Goal: Task Accomplishment & Management: Manage account settings

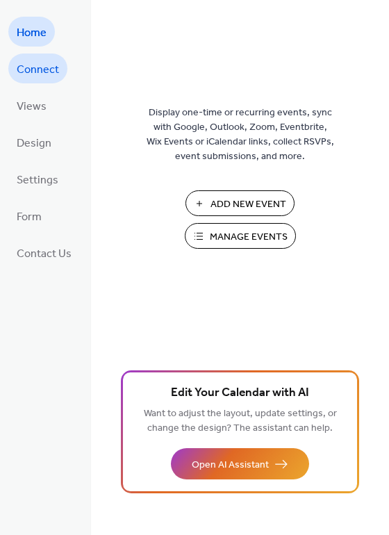
click at [54, 66] on span "Connect" at bounding box center [38, 70] width 42 height 22
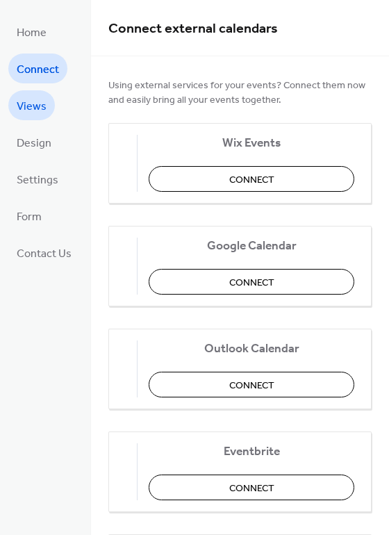
click at [24, 94] on link "Views" at bounding box center [31, 105] width 47 height 30
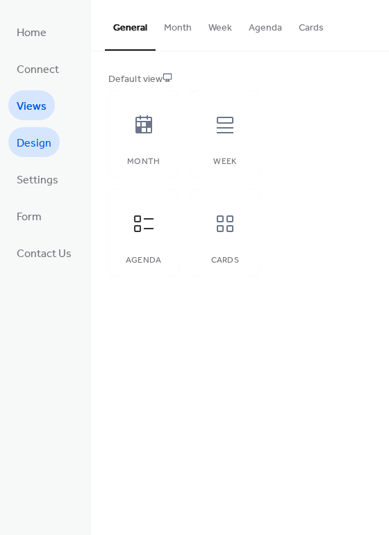
click at [25, 149] on span "Design" at bounding box center [34, 144] width 35 height 22
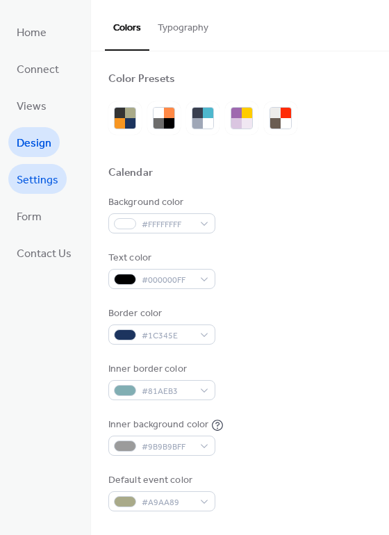
click at [30, 178] on span "Settings" at bounding box center [38, 181] width 42 height 22
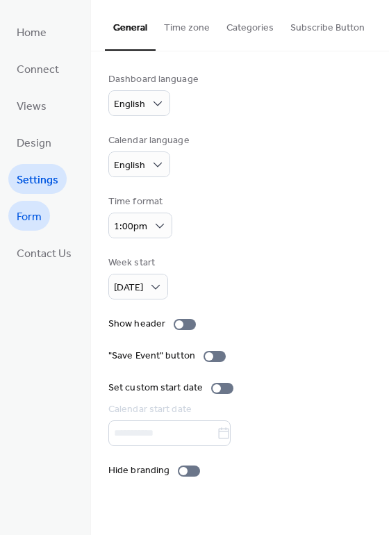
click at [32, 218] on span "Form" at bounding box center [29, 217] width 25 height 22
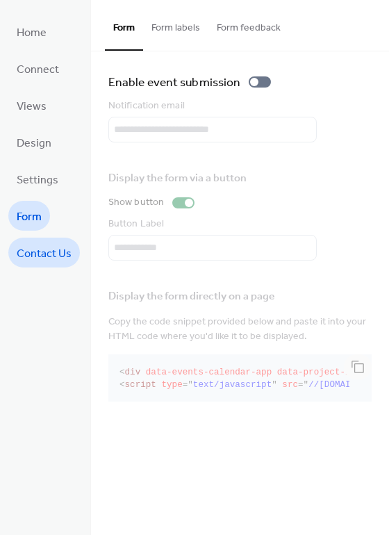
click at [43, 249] on span "Contact Us" at bounding box center [44, 254] width 55 height 22
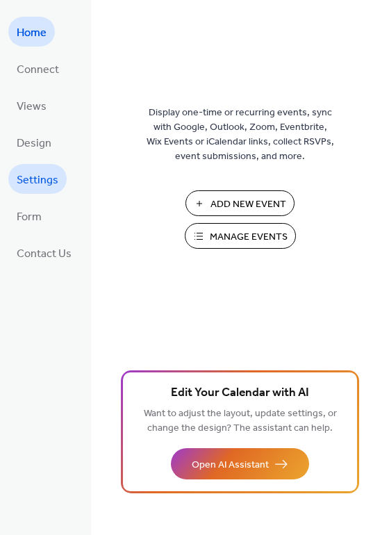
click at [13, 172] on link "Settings" at bounding box center [37, 179] width 58 height 30
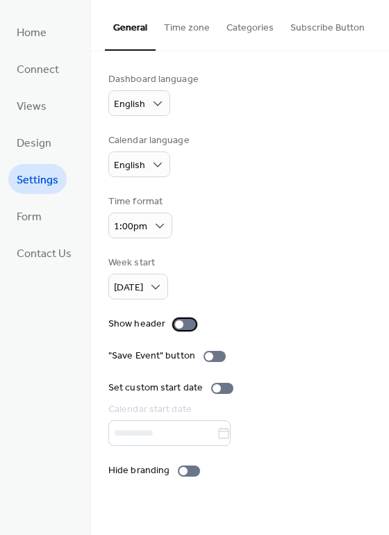
click at [176, 324] on div at bounding box center [179, 324] width 8 height 8
click at [176, 324] on div at bounding box center [185, 324] width 22 height 11
click at [44, 208] on link "Form" at bounding box center [29, 216] width 42 height 30
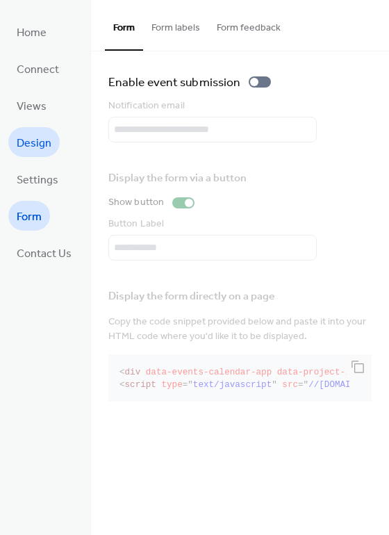
click at [35, 142] on span "Design" at bounding box center [34, 144] width 35 height 22
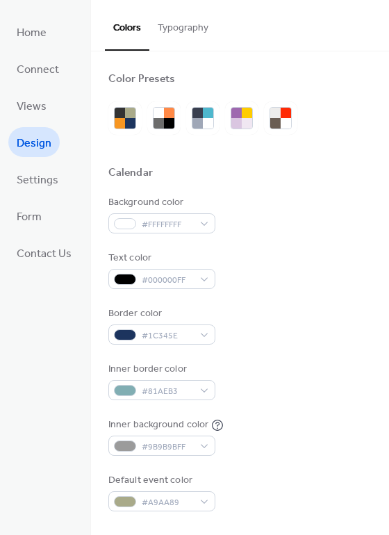
click at [168, 24] on button "Typography" at bounding box center [182, 24] width 67 height 49
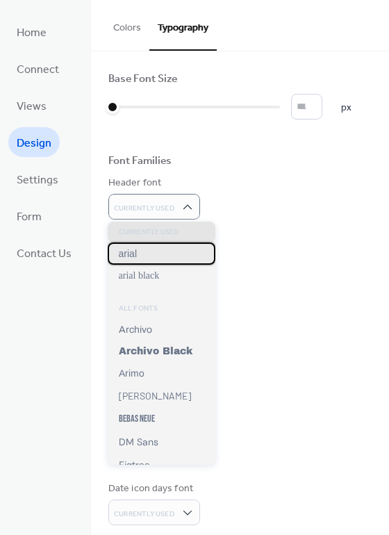
click at [147, 257] on div "arial" at bounding box center [162, 253] width 108 height 22
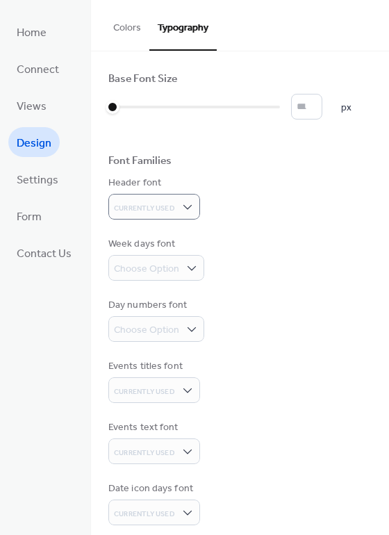
click at [222, 238] on div "Week days font Choose Option" at bounding box center [239, 259] width 263 height 44
click at [33, 94] on link "Views" at bounding box center [31, 105] width 47 height 30
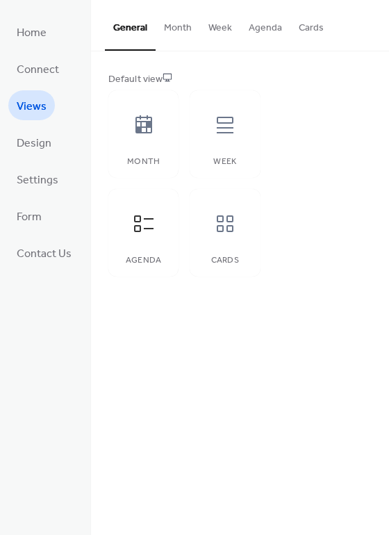
click at [261, 28] on button "Agenda" at bounding box center [265, 24] width 50 height 49
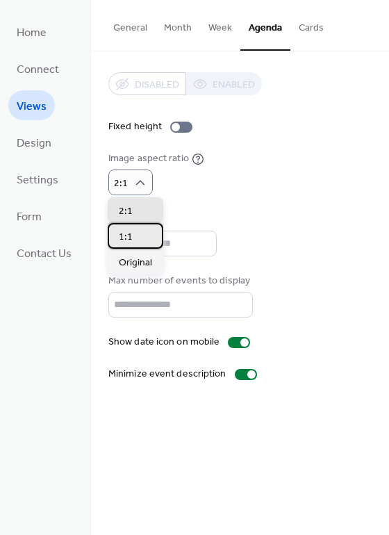
click at [133, 234] on div "1:1" at bounding box center [136, 236] width 56 height 26
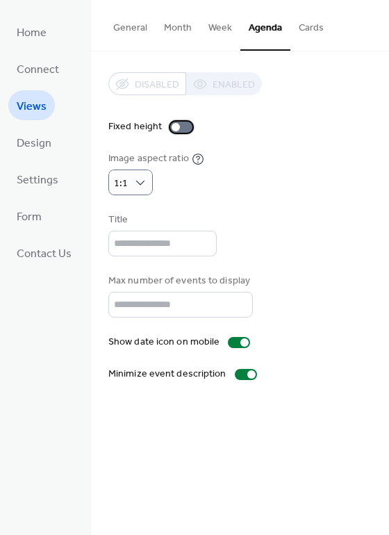
click at [174, 126] on div at bounding box center [176, 127] width 8 height 8
click at [183, 127] on div at bounding box center [187, 127] width 8 height 8
click at [183, 127] on div at bounding box center [181, 127] width 22 height 11
click at [197, 157] on icon at bounding box center [198, 158] width 4 height 4
click at [195, 158] on icon at bounding box center [198, 159] width 13 height 13
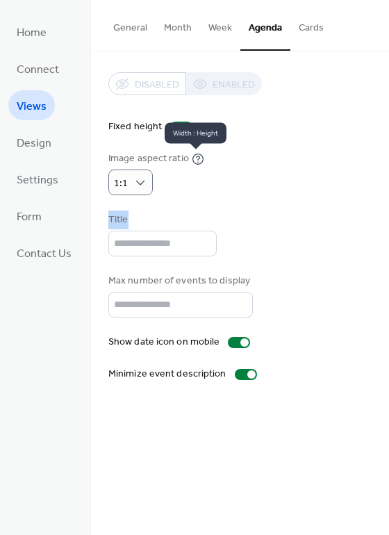
click at [200, 158] on icon at bounding box center [198, 159] width 13 height 13
click at [202, 203] on div "Disabled Enabled Fixed height Image aspect ratio 1:1 Title Max number of events…" at bounding box center [239, 226] width 263 height 309
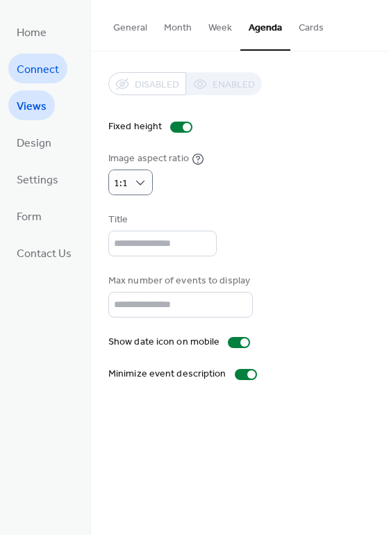
click at [55, 69] on span "Connect" at bounding box center [38, 70] width 42 height 22
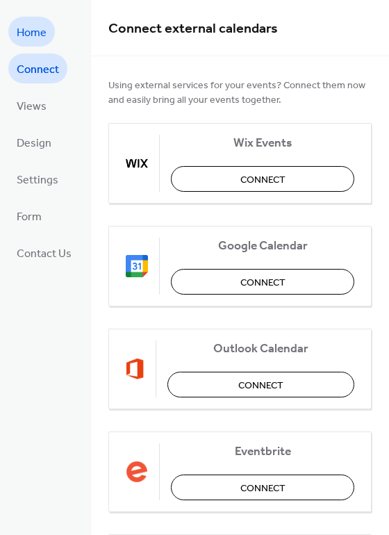
click at [34, 31] on span "Home" at bounding box center [32, 33] width 30 height 22
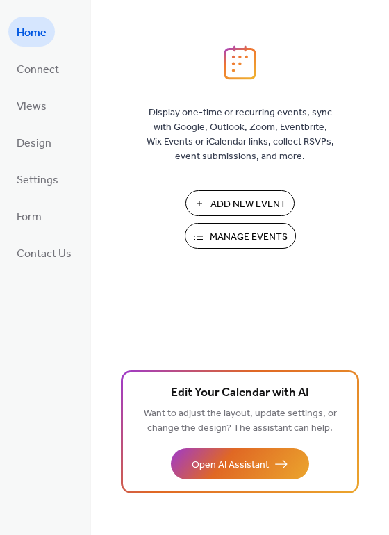
click at [227, 233] on span "Manage Events" at bounding box center [249, 237] width 78 height 15
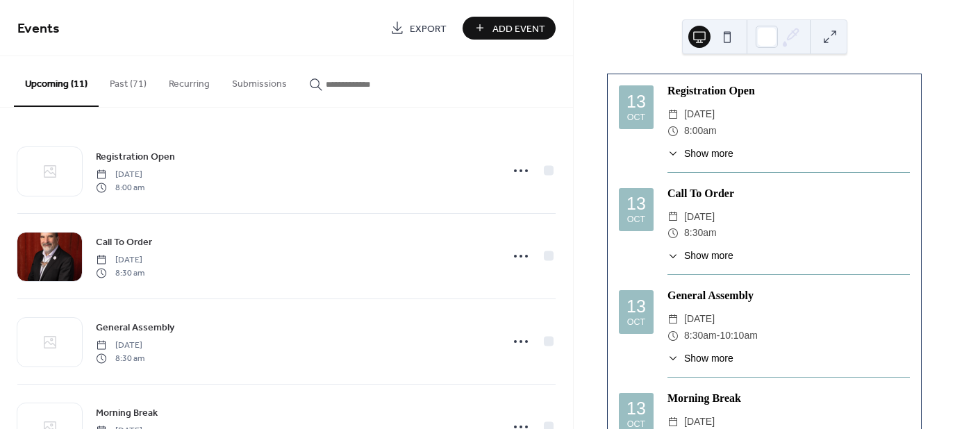
click at [697, 254] on span "Show more" at bounding box center [708, 256] width 49 height 15
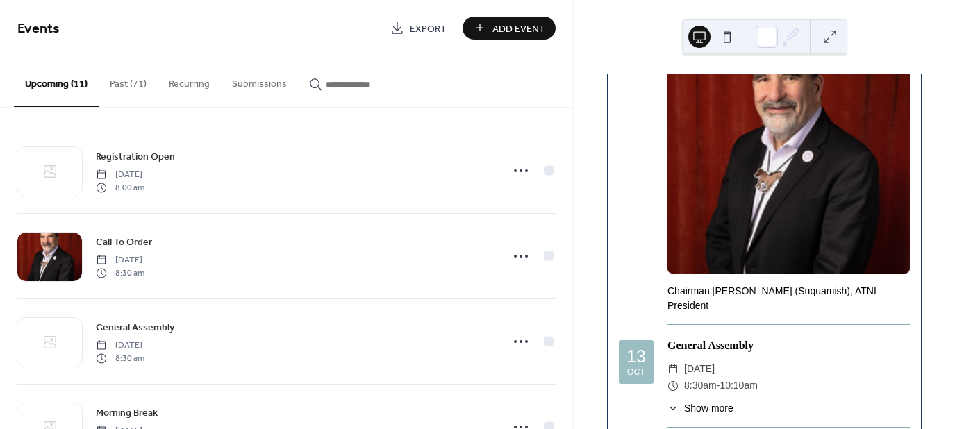
scroll to position [353, 0]
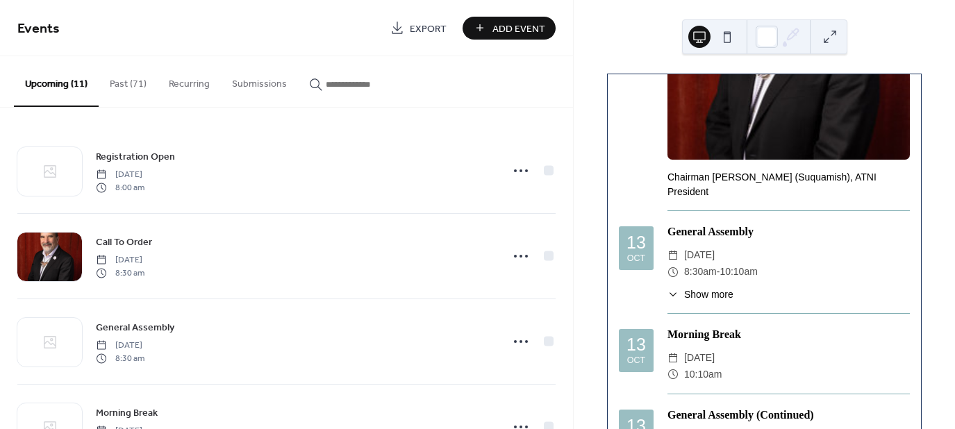
click at [697, 288] on span "Show more" at bounding box center [708, 295] width 49 height 15
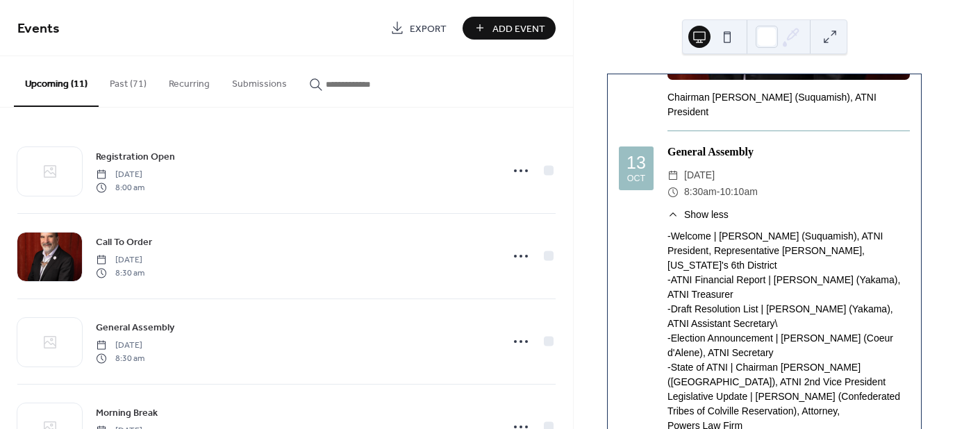
scroll to position [432, 0]
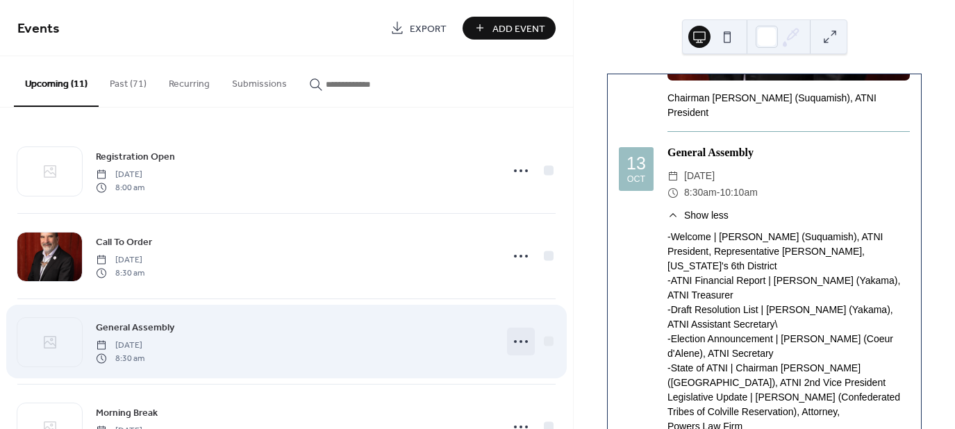
click at [514, 340] on icon at bounding box center [521, 342] width 22 height 22
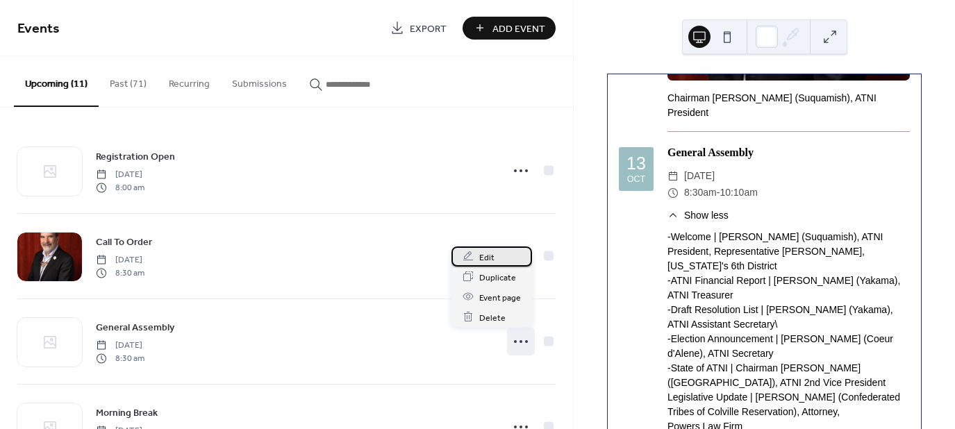
click at [495, 255] on div "Edit" at bounding box center [492, 257] width 81 height 20
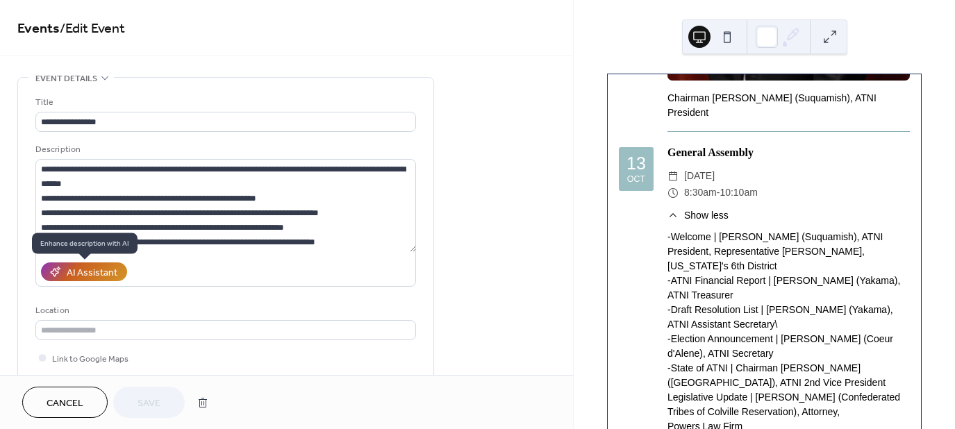
click at [87, 266] on div "AI Assistant" at bounding box center [92, 273] width 51 height 15
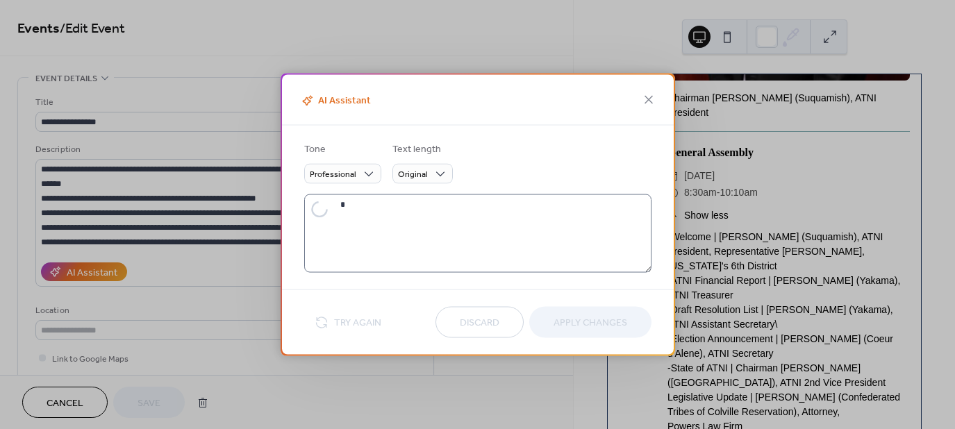
type textarea "**********"
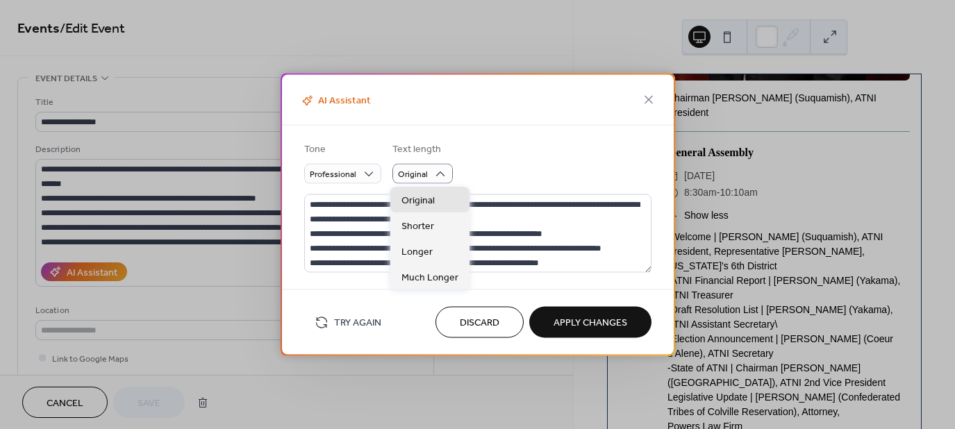
click at [493, 177] on form "Tone Professional Text length Original" at bounding box center [477, 163] width 347 height 42
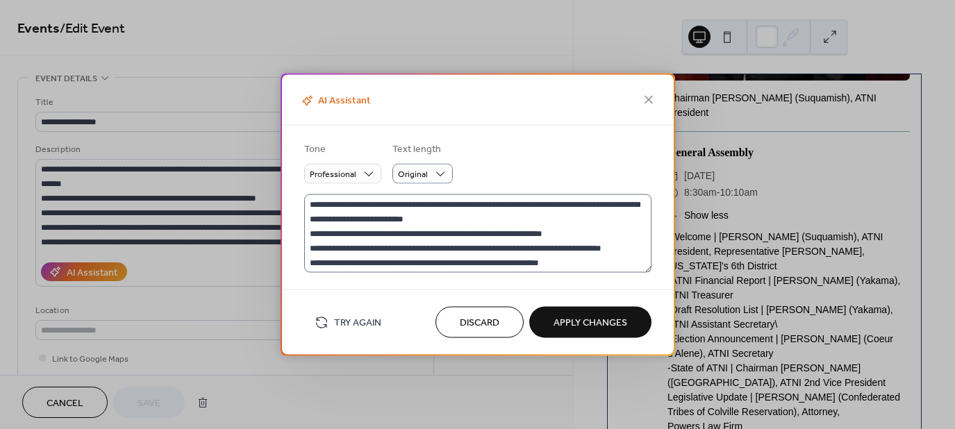
scroll to position [72, 0]
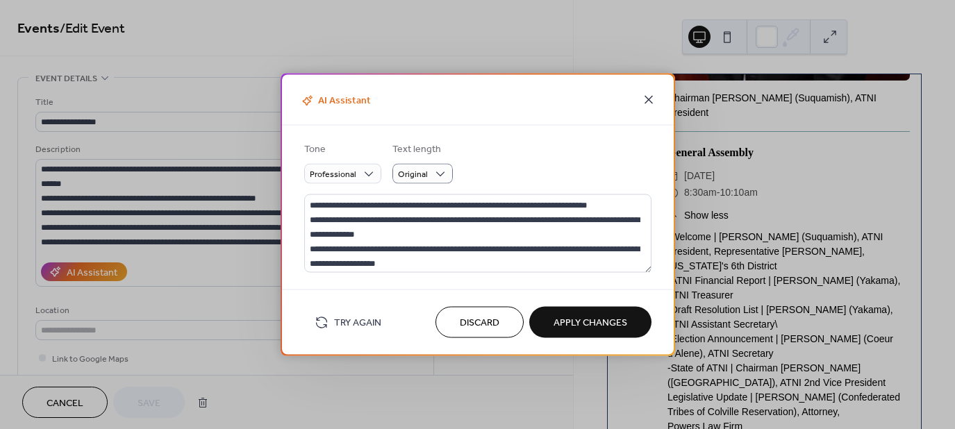
click at [648, 103] on icon at bounding box center [649, 100] width 17 height 17
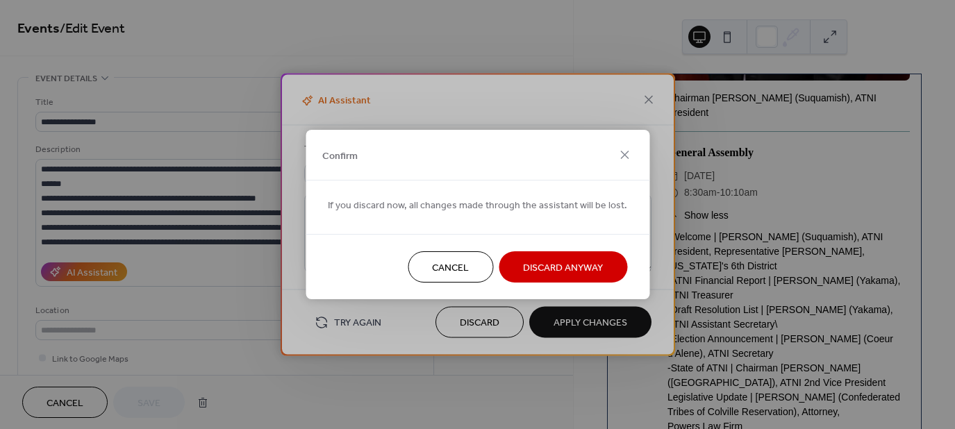
click at [525, 263] on span "Discard Anyway" at bounding box center [563, 268] width 80 height 15
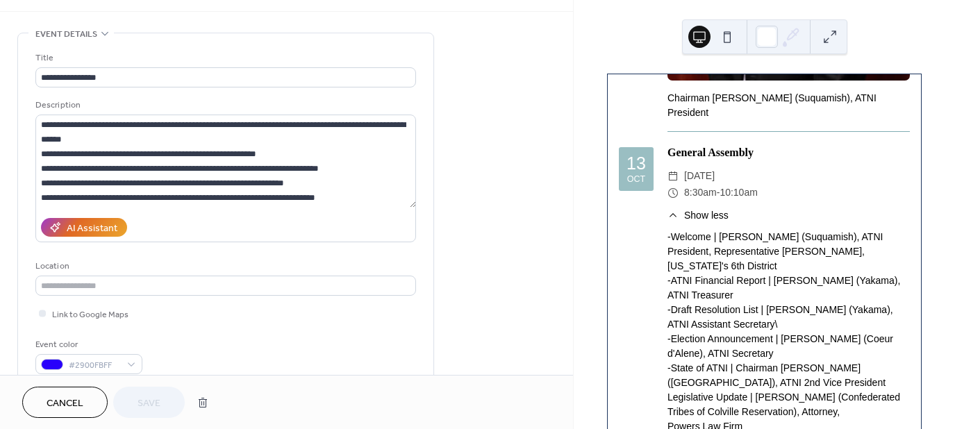
scroll to position [0, 0]
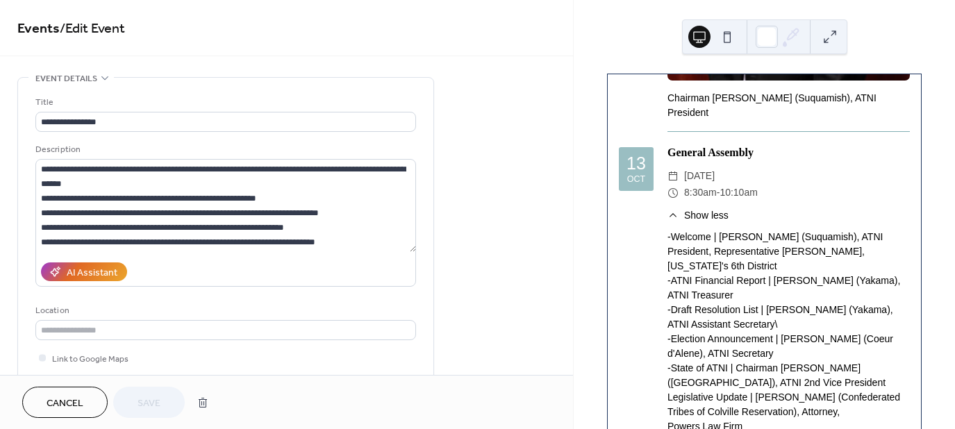
click at [729, 36] on button at bounding box center [727, 37] width 22 height 22
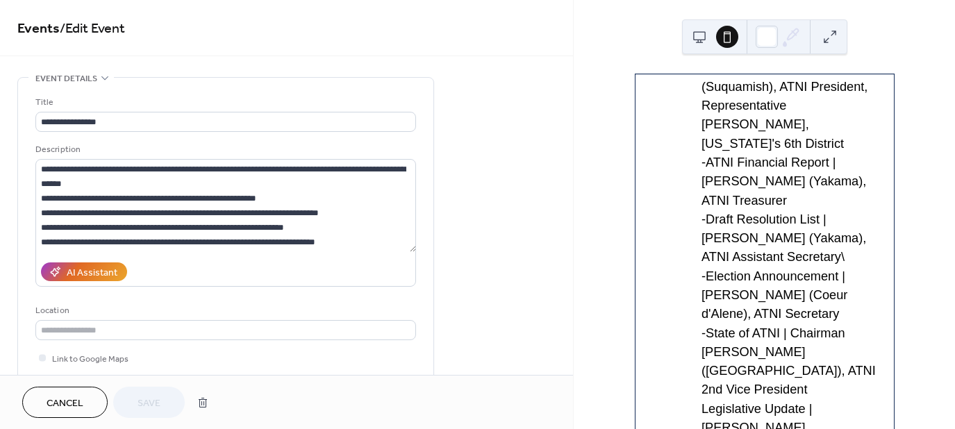
scroll to position [495, 0]
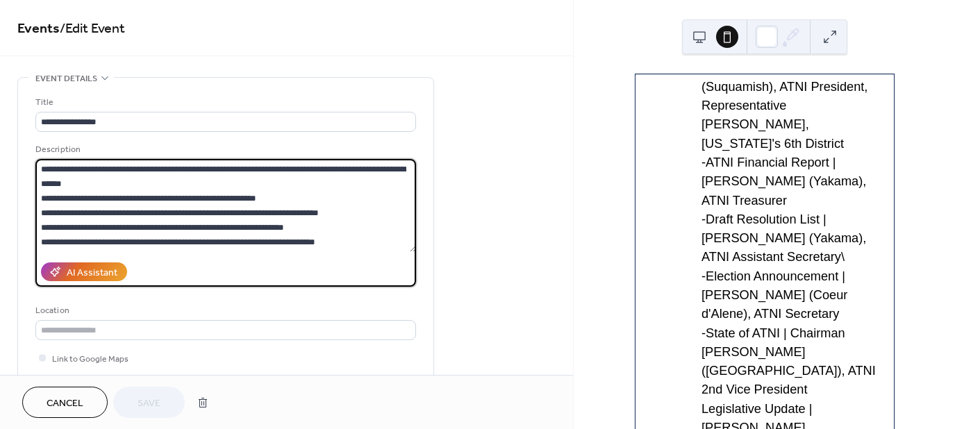
click at [139, 223] on textarea "**********" at bounding box center [225, 205] width 381 height 93
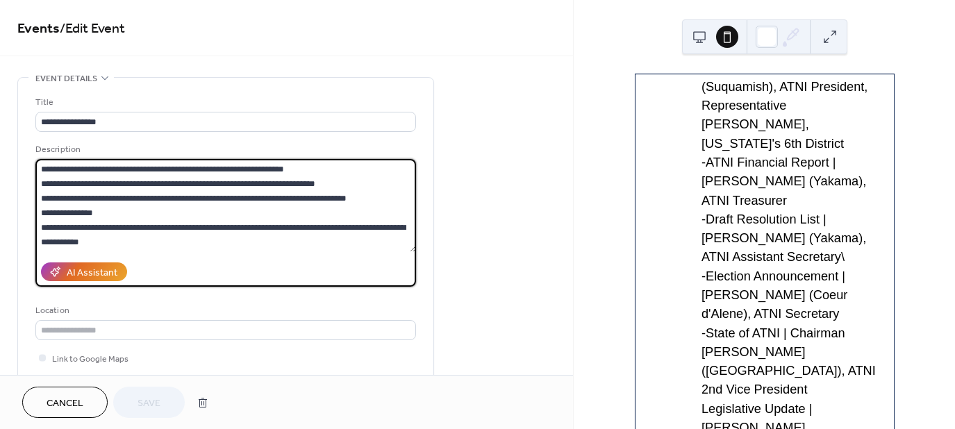
scroll to position [61, 0]
click at [41, 189] on textarea "**********" at bounding box center [225, 205] width 381 height 93
click at [40, 189] on textarea "**********" at bounding box center [225, 205] width 381 height 93
click at [42, 225] on textarea "**********" at bounding box center [225, 205] width 381 height 93
type textarea "**********"
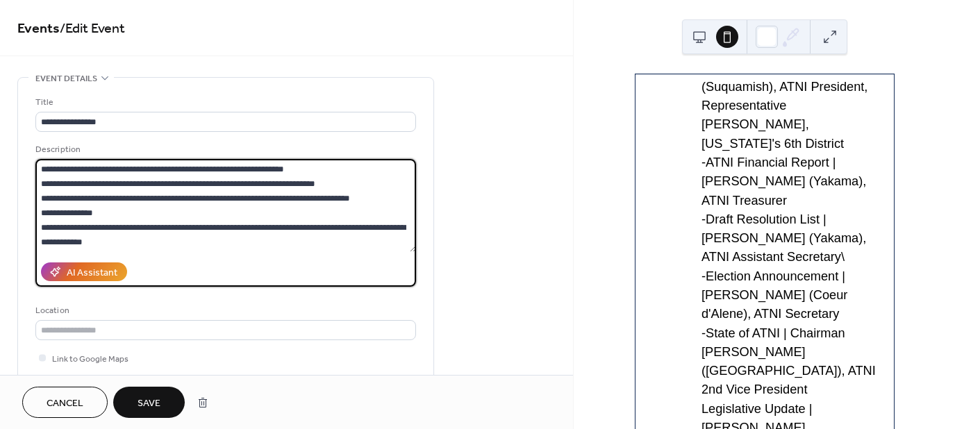
click at [164, 400] on button "Save" at bounding box center [149, 402] width 72 height 31
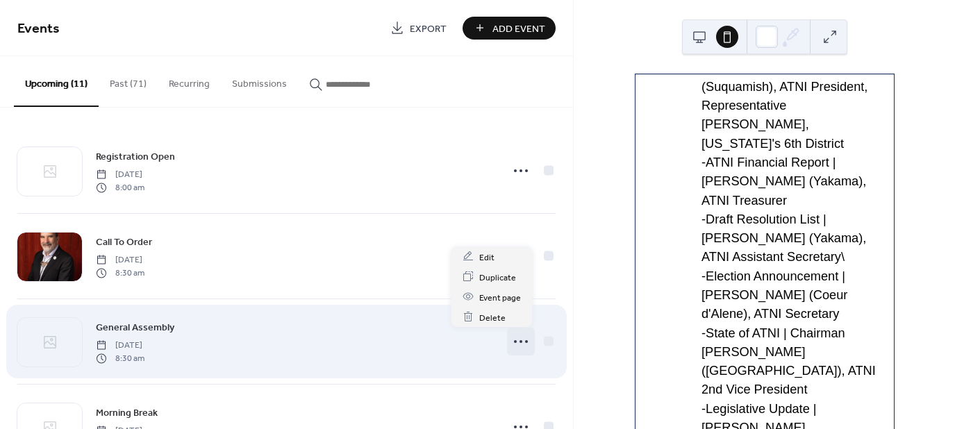
click at [520, 342] on circle at bounding box center [521, 341] width 3 height 3
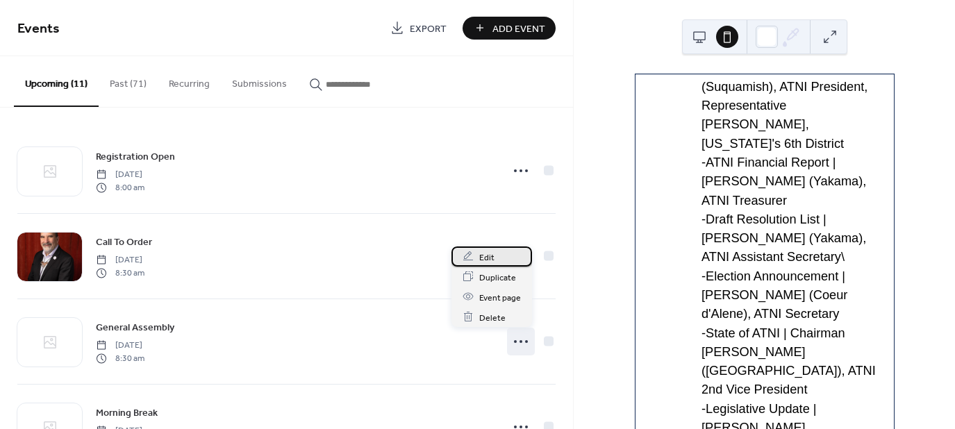
click at [488, 260] on span "Edit" at bounding box center [486, 257] width 15 height 15
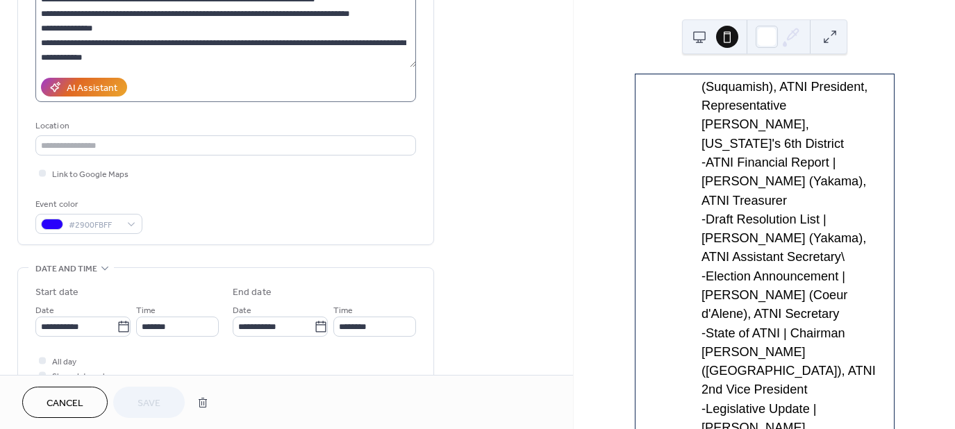
scroll to position [190, 0]
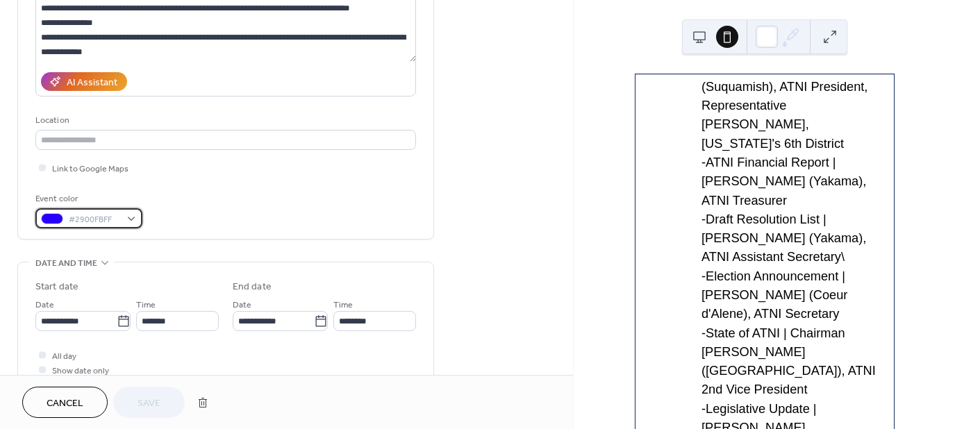
click at [129, 222] on div "#2900FBFF" at bounding box center [88, 218] width 107 height 20
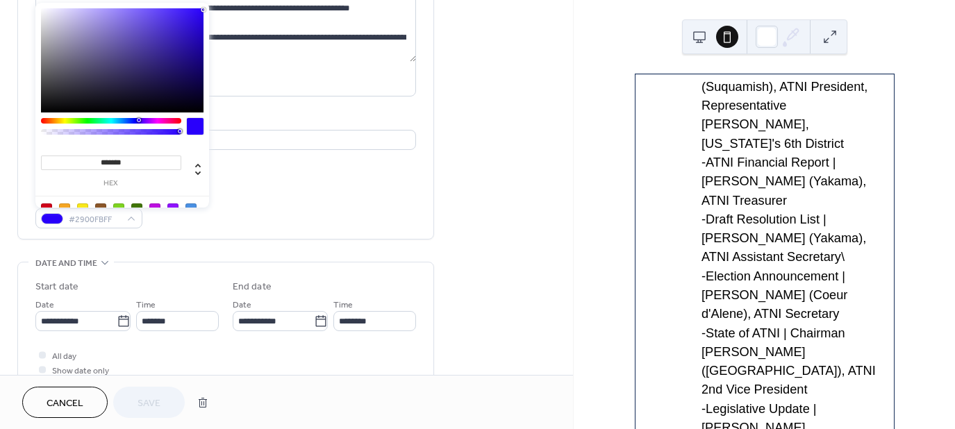
click at [226, 240] on div "**********" at bounding box center [225, 333] width 417 height 893
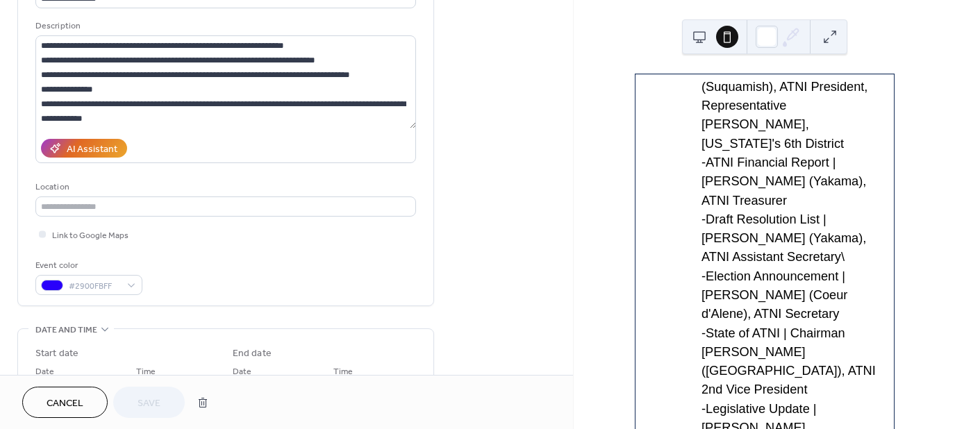
scroll to position [0, 0]
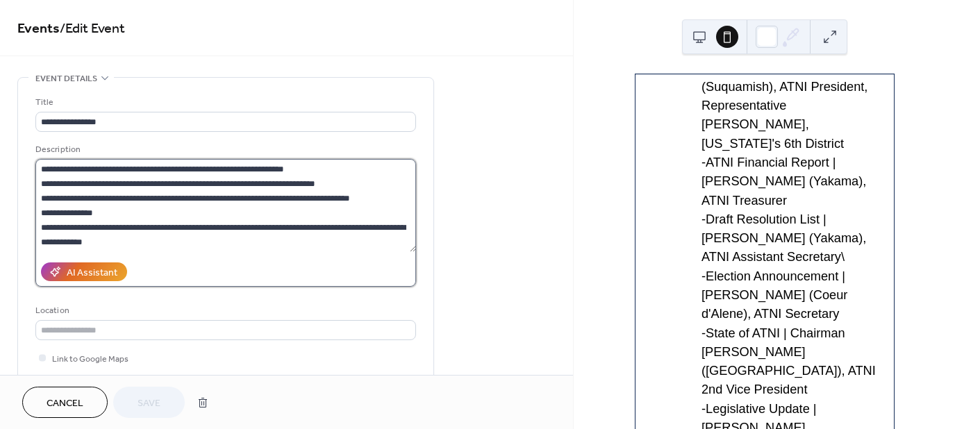
click at [133, 198] on textarea "**********" at bounding box center [225, 205] width 381 height 93
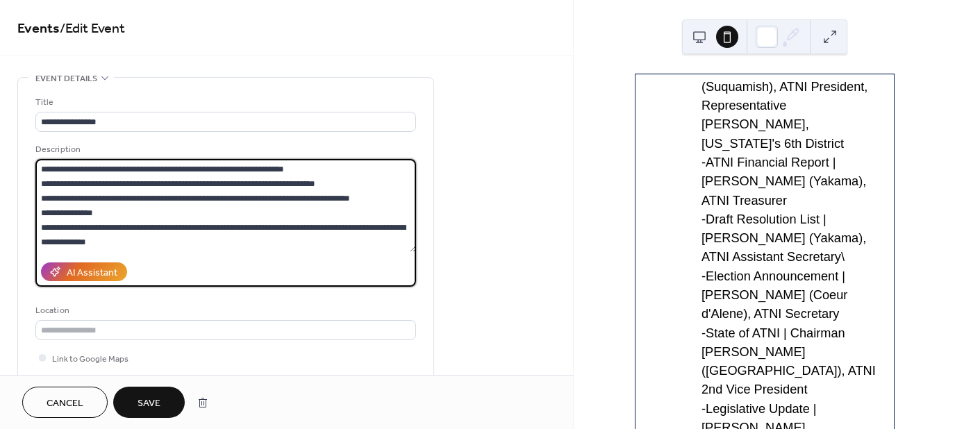
type textarea "**********"
click at [154, 408] on span "Save" at bounding box center [149, 404] width 23 height 15
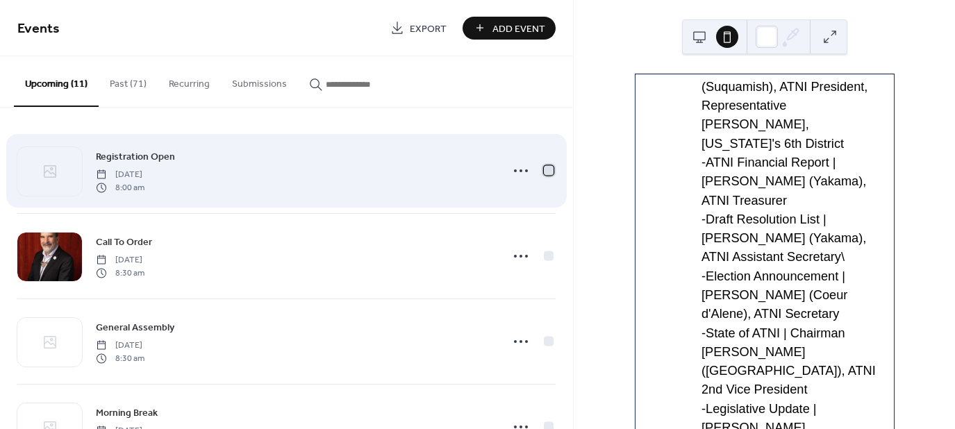
click at [549, 172] on div at bounding box center [549, 170] width 10 height 10
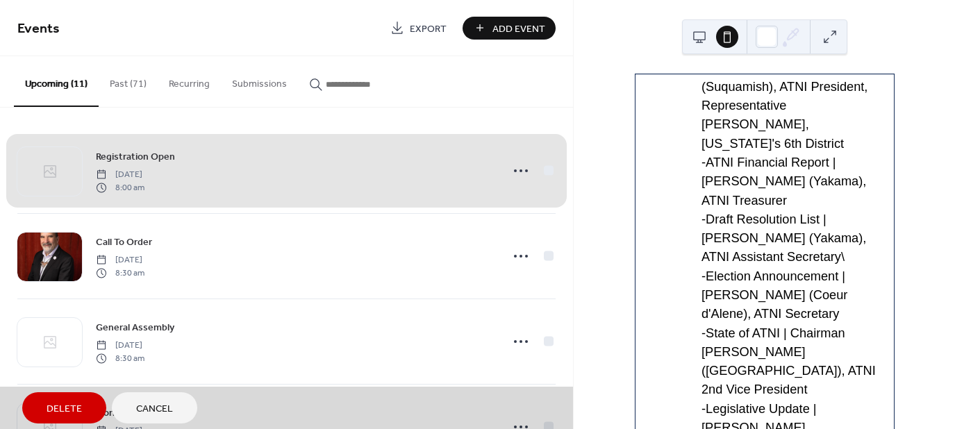
click at [586, 159] on div "13 Oct Registration Open ​ Monday, October 13, 2025 ​ 8:00am ​ Show more Contin…" at bounding box center [764, 214] width 381 height 429
click at [141, 414] on span "Cancel" at bounding box center [154, 409] width 37 height 15
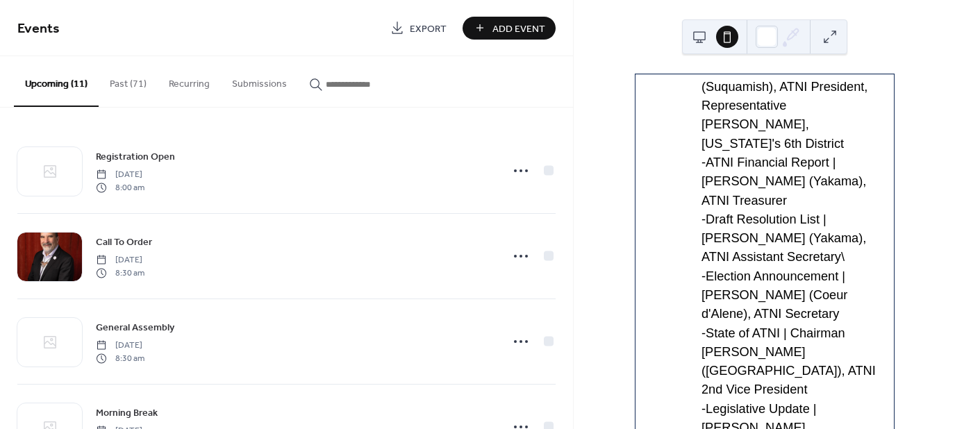
click at [588, 283] on div "13 Oct Registration Open ​ Monday, October 13, 2025 ​ 8:00am ​ Show more Contin…" at bounding box center [764, 214] width 381 height 429
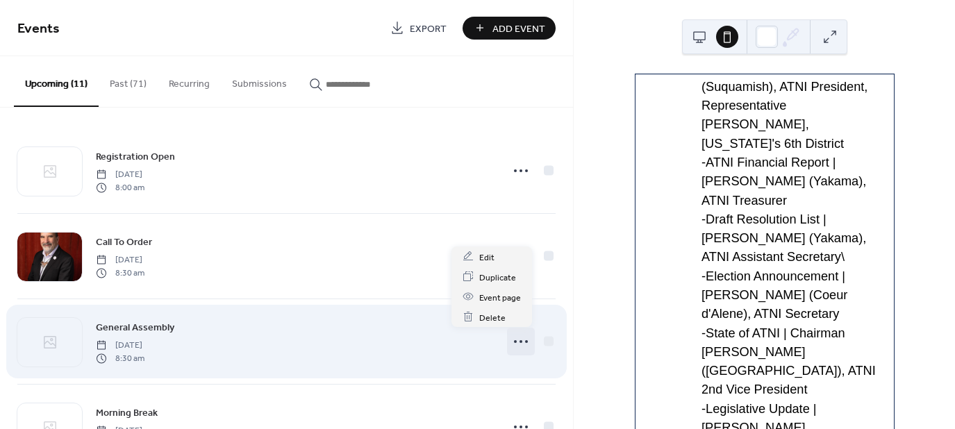
click at [522, 345] on icon at bounding box center [521, 342] width 22 height 22
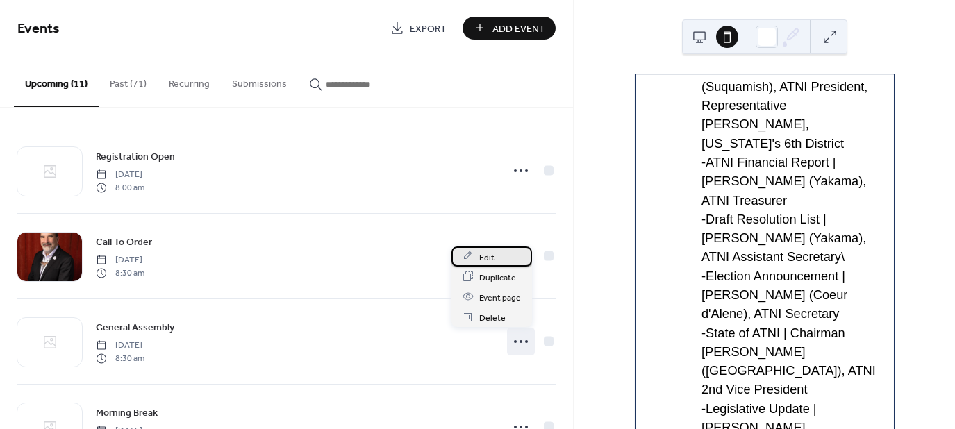
click at [488, 250] on span "Edit" at bounding box center [486, 257] width 15 height 15
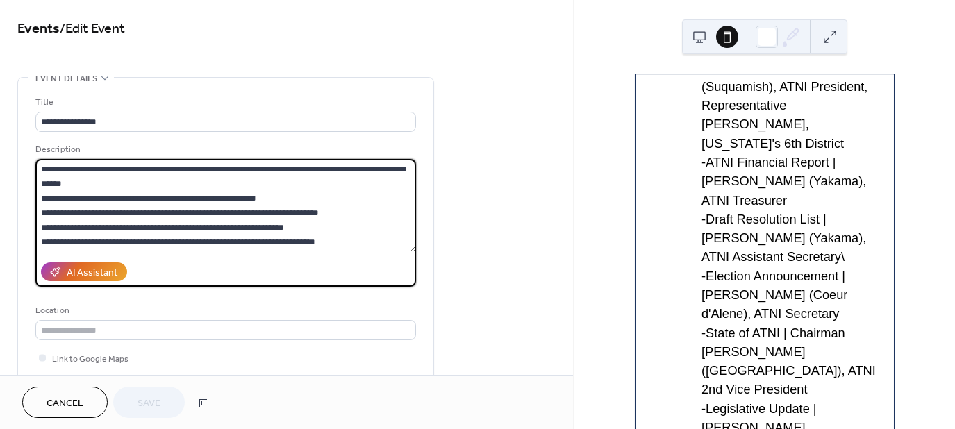
click at [299, 233] on textarea "**********" at bounding box center [225, 205] width 381 height 93
paste textarea "**********"
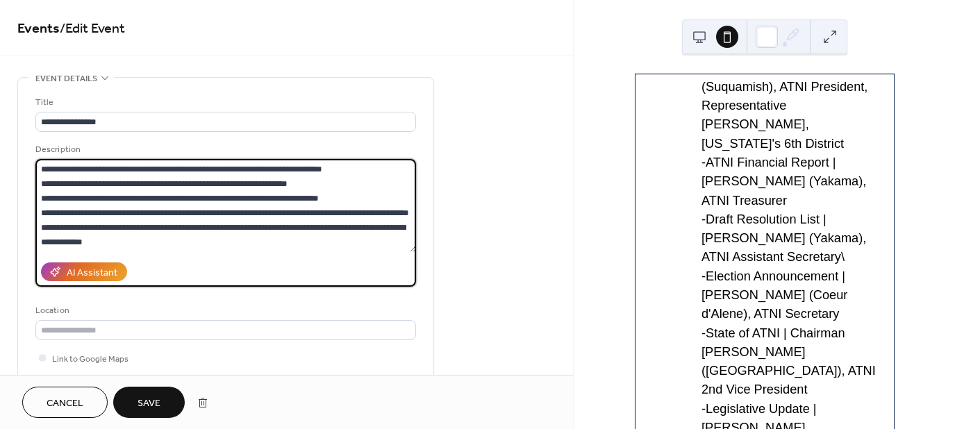
type textarea "**********"
click at [160, 399] on button "Save" at bounding box center [149, 402] width 72 height 31
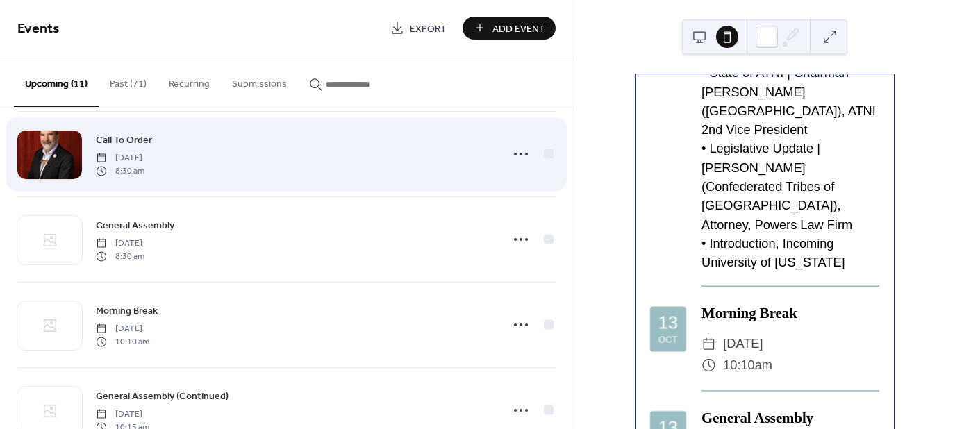
scroll to position [147, 0]
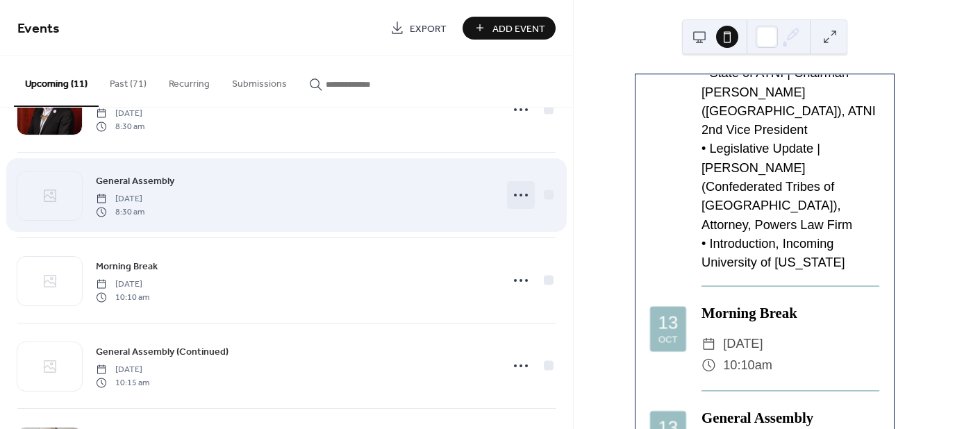
click at [520, 197] on icon at bounding box center [521, 195] width 22 height 22
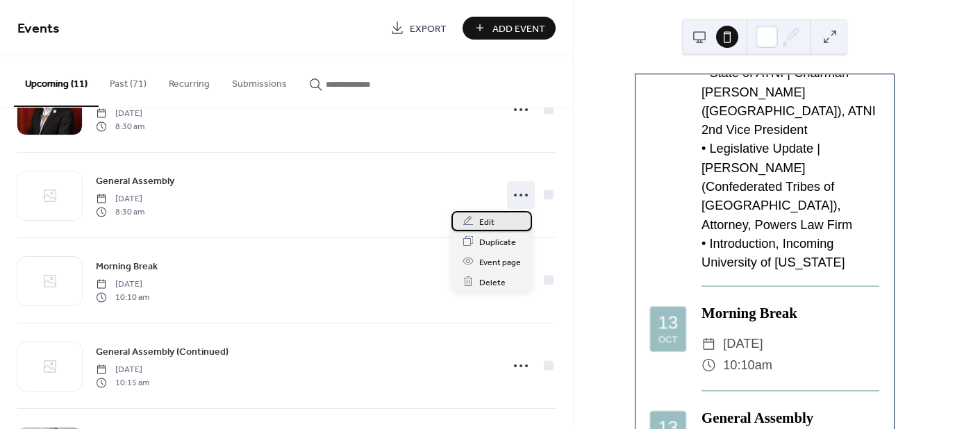
click at [500, 220] on div "Edit" at bounding box center [492, 221] width 81 height 20
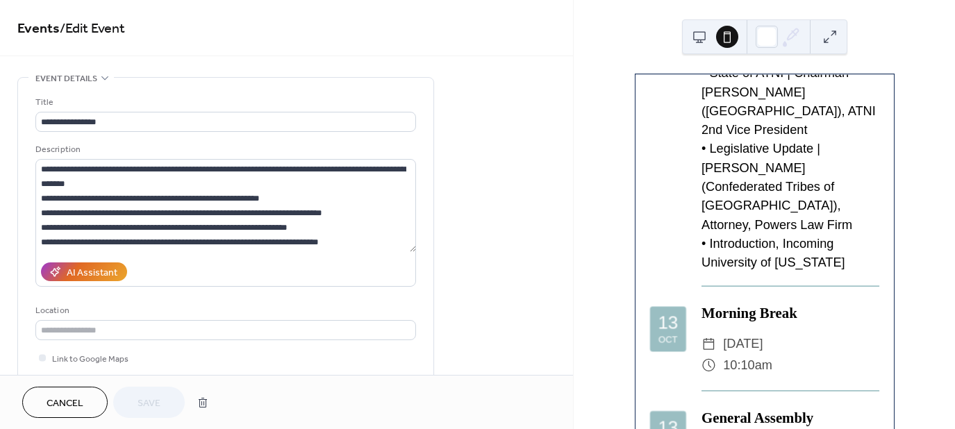
click at [97, 410] on button "Cancel" at bounding box center [64, 402] width 85 height 31
click at [97, 410] on div "**********" at bounding box center [286, 214] width 573 height 429
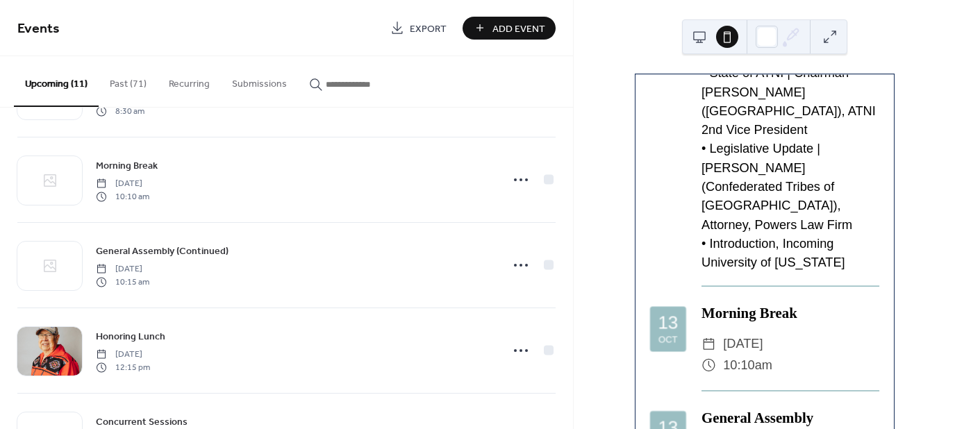
scroll to position [258, 0]
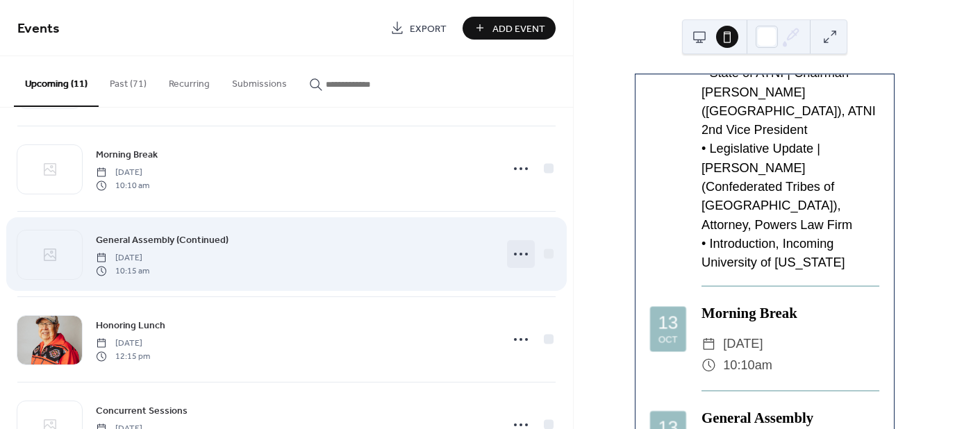
click at [518, 255] on icon at bounding box center [521, 254] width 22 height 22
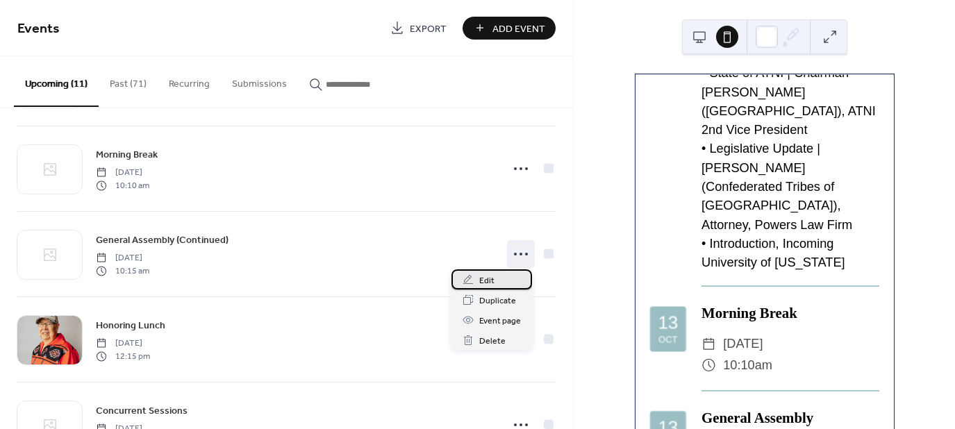
click at [484, 283] on span "Edit" at bounding box center [486, 281] width 15 height 15
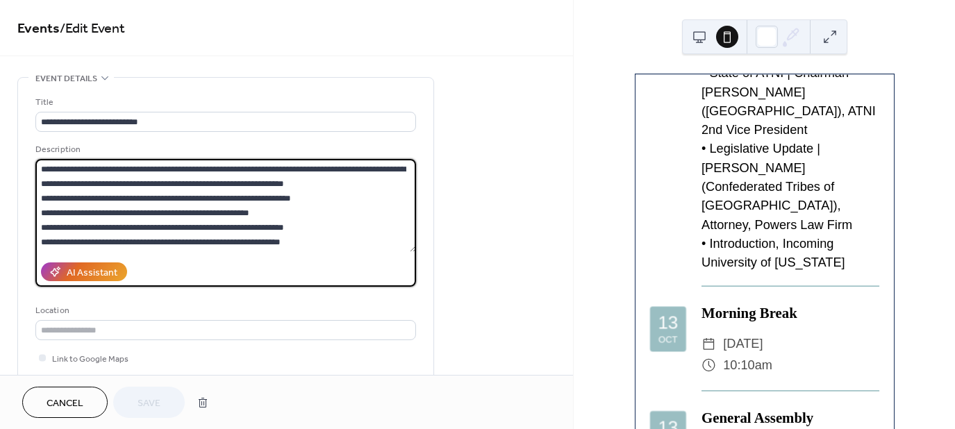
click at [199, 221] on textarea "**********" at bounding box center [225, 205] width 381 height 93
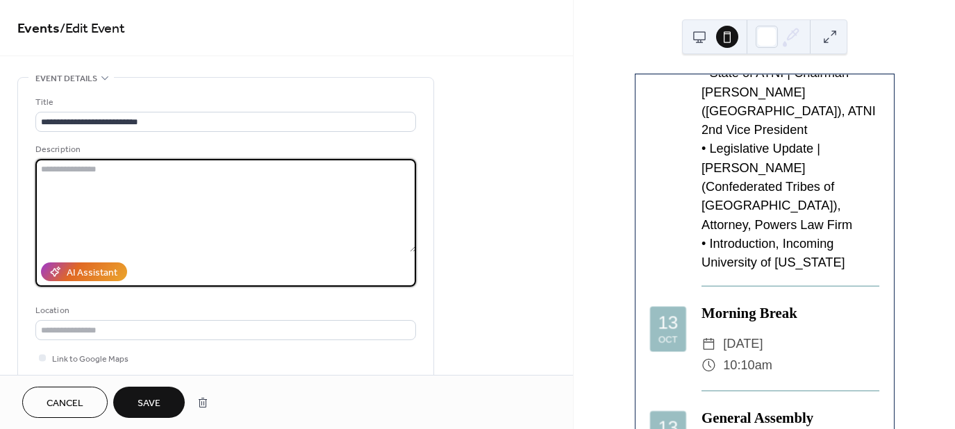
paste textarea "**********"
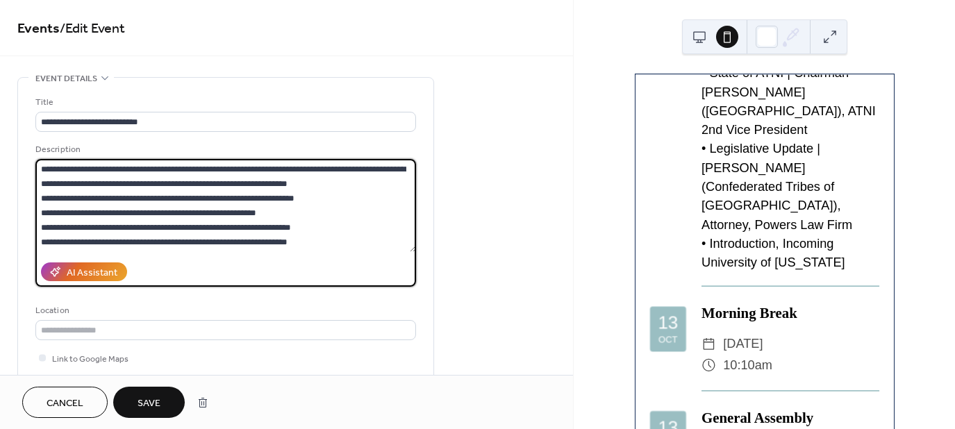
scroll to position [28, 0]
click at [199, 209] on textarea "**********" at bounding box center [225, 205] width 381 height 93
type textarea "**********"
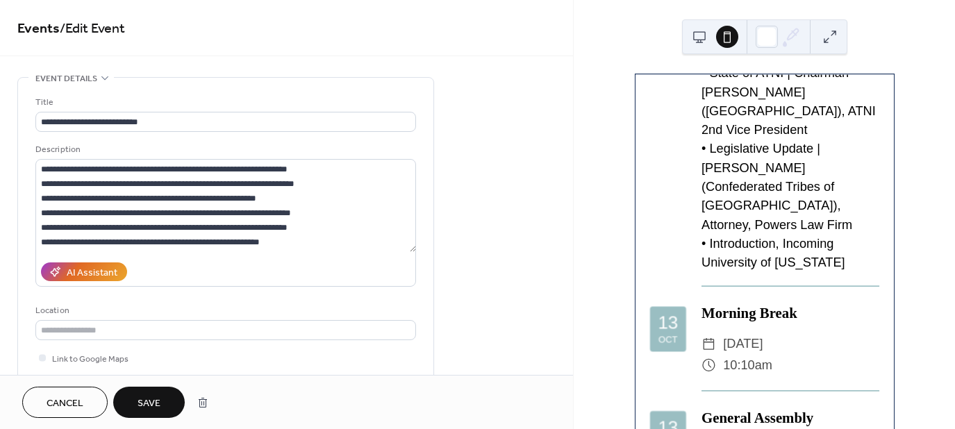
click at [161, 404] on button "Save" at bounding box center [149, 402] width 72 height 31
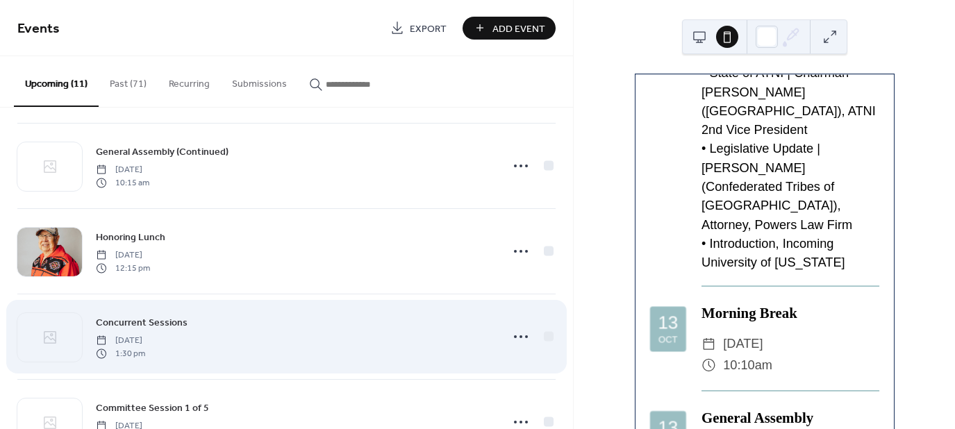
scroll to position [439, 0]
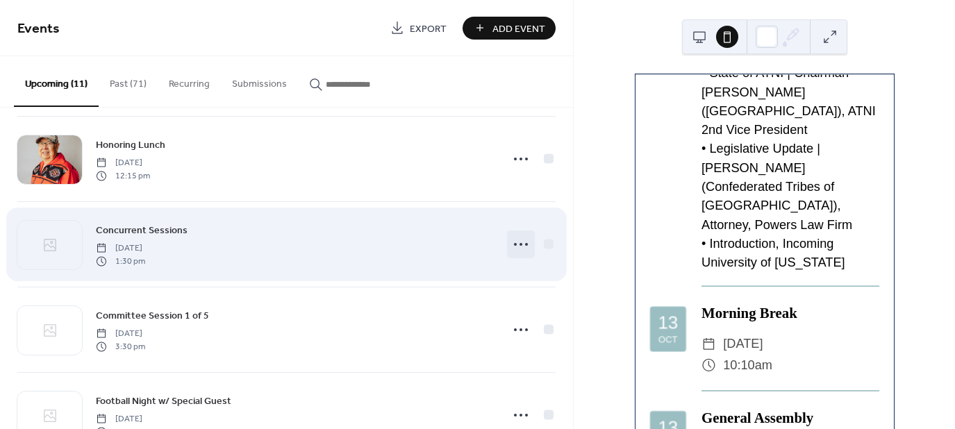
click at [518, 252] on icon at bounding box center [521, 244] width 22 height 22
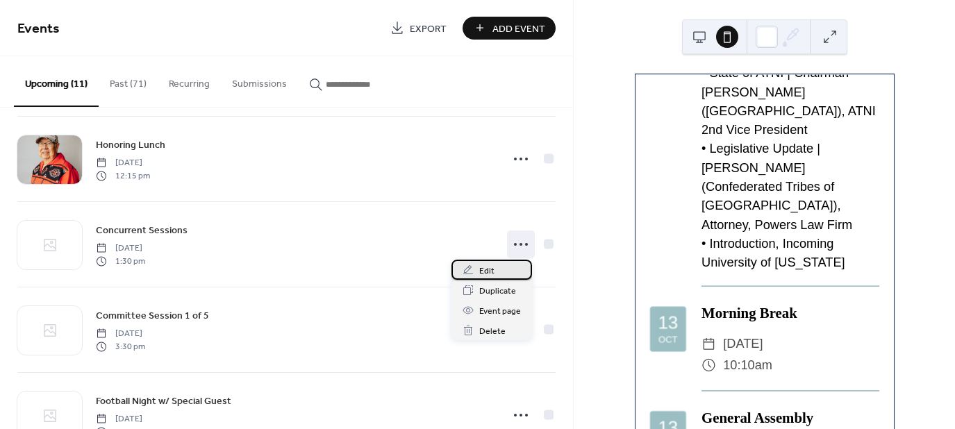
click at [488, 276] on span "Edit" at bounding box center [486, 271] width 15 height 15
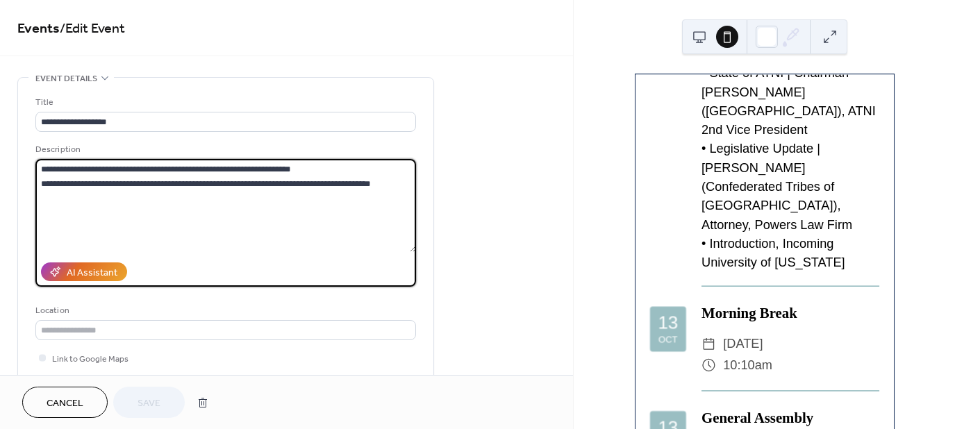
drag, startPoint x: 377, startPoint y: 181, endPoint x: -8, endPoint y: 145, distance: 387.3
click at [0, 145] on html "**********" at bounding box center [477, 214] width 955 height 429
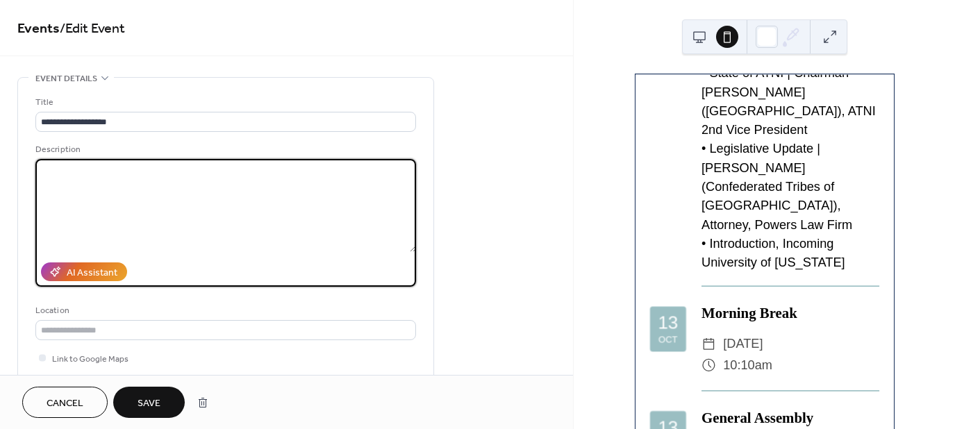
click at [151, 183] on textarea at bounding box center [225, 205] width 381 height 93
paste textarea "**********"
type textarea "**********"
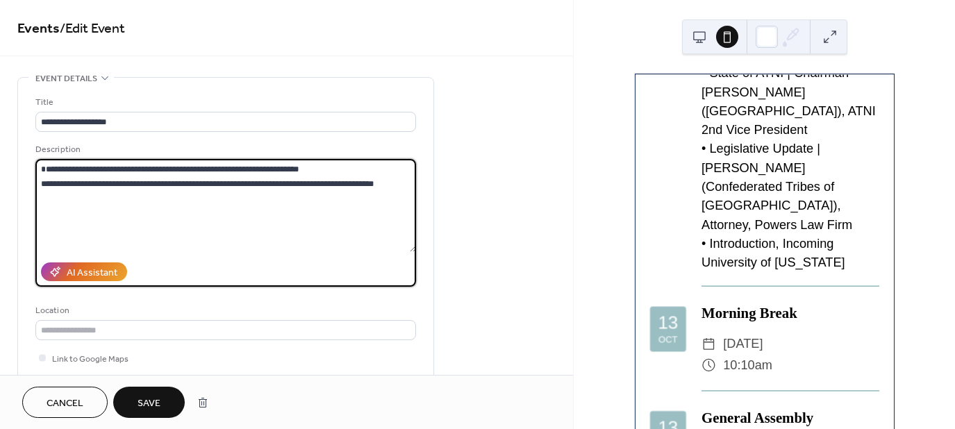
click at [62, 171] on textarea "**********" at bounding box center [225, 205] width 381 height 93
drag, startPoint x: 388, startPoint y: 195, endPoint x: -56, endPoint y: 125, distance: 449.4
click at [0, 125] on html "**********" at bounding box center [477, 214] width 955 height 429
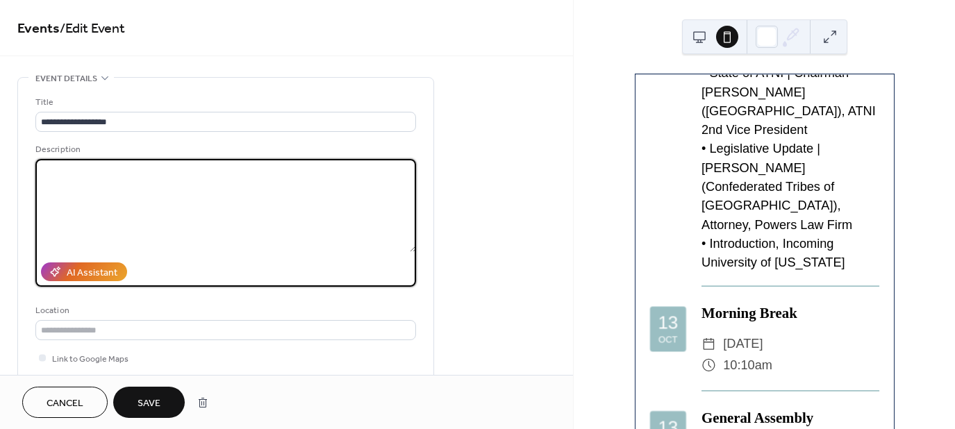
paste textarea "**********"
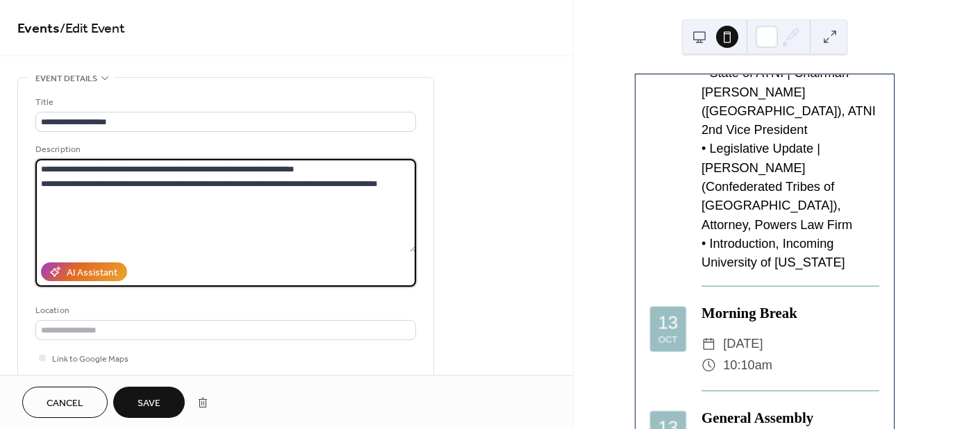
type textarea "**********"
click at [153, 397] on span "Save" at bounding box center [149, 404] width 23 height 15
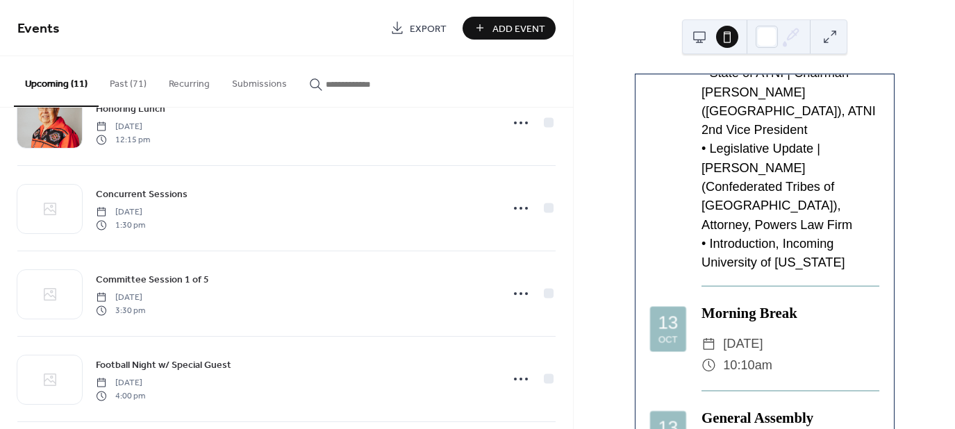
scroll to position [475, 0]
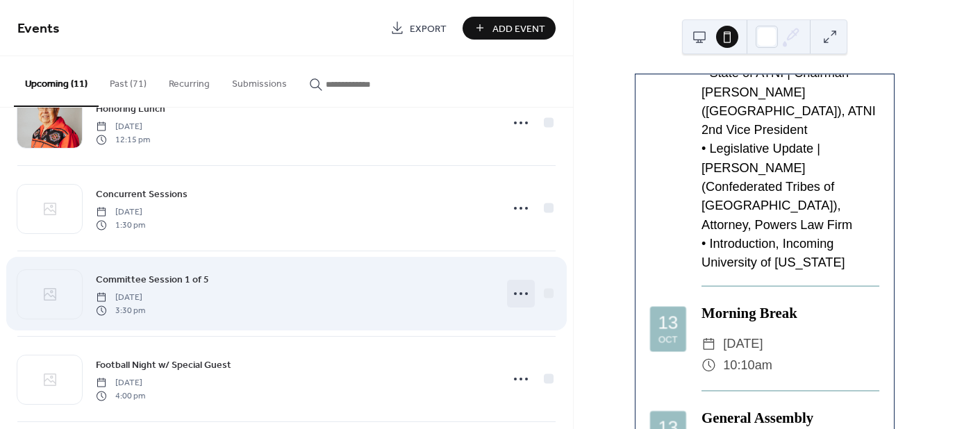
click at [513, 294] on icon at bounding box center [521, 294] width 22 height 22
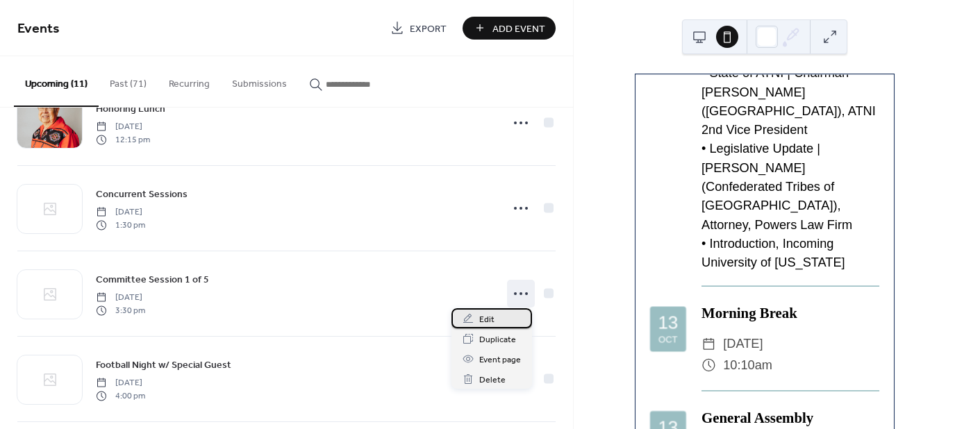
click at [484, 317] on span "Edit" at bounding box center [486, 320] width 15 height 15
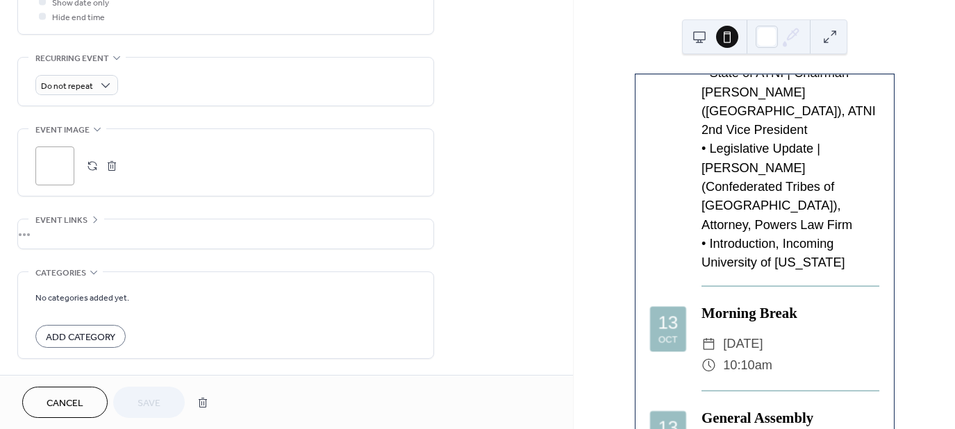
scroll to position [608, 0]
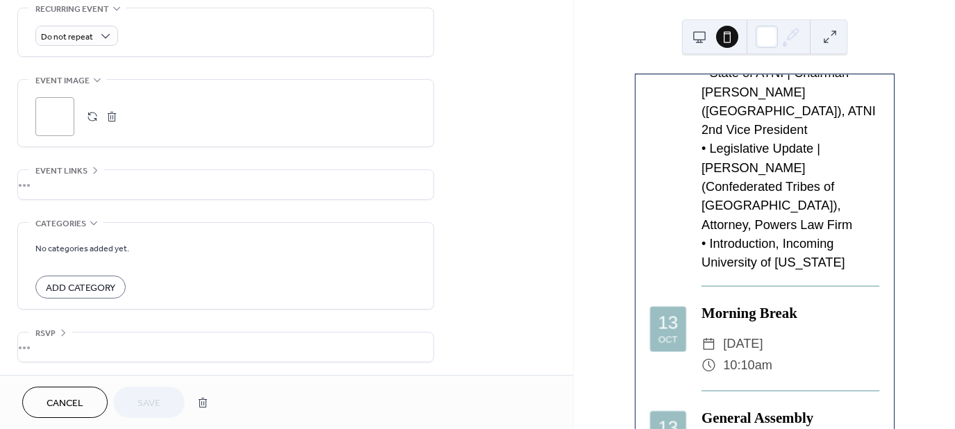
click at [49, 182] on div "•••" at bounding box center [225, 184] width 415 height 29
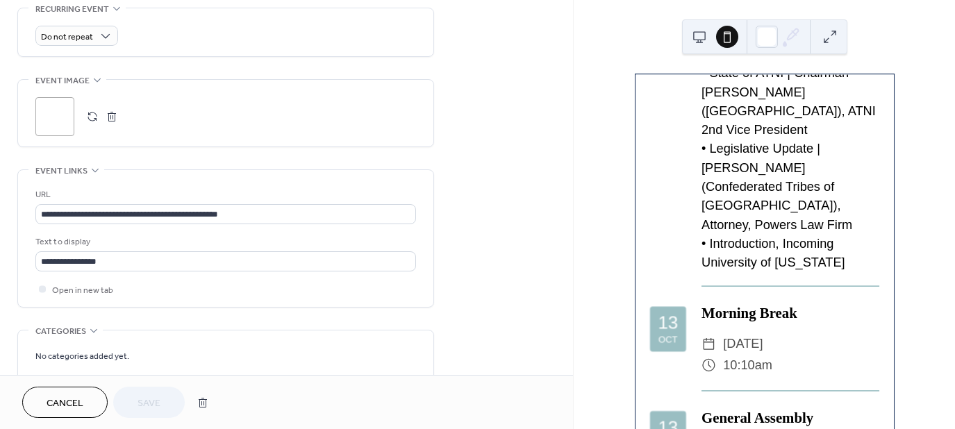
scroll to position [715, 0]
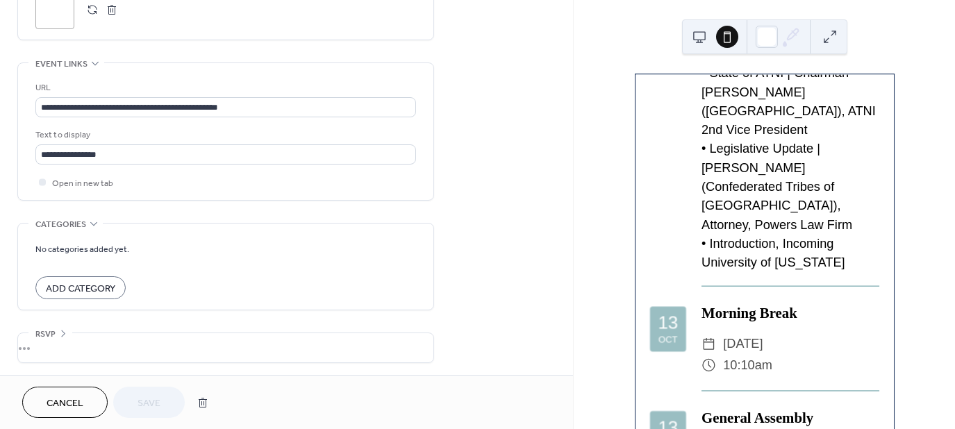
click at [82, 403] on span "Cancel" at bounding box center [65, 404] width 37 height 15
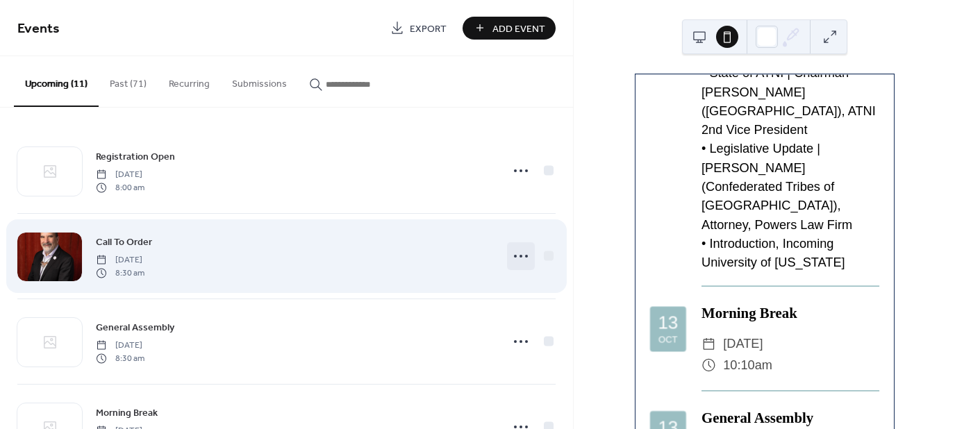
click at [513, 253] on icon at bounding box center [521, 256] width 22 height 22
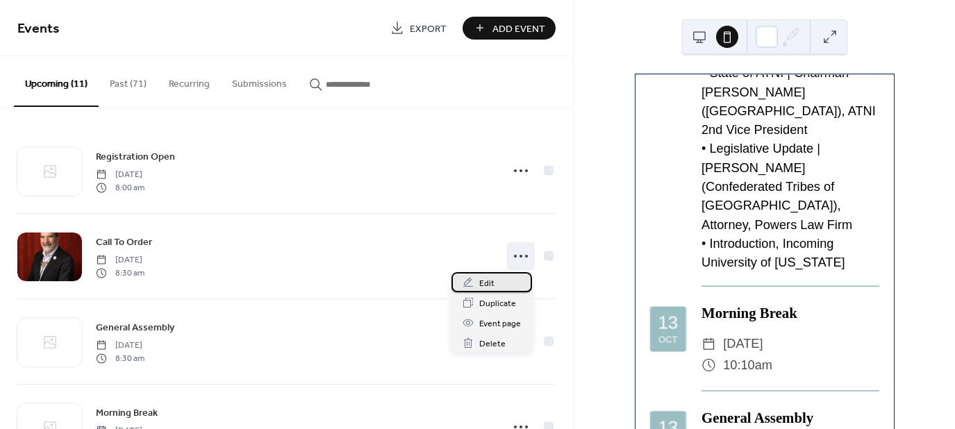
click at [487, 286] on span "Edit" at bounding box center [486, 283] width 15 height 15
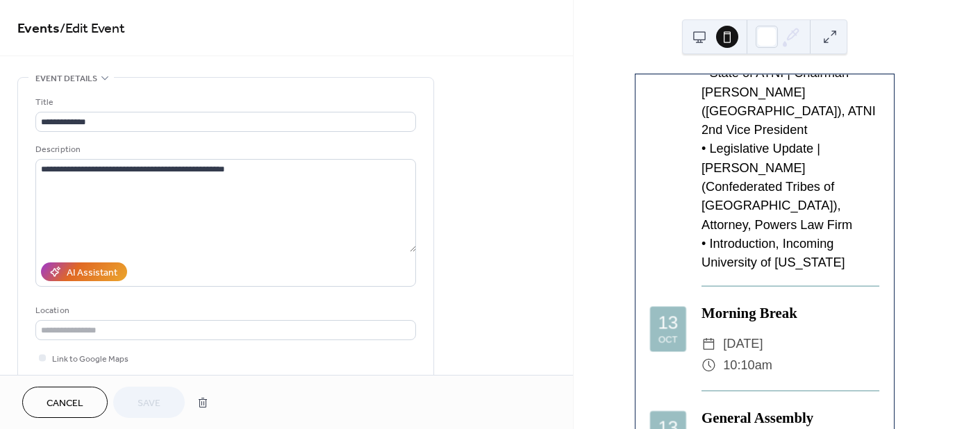
click at [90, 395] on button "Cancel" at bounding box center [64, 402] width 85 height 31
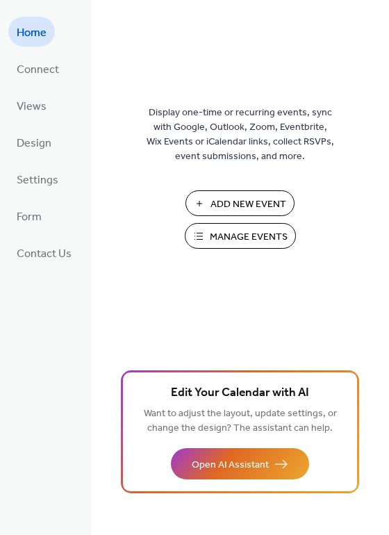
click at [220, 238] on span "Manage Events" at bounding box center [249, 237] width 78 height 15
click at [42, 75] on span "Connect" at bounding box center [38, 70] width 42 height 22
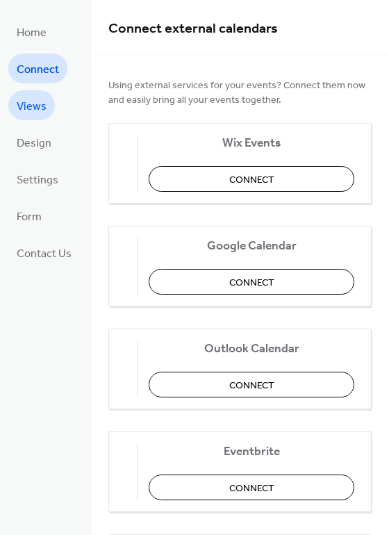
click at [40, 106] on span "Views" at bounding box center [32, 107] width 30 height 22
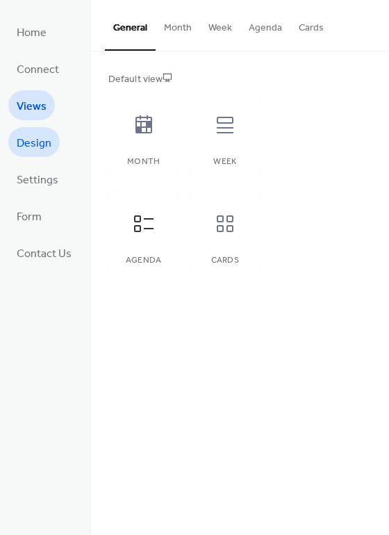
click at [40, 135] on span "Design" at bounding box center [34, 144] width 35 height 22
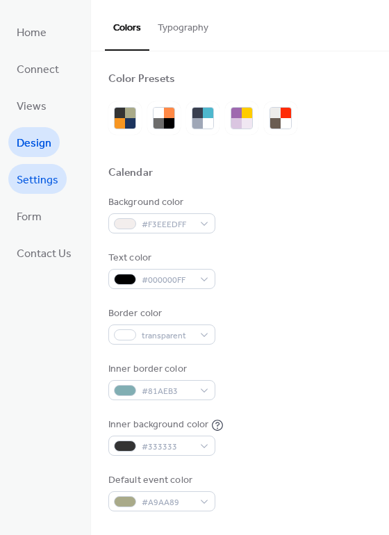
click at [35, 174] on span "Settings" at bounding box center [38, 181] width 42 height 22
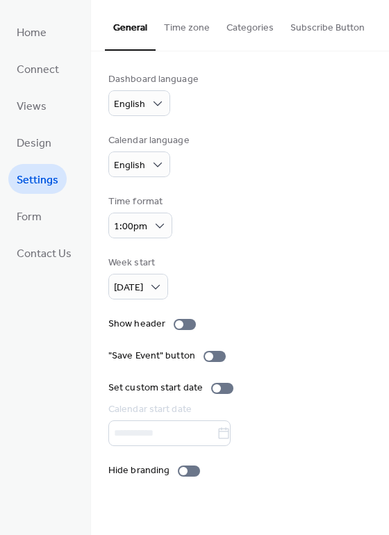
click at [252, 25] on button "Categories" at bounding box center [250, 24] width 64 height 49
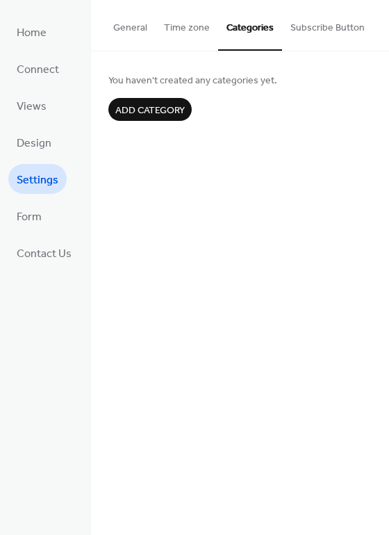
click at [141, 25] on button "General" at bounding box center [130, 24] width 51 height 49
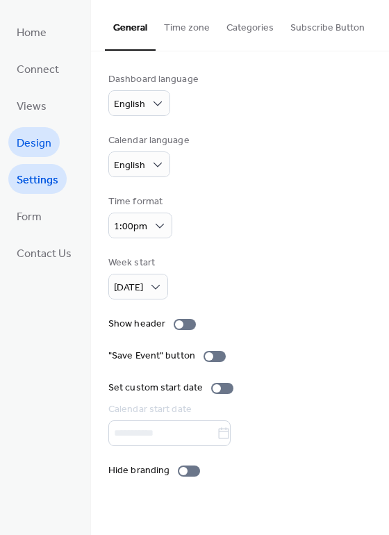
click at [40, 137] on span "Design" at bounding box center [34, 144] width 35 height 22
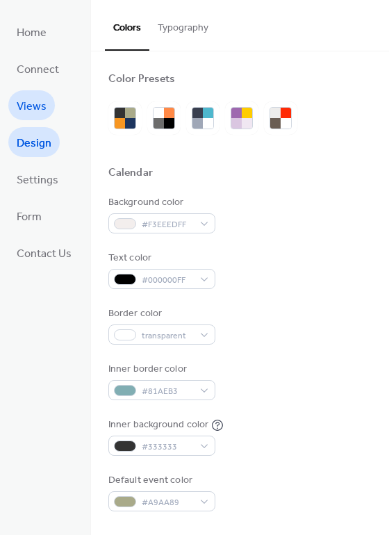
click at [35, 108] on span "Views" at bounding box center [32, 107] width 30 height 22
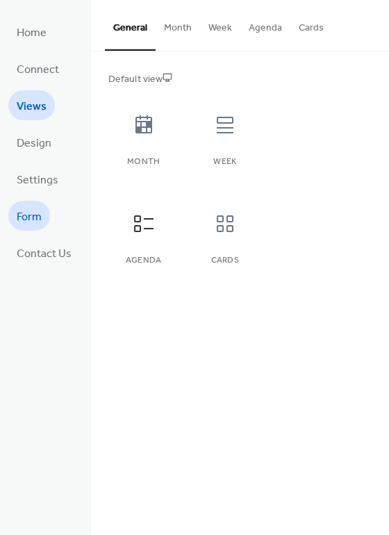
click at [35, 226] on link "Form" at bounding box center [29, 216] width 42 height 30
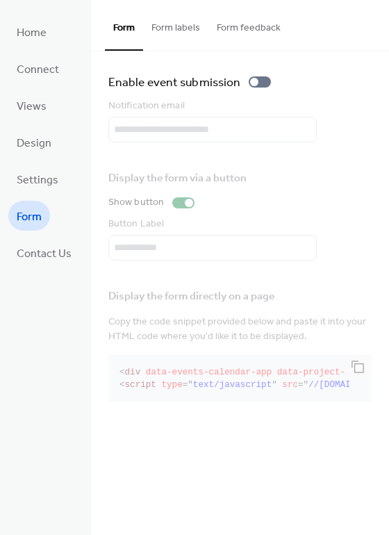
drag, startPoint x: 35, startPoint y: 226, endPoint x: 215, endPoint y: 247, distance: 181.1
click at [215, 247] on div "**********" at bounding box center [194, 267] width 389 height 535
click at [48, 179] on span "Settings" at bounding box center [38, 181] width 42 height 22
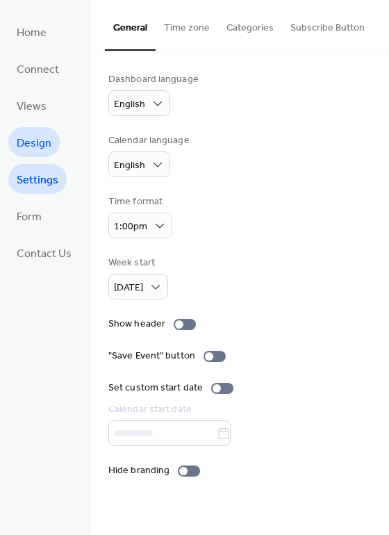
click at [32, 147] on span "Design" at bounding box center [34, 144] width 35 height 22
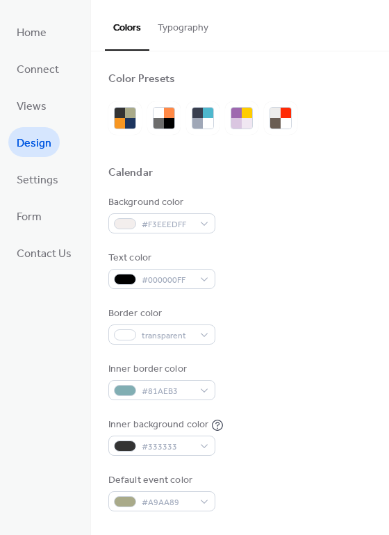
scroll to position [3, 0]
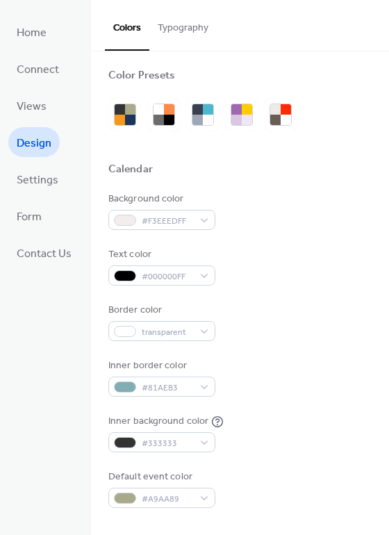
click at [189, 32] on button "Typography" at bounding box center [182, 24] width 67 height 49
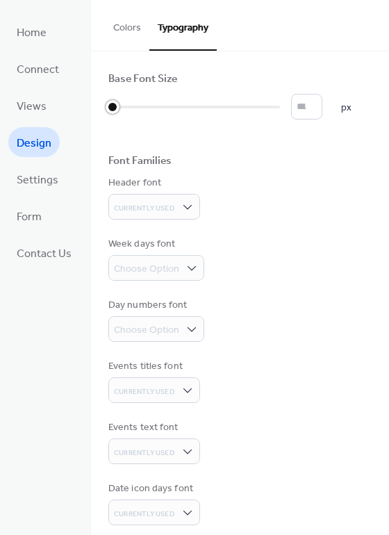
click at [224, 110] on div at bounding box center [194, 107] width 172 height 22
click at [143, 106] on div at bounding box center [130, 107] width 45 height 3
click at [122, 106] on div at bounding box center [120, 107] width 24 height 3
type input "*"
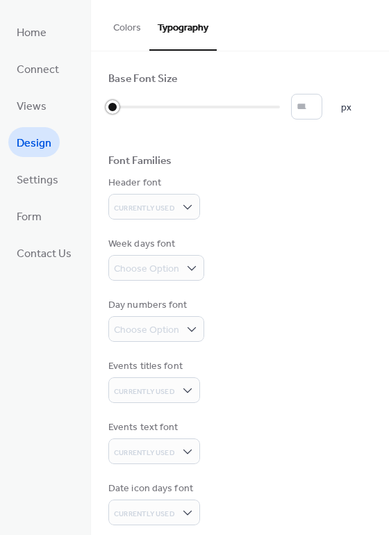
click at [113, 104] on div at bounding box center [110, 107] width 4 height 22
click at [130, 28] on button "Colors" at bounding box center [127, 24] width 44 height 49
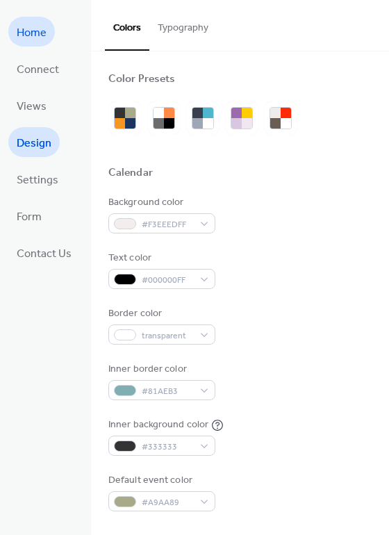
click at [34, 32] on span "Home" at bounding box center [32, 33] width 30 height 22
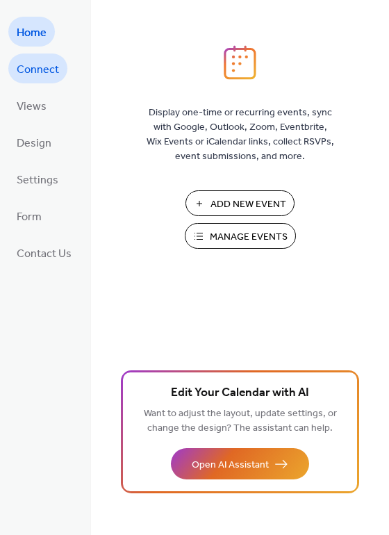
click at [31, 61] on span "Connect" at bounding box center [38, 70] width 42 height 22
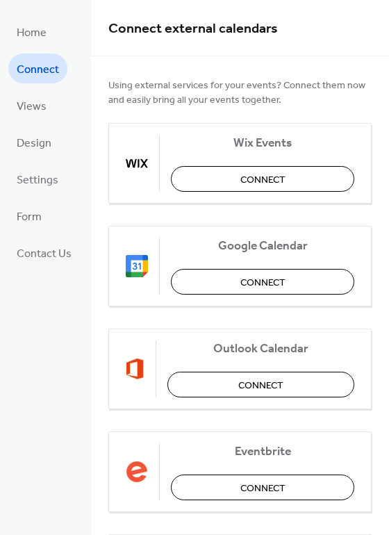
click at [31, 61] on span "Connect" at bounding box center [38, 70] width 42 height 22
click at [104, 169] on div "Using external services for your events? Connect them now and easily bring all …" at bounding box center [240, 397] width 298 height 682
click at [39, 72] on span "Connect" at bounding box center [38, 70] width 42 height 22
click at [35, 101] on span "Views" at bounding box center [32, 107] width 30 height 22
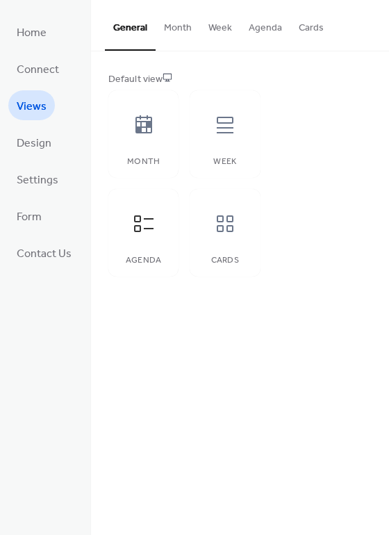
click at [258, 24] on button "Agenda" at bounding box center [265, 24] width 50 height 49
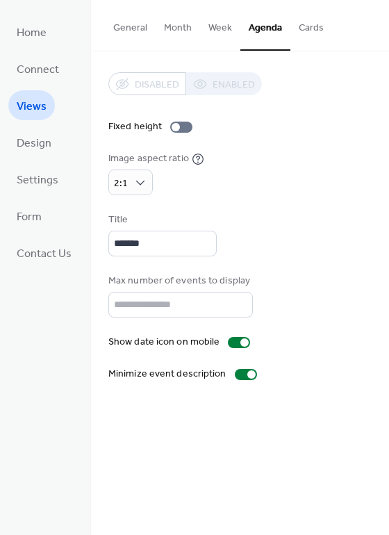
click at [313, 27] on button "Cards" at bounding box center [311, 24] width 42 height 49
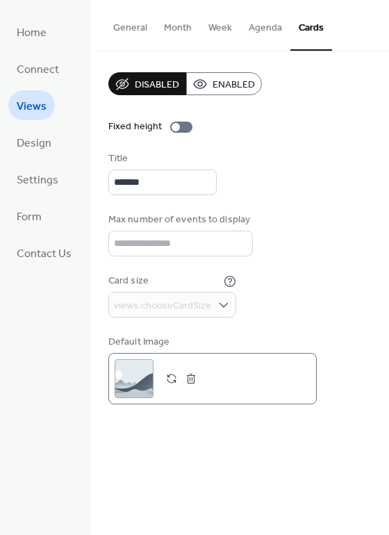
click at [168, 379] on button "button" at bounding box center [171, 378] width 19 height 19
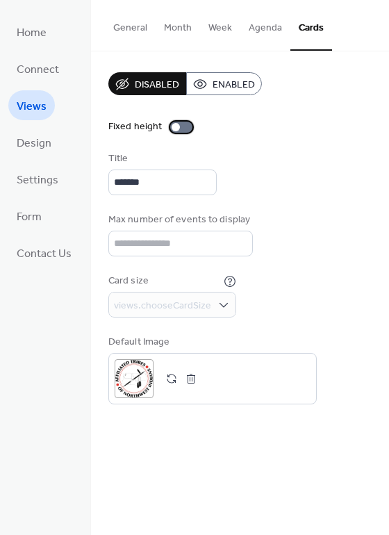
click at [173, 126] on div at bounding box center [176, 127] width 8 height 8
click at [173, 126] on div at bounding box center [181, 127] width 22 height 11
click at [266, 22] on button "Agenda" at bounding box center [265, 24] width 50 height 49
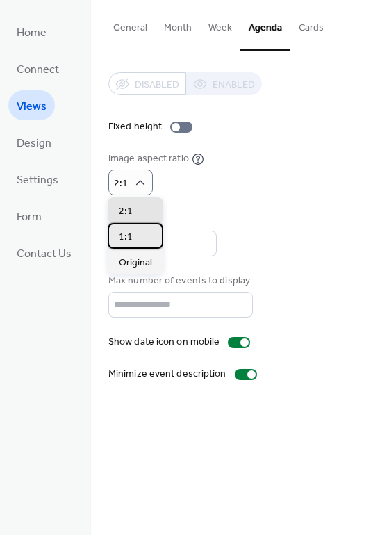
click at [126, 235] on span "1:1" at bounding box center [126, 237] width 14 height 15
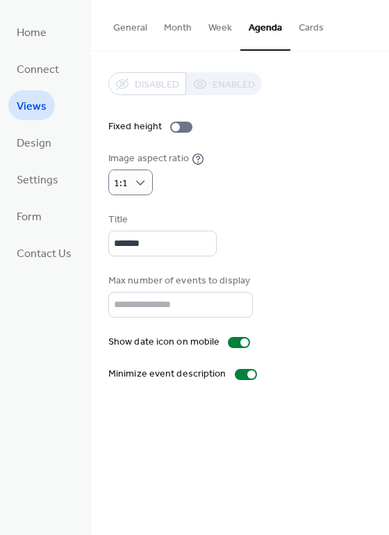
click at [242, 211] on div "Disabled Enabled Fixed height Image aspect ratio 1:1 Title ******* Max number o…" at bounding box center [239, 226] width 263 height 309
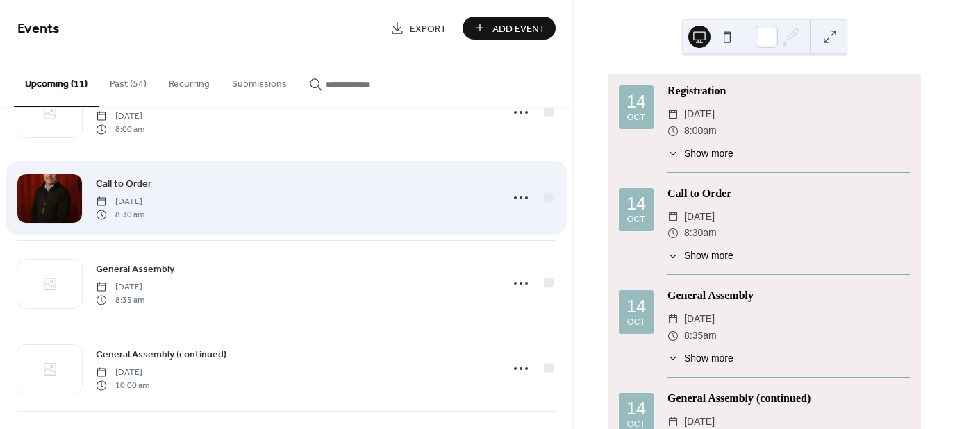
scroll to position [60, 0]
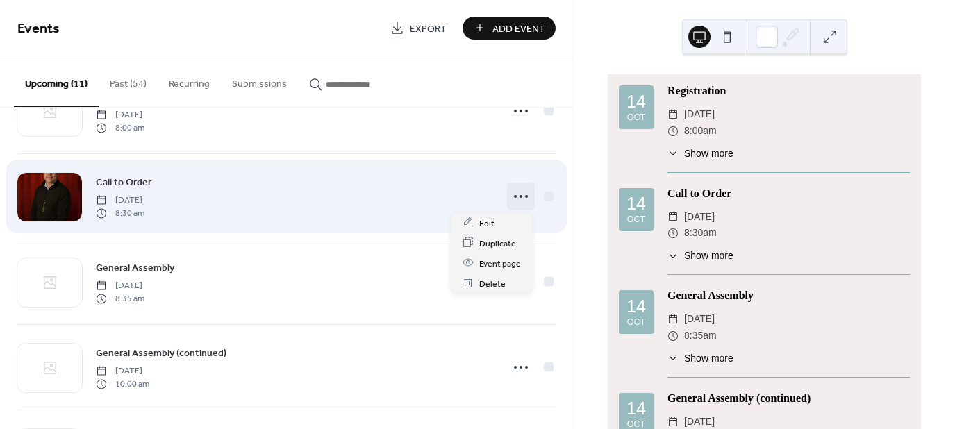
click at [522, 197] on icon at bounding box center [521, 196] width 22 height 22
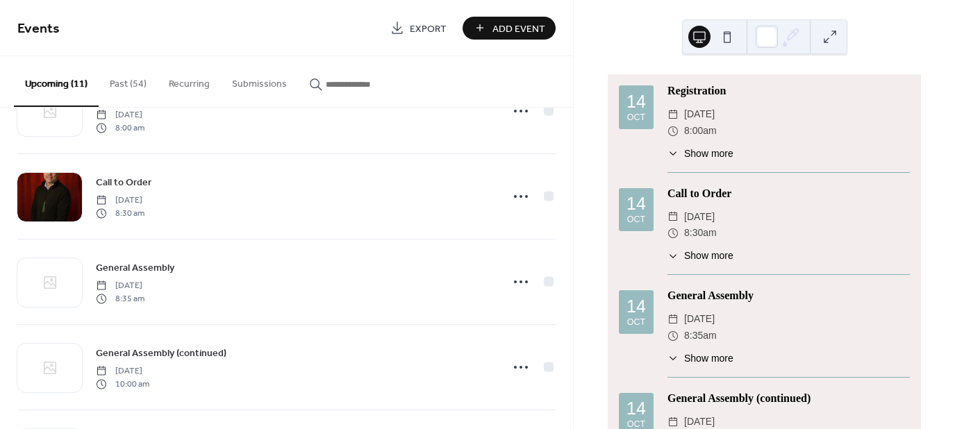
click at [720, 256] on span "Show more" at bounding box center [708, 256] width 49 height 15
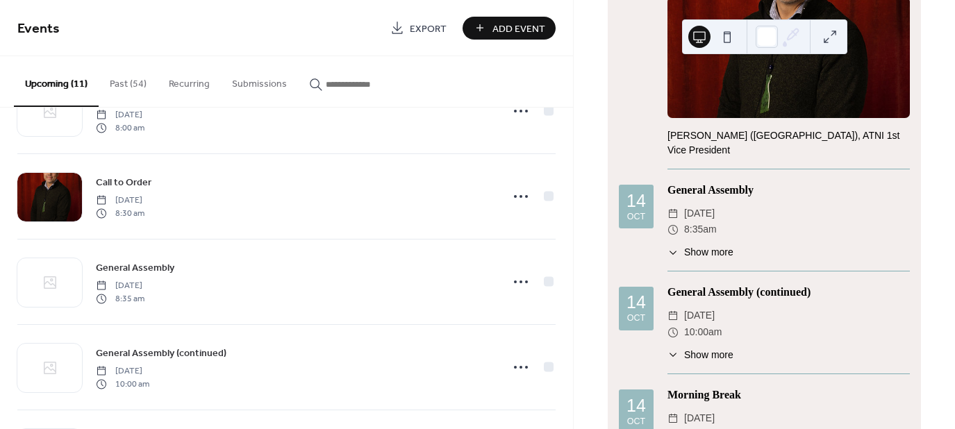
scroll to position [275, 0]
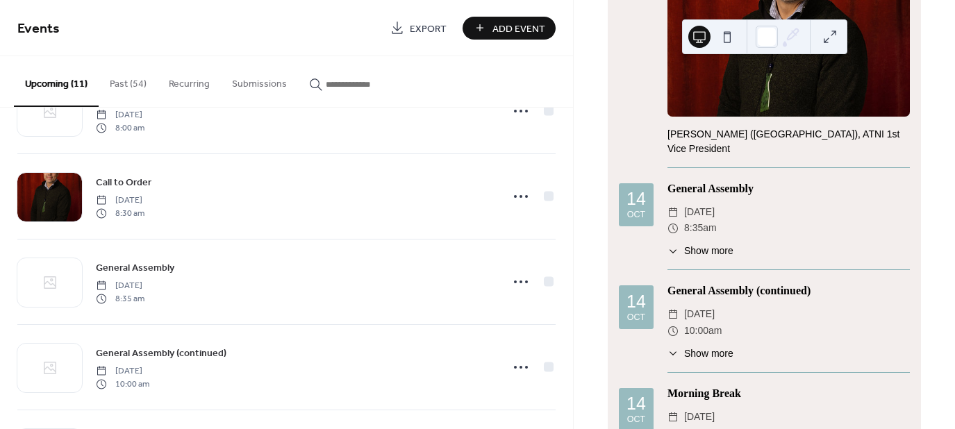
click at [697, 248] on span "Show more" at bounding box center [708, 251] width 49 height 15
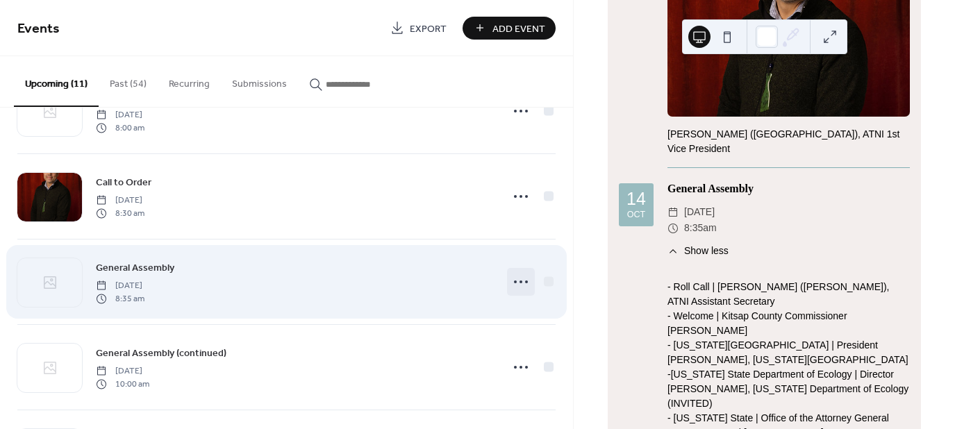
click at [521, 283] on icon at bounding box center [521, 282] width 22 height 22
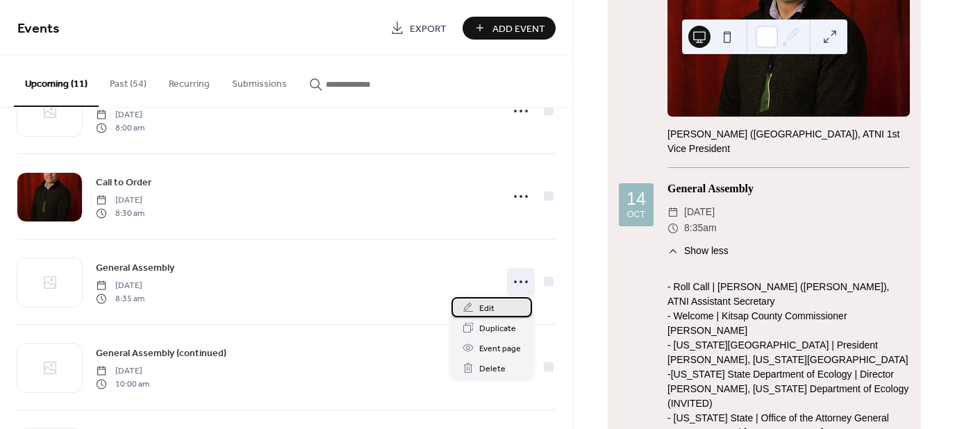
click at [493, 313] on div "Edit" at bounding box center [492, 307] width 81 height 20
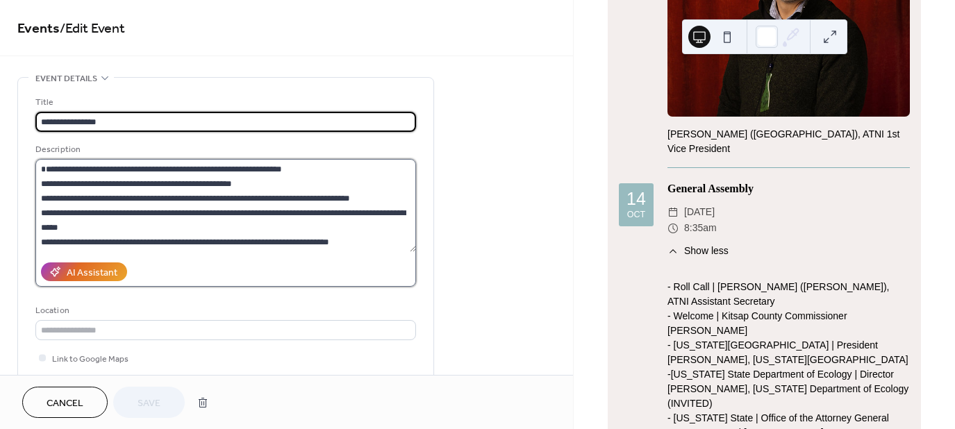
click at [197, 236] on textarea "**********" at bounding box center [225, 205] width 381 height 93
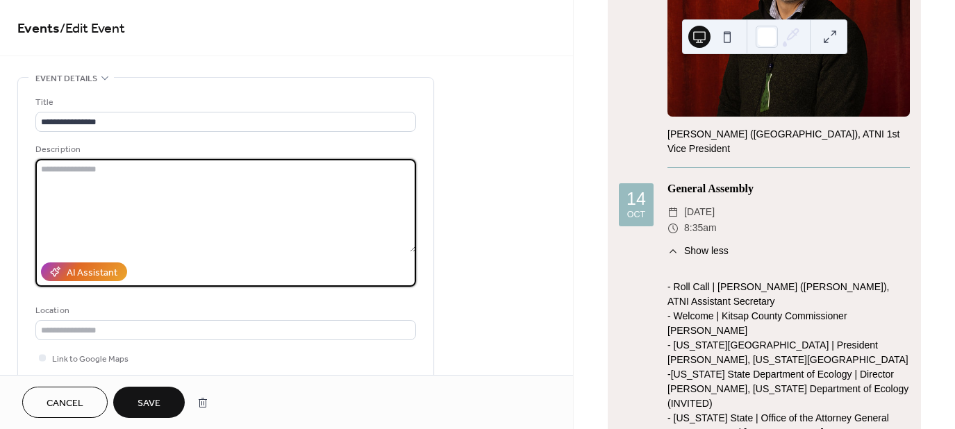
paste textarea "**********"
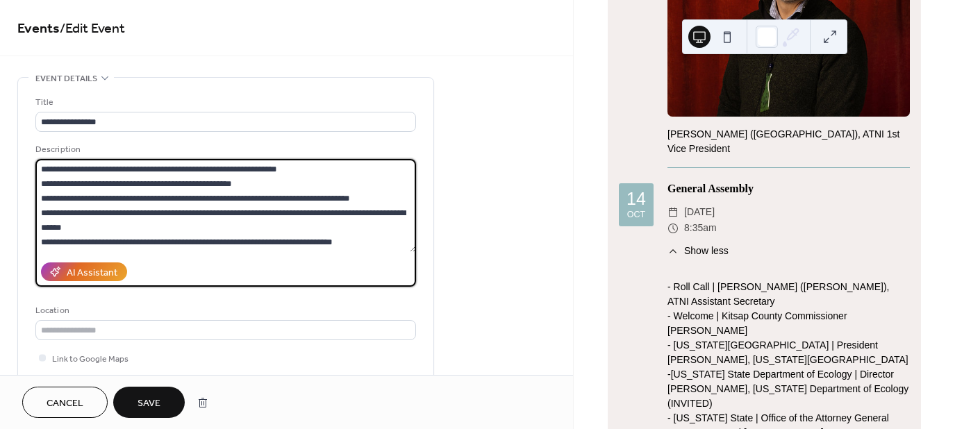
scroll to position [13, 0]
type textarea "**********"
click at [158, 406] on span "Save" at bounding box center [149, 404] width 23 height 15
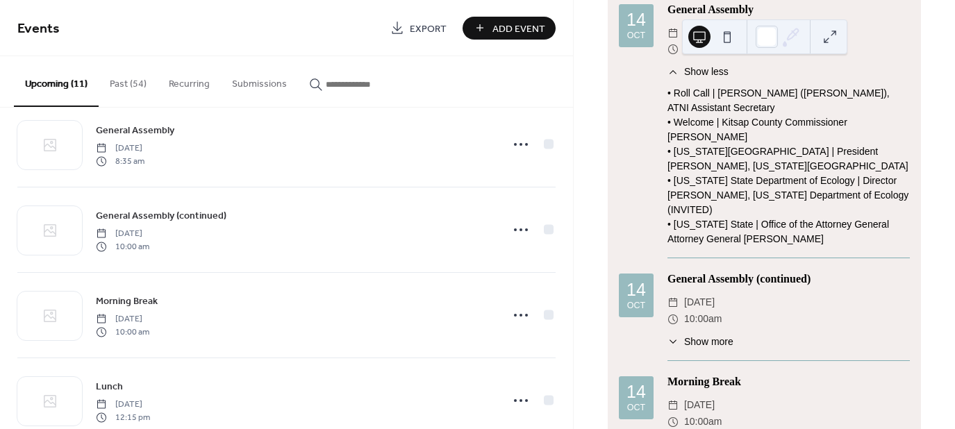
scroll to position [493, 0]
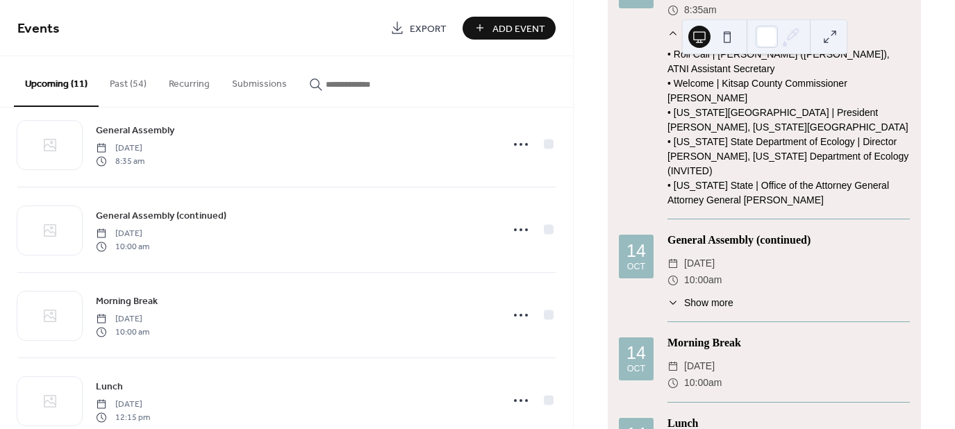
click at [690, 300] on span "Show more" at bounding box center [708, 303] width 49 height 15
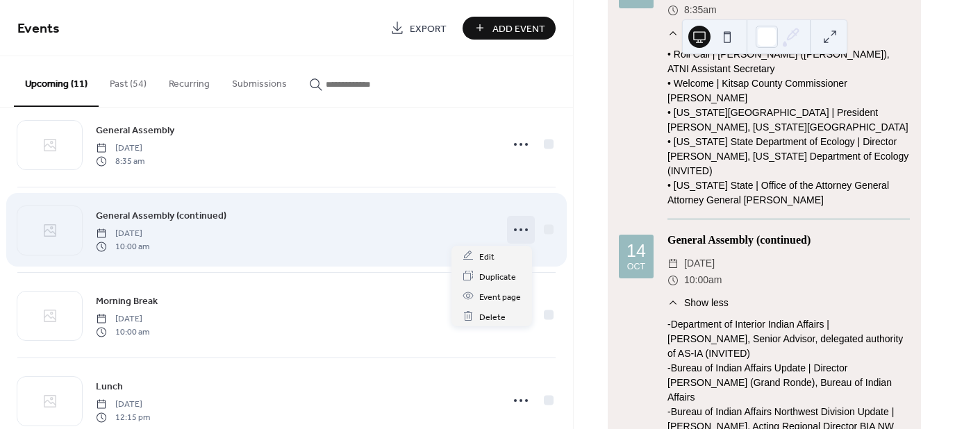
click at [520, 225] on icon at bounding box center [521, 230] width 22 height 22
click at [322, 228] on div "General Assembly (continued) Tuesday, October 14, 2025 10:00 am" at bounding box center [294, 230] width 397 height 44
click at [518, 233] on icon at bounding box center [521, 230] width 22 height 22
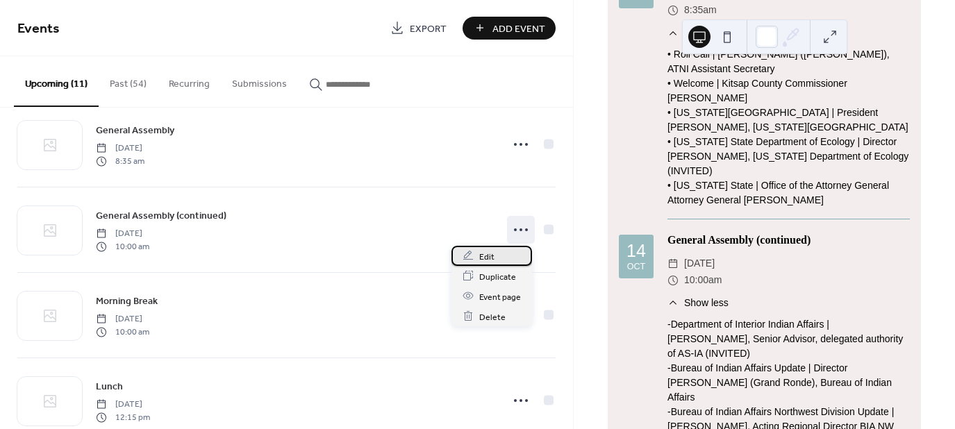
click at [493, 250] on span "Edit" at bounding box center [486, 256] width 15 height 15
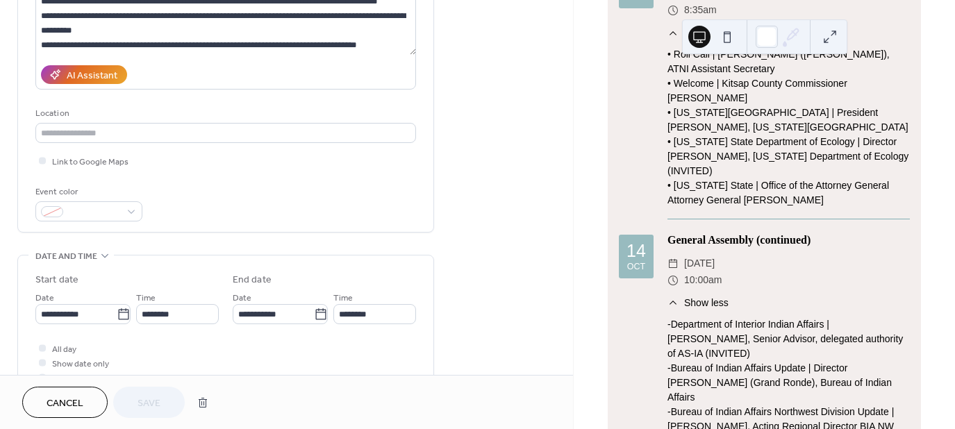
scroll to position [199, 0]
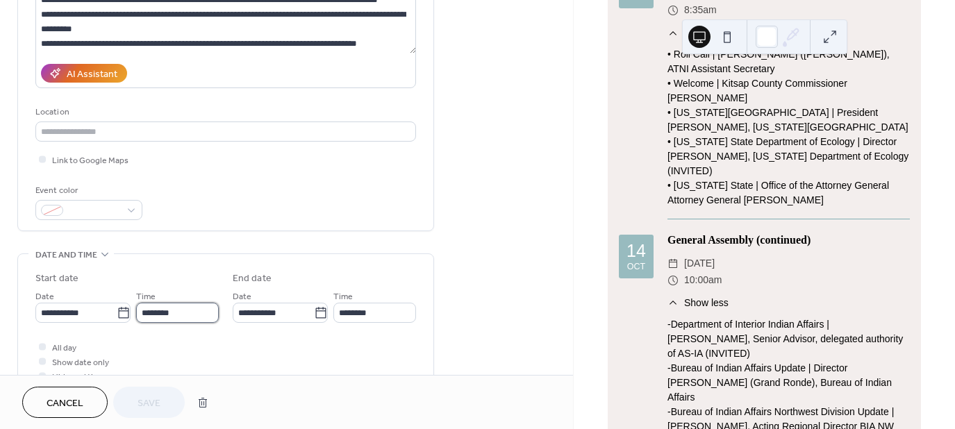
click at [167, 311] on input "********" at bounding box center [177, 313] width 83 height 20
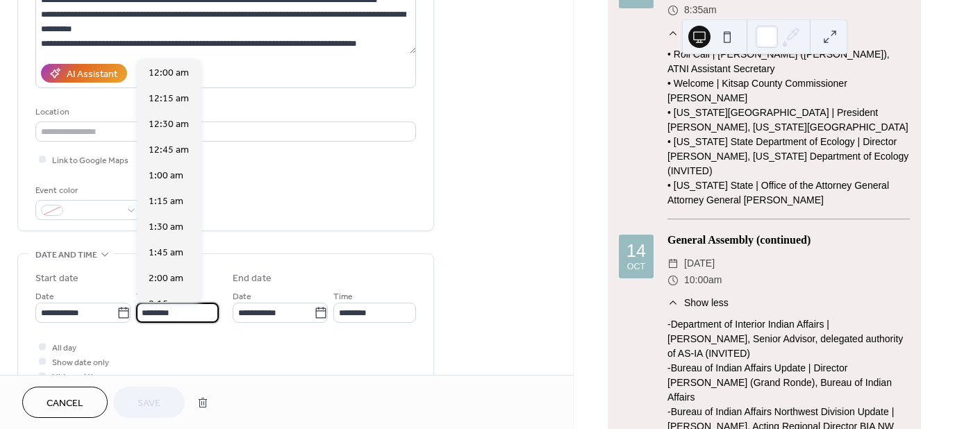
scroll to position [1028, 0]
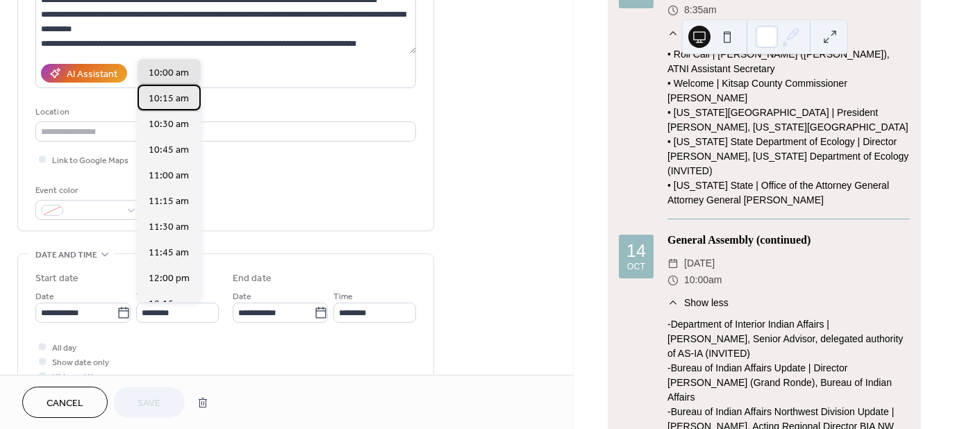
click at [165, 97] on span "10:15 am" at bounding box center [169, 98] width 40 height 15
type input "********"
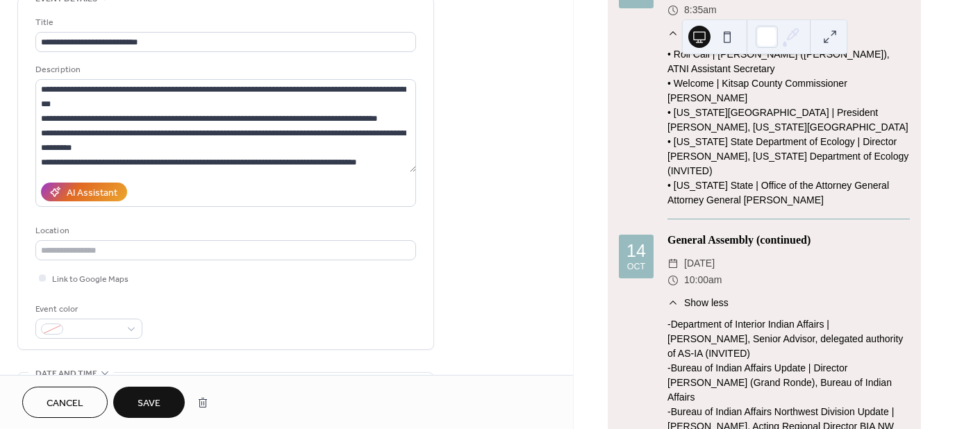
scroll to position [77, 0]
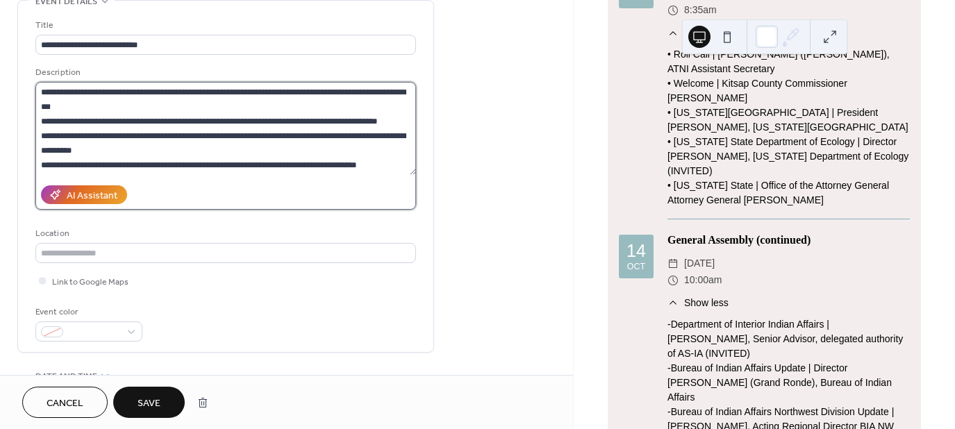
click at [226, 167] on textarea "**********" at bounding box center [225, 128] width 381 height 93
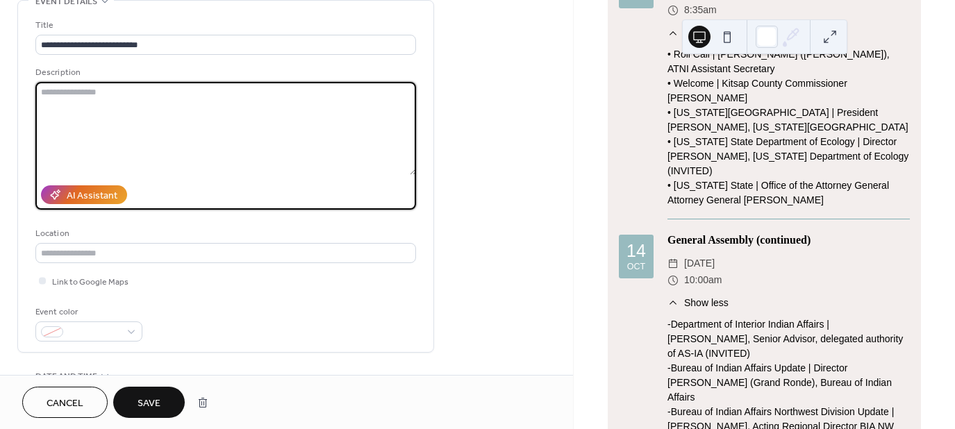
paste textarea "**********"
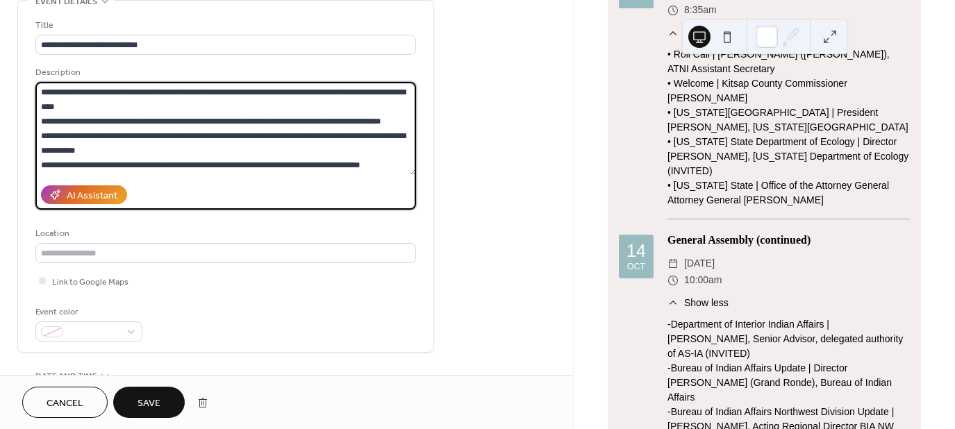
scroll to position [72, 0]
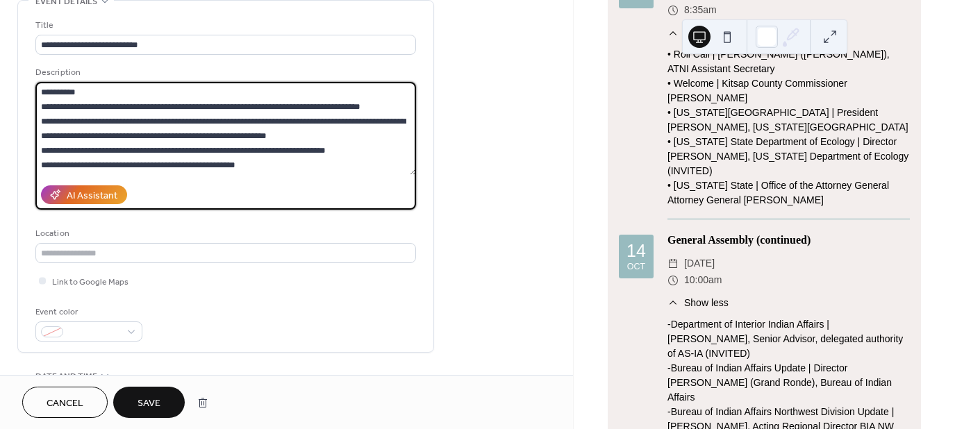
type textarea "**********"
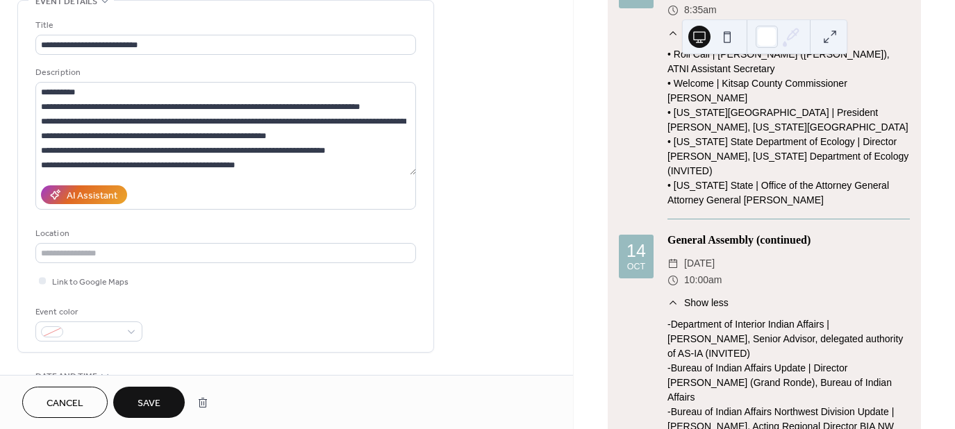
click at [171, 408] on button "Save" at bounding box center [149, 402] width 72 height 31
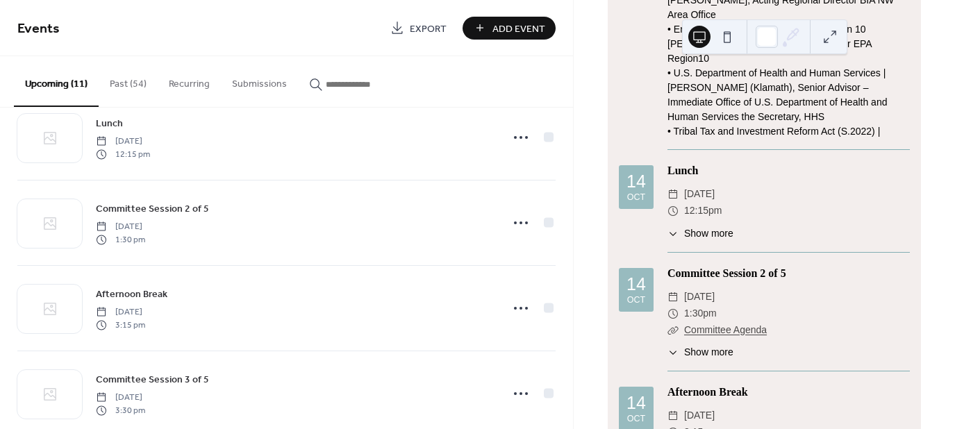
scroll to position [1002, 0]
click at [696, 344] on span "Show more" at bounding box center [708, 351] width 49 height 15
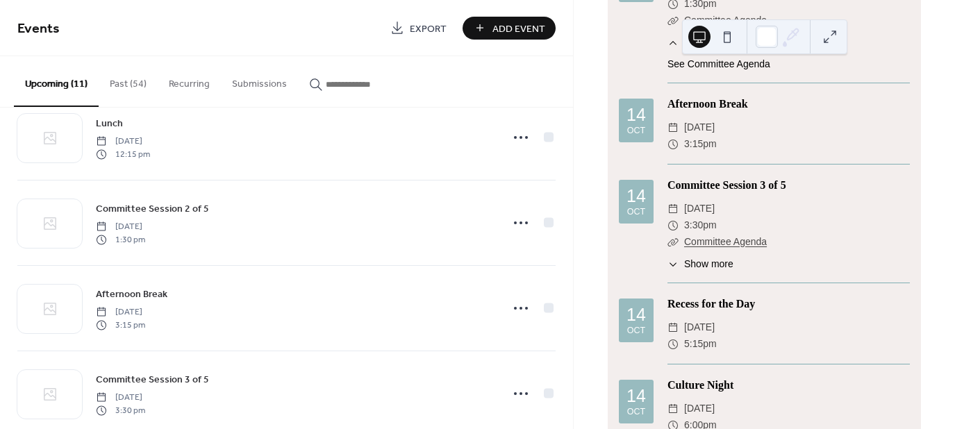
scroll to position [1309, 0]
click at [704, 258] on span "Show more" at bounding box center [708, 265] width 49 height 15
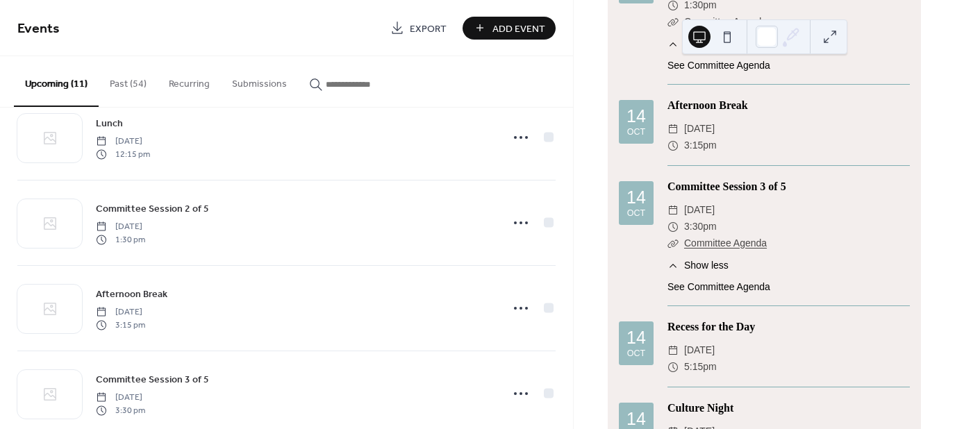
scroll to position [1384, 0]
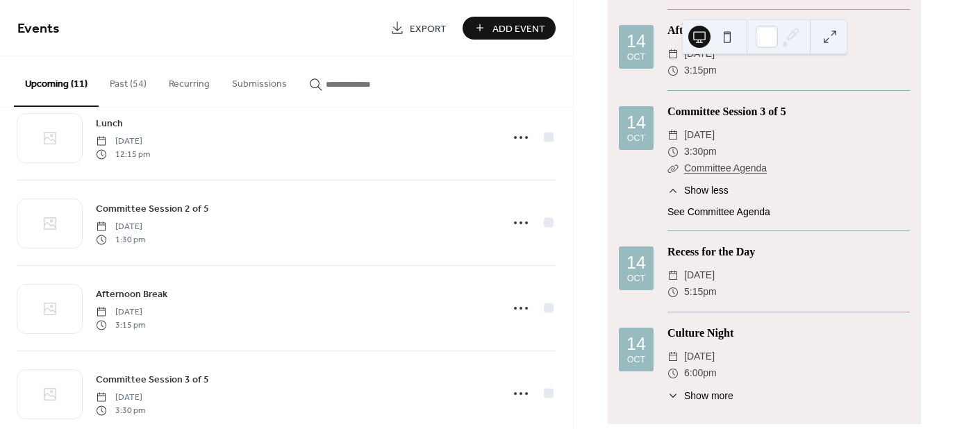
click at [679, 389] on div "​ Show more" at bounding box center [701, 396] width 66 height 15
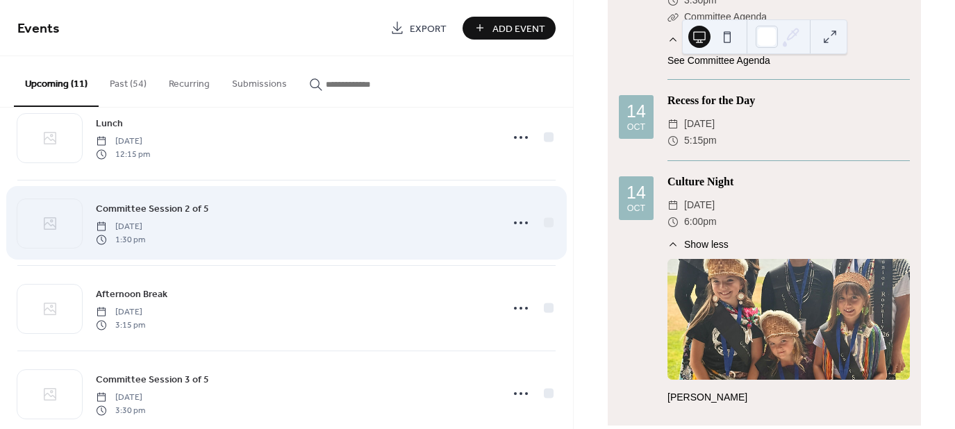
scroll to position [657, 0]
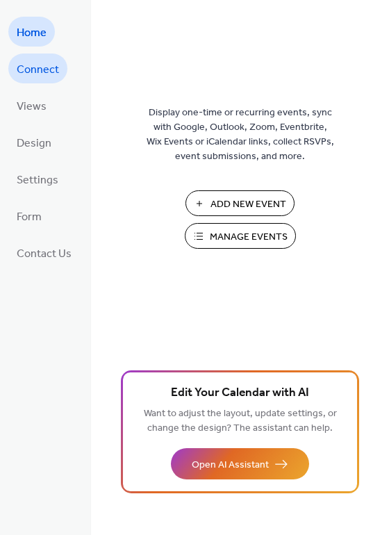
click at [35, 67] on span "Connect" at bounding box center [38, 70] width 42 height 22
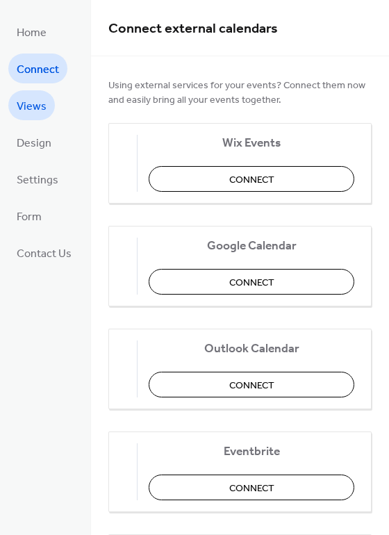
click at [35, 117] on link "Views" at bounding box center [31, 105] width 47 height 30
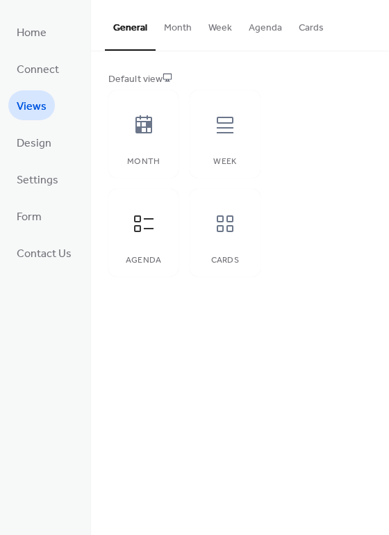
click at [266, 26] on button "Agenda" at bounding box center [265, 24] width 50 height 49
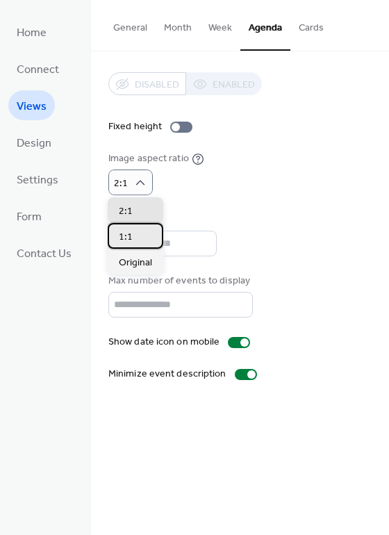
click at [136, 236] on div "1:1" at bounding box center [136, 236] width 56 height 26
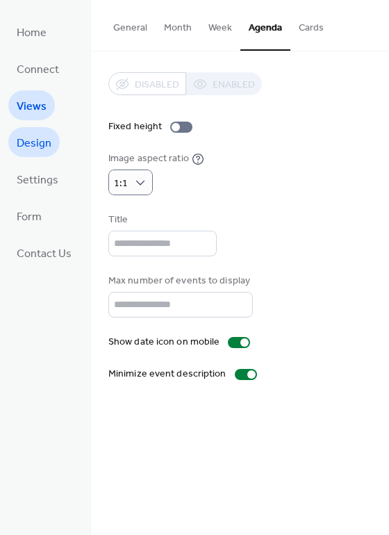
click at [33, 138] on span "Design" at bounding box center [34, 144] width 35 height 22
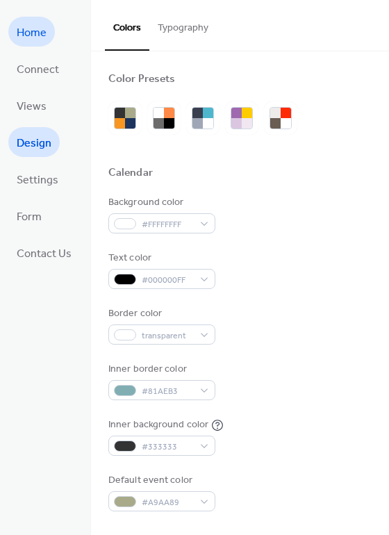
click at [33, 29] on span "Home" at bounding box center [32, 33] width 30 height 22
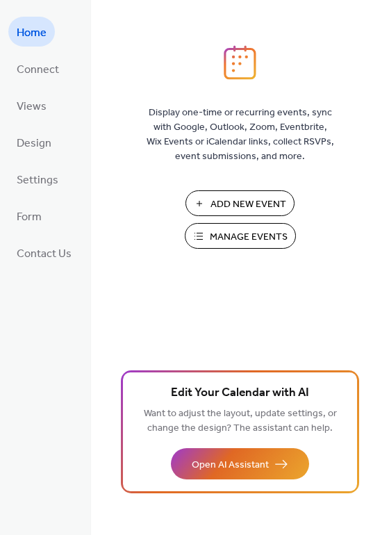
click at [253, 232] on span "Manage Events" at bounding box center [249, 237] width 78 height 15
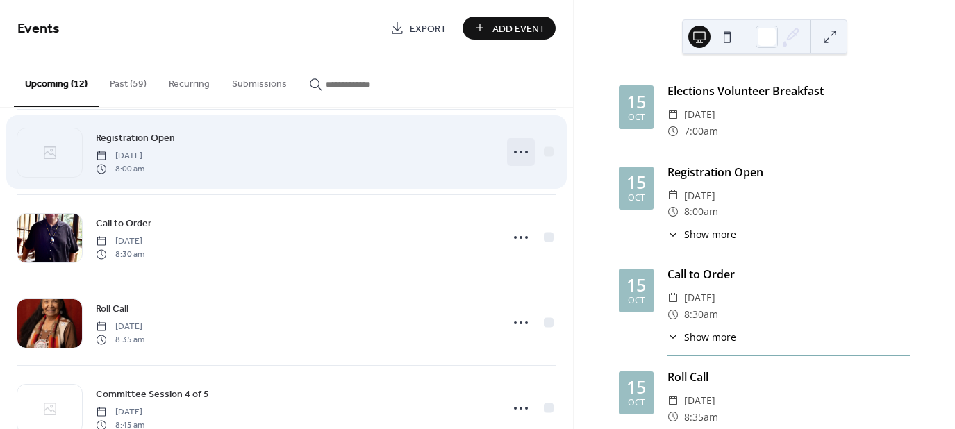
scroll to position [105, 0]
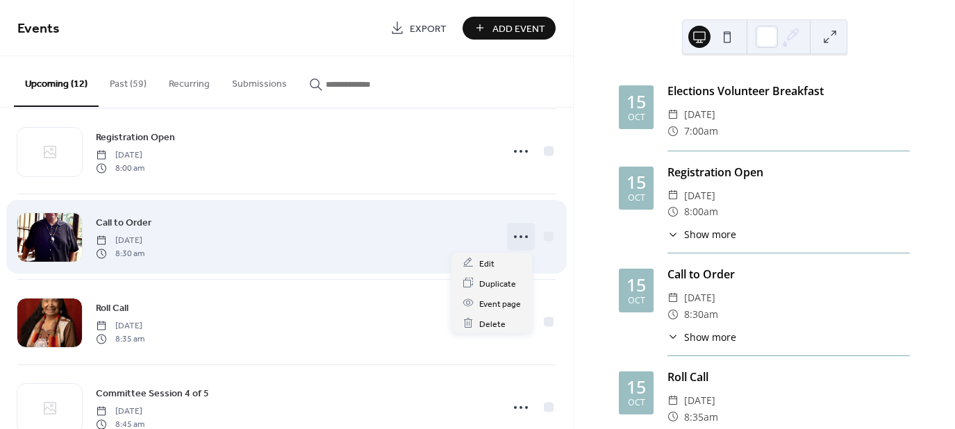
click at [515, 243] on icon at bounding box center [521, 237] width 22 height 22
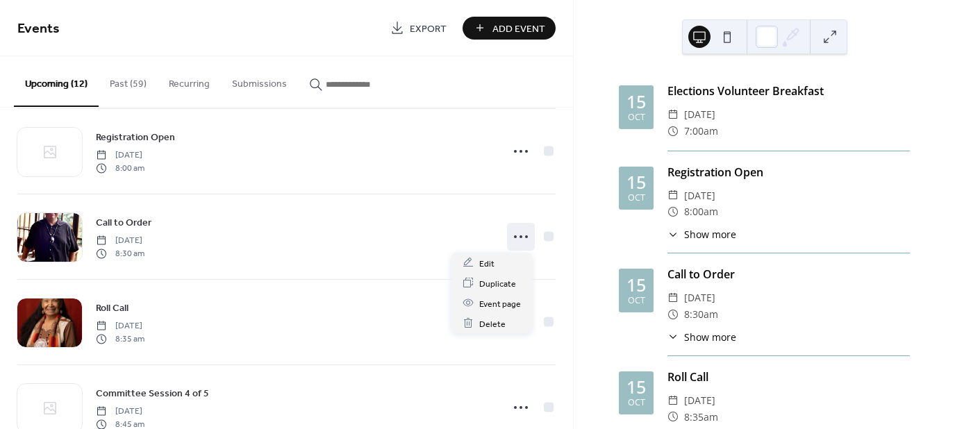
click at [687, 338] on span "Show more" at bounding box center [710, 337] width 52 height 15
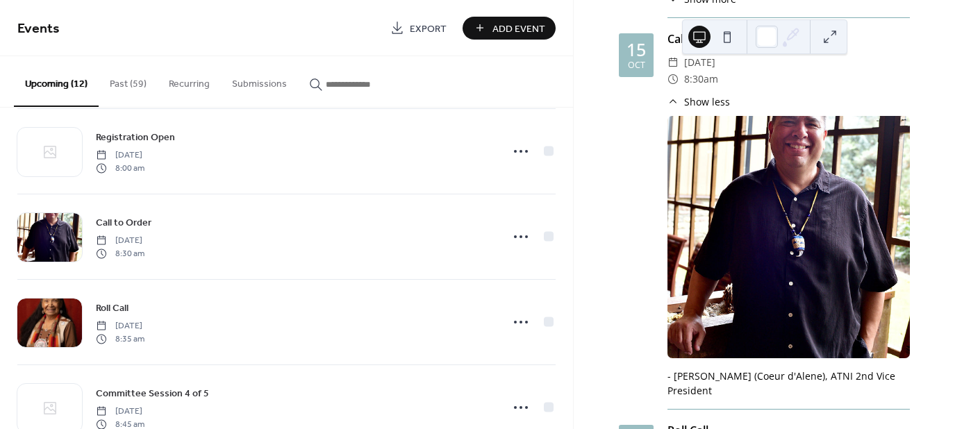
scroll to position [266, 0]
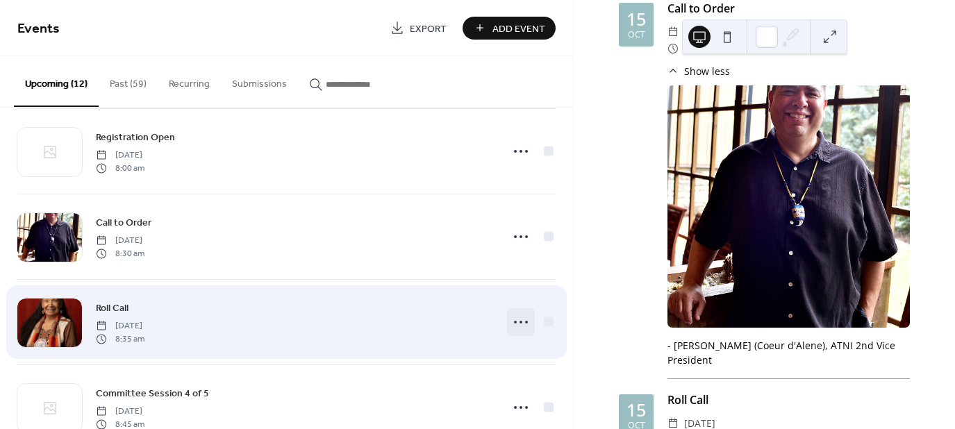
click at [525, 321] on icon at bounding box center [521, 322] width 22 height 22
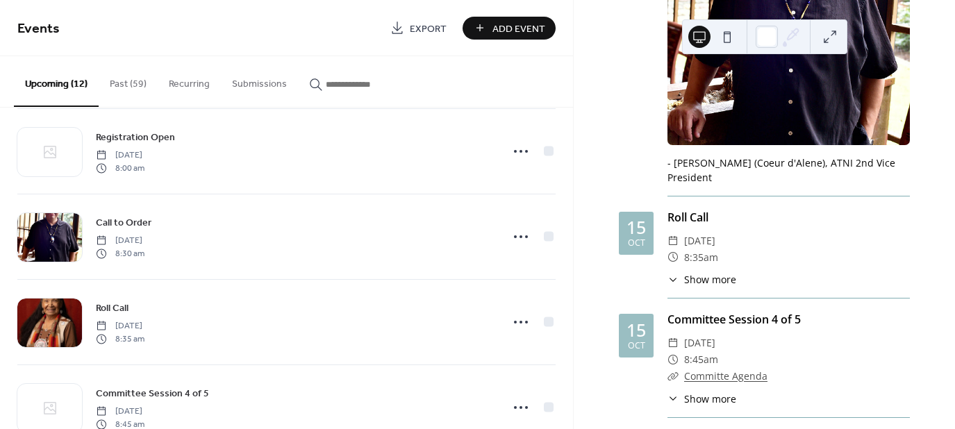
scroll to position [450, 0]
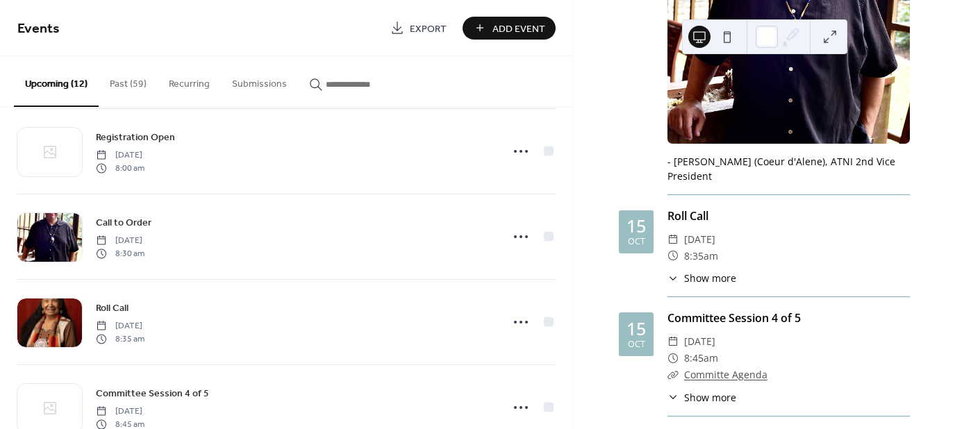
click at [688, 271] on span "Show more" at bounding box center [710, 278] width 52 height 15
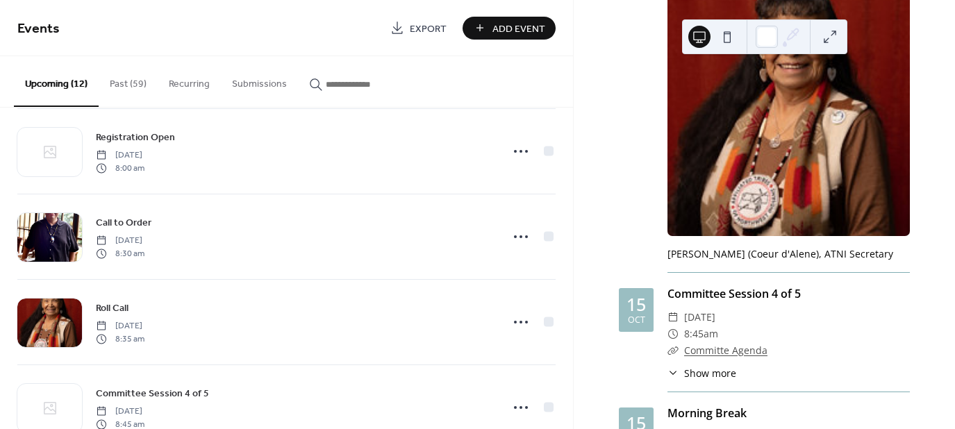
scroll to position [753, 0]
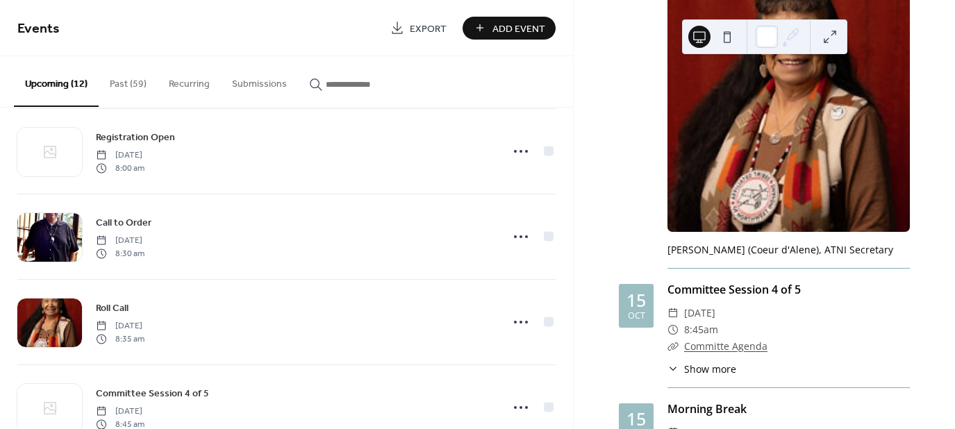
click at [702, 362] on span "Show more" at bounding box center [710, 369] width 52 height 15
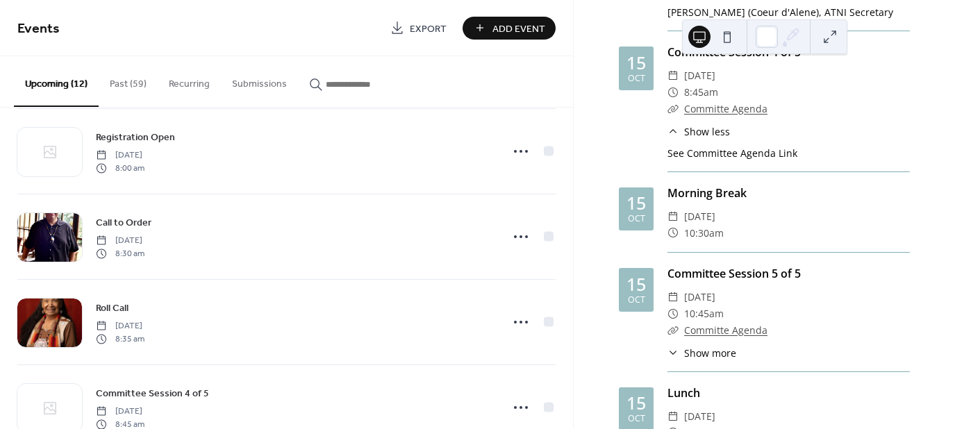
scroll to position [996, 0]
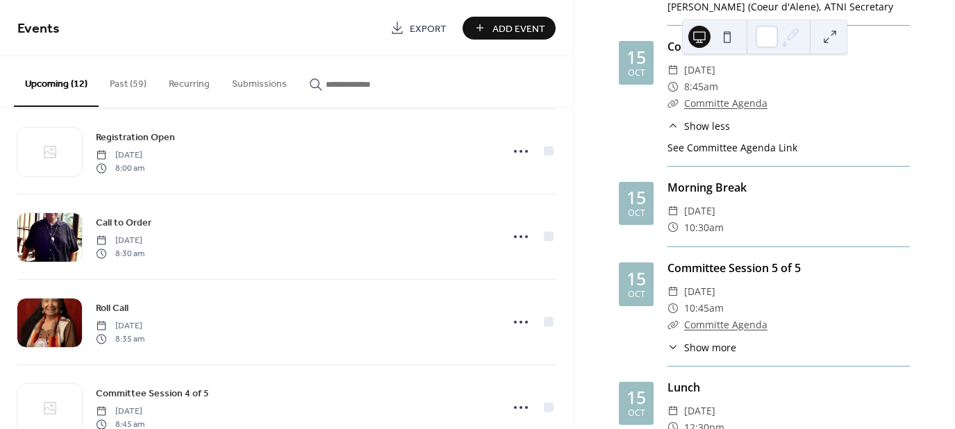
click at [693, 340] on span "Show more" at bounding box center [710, 347] width 52 height 15
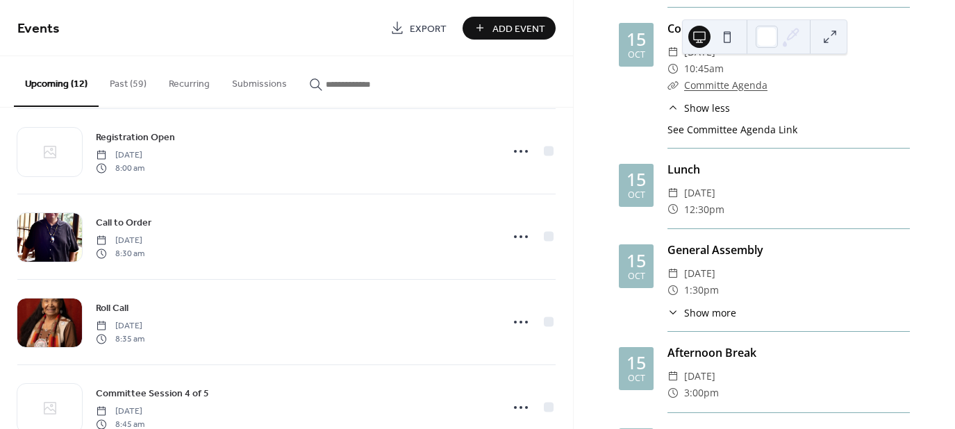
scroll to position [1238, 0]
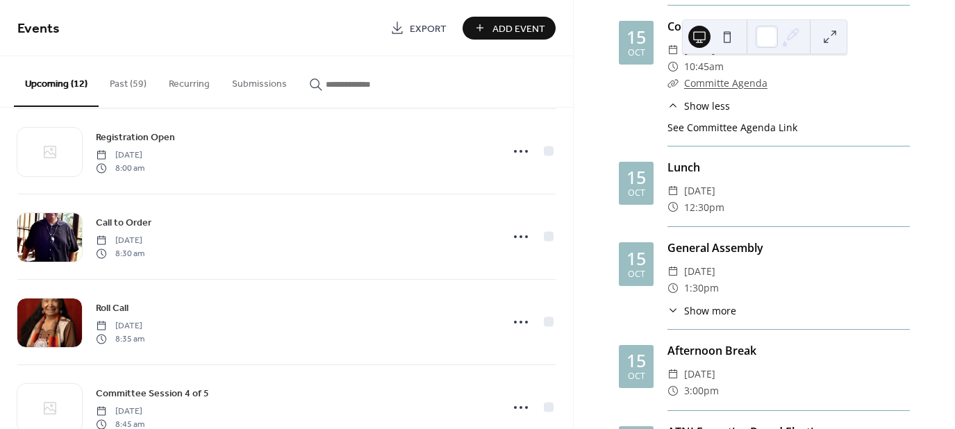
click at [695, 304] on span "Show more" at bounding box center [710, 311] width 52 height 15
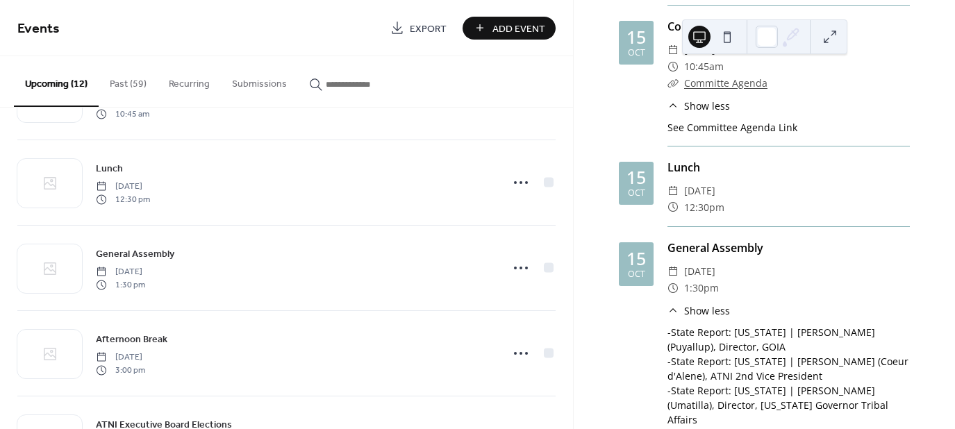
scroll to position [586, 0]
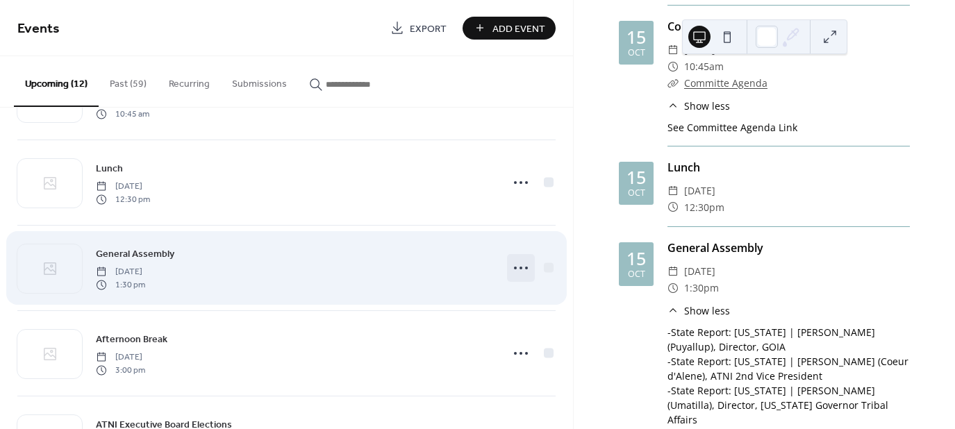
click at [513, 266] on icon at bounding box center [521, 268] width 22 height 22
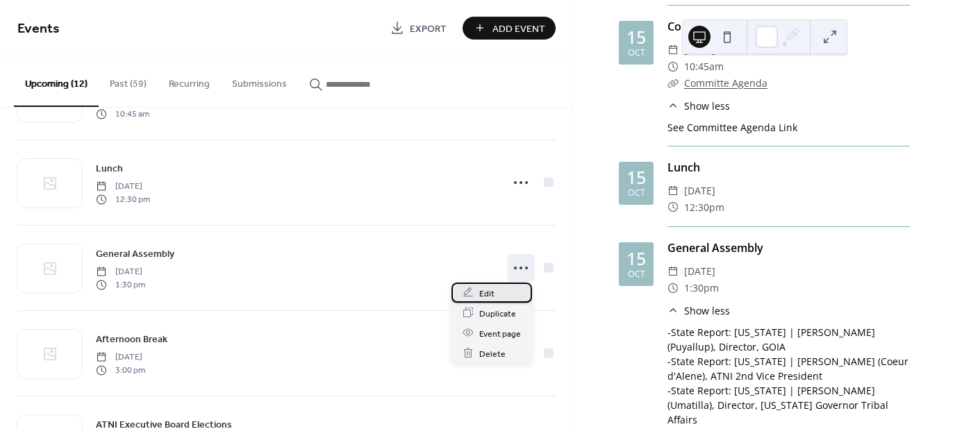
click at [487, 292] on span "Edit" at bounding box center [486, 293] width 15 height 15
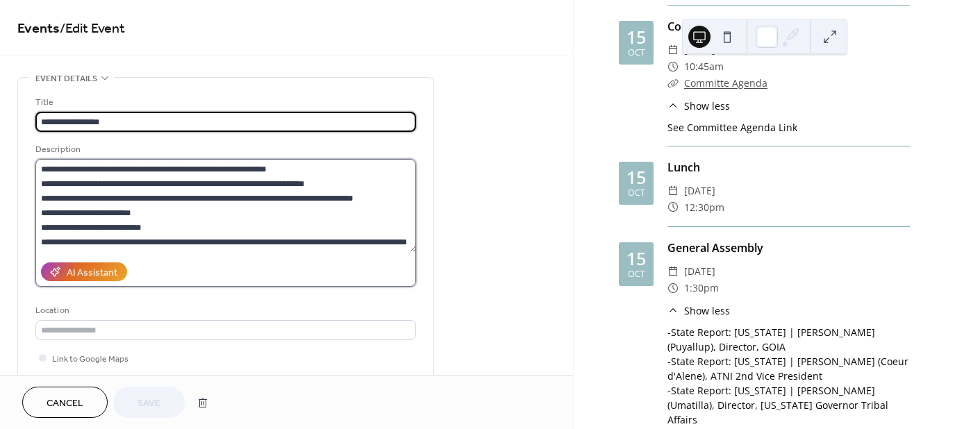
click at [200, 207] on textarea "**********" at bounding box center [225, 205] width 381 height 93
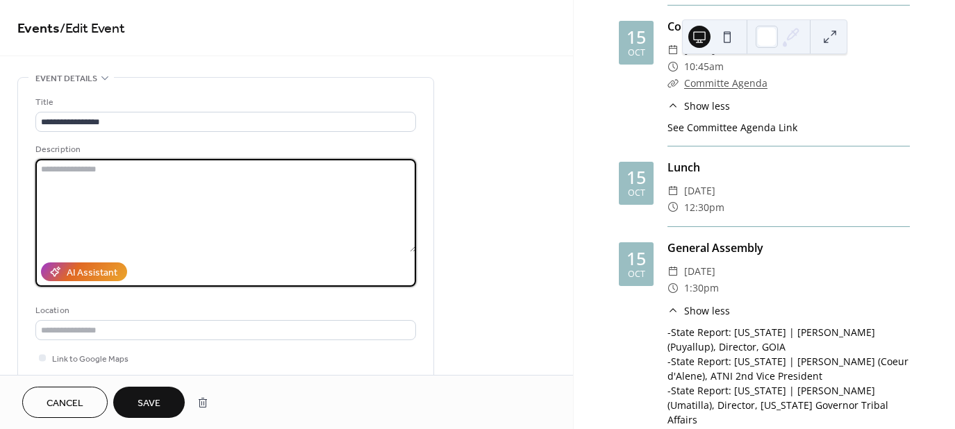
paste textarea "**********"
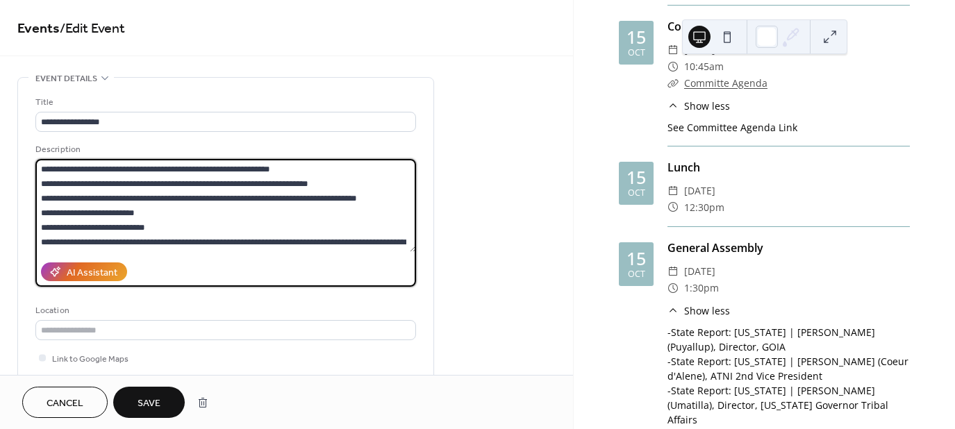
scroll to position [72, 0]
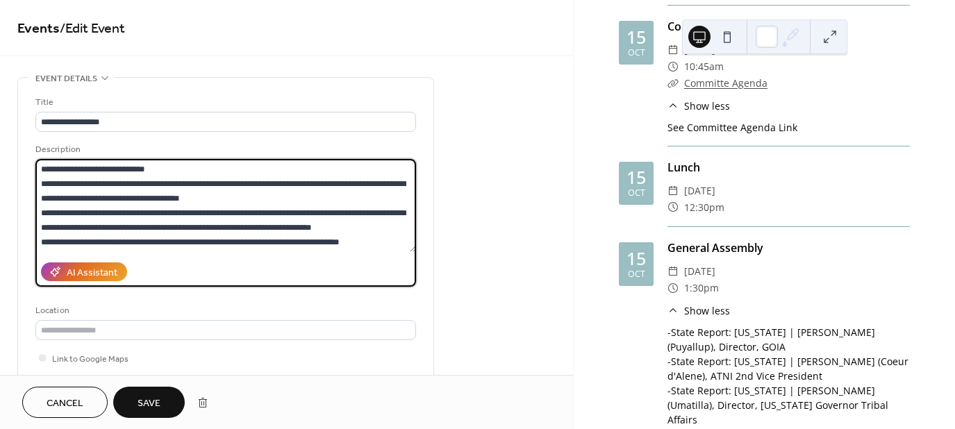
type textarea "**********"
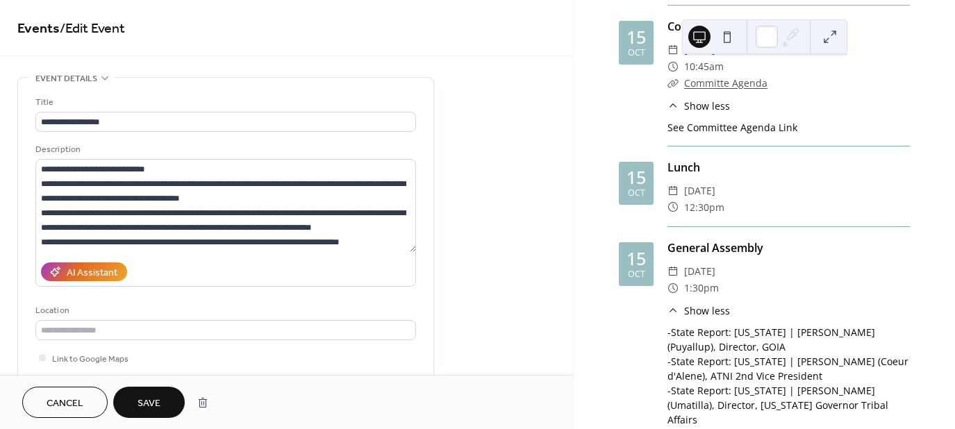
click at [165, 398] on button "Save" at bounding box center [149, 402] width 72 height 31
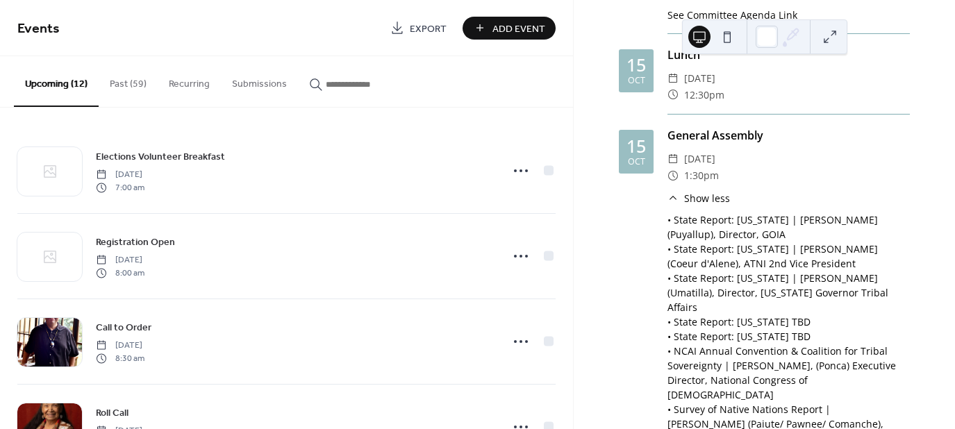
scroll to position [1351, 0]
click at [675, 192] on icon at bounding box center [673, 197] width 11 height 11
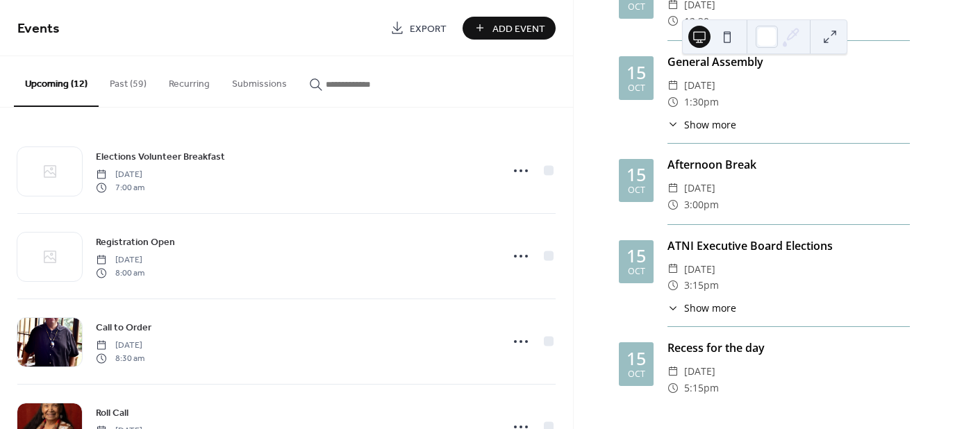
scroll to position [1426, 0]
click at [677, 302] on icon at bounding box center [673, 307] width 11 height 11
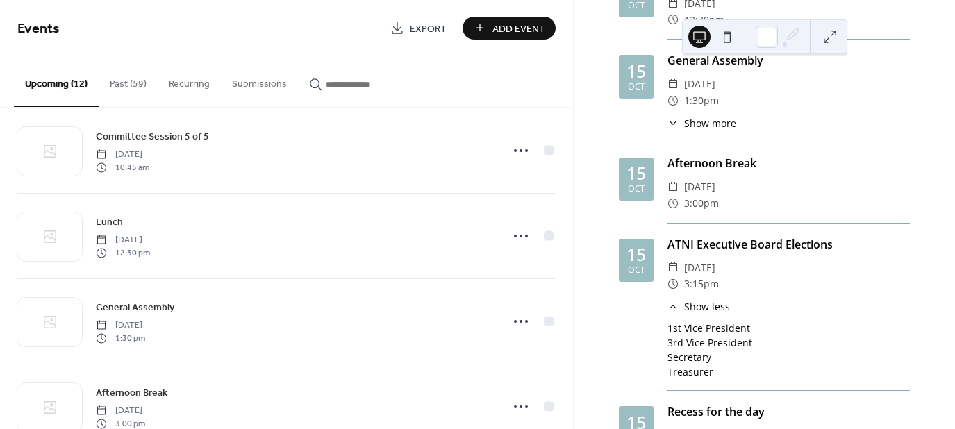
scroll to position [600, 0]
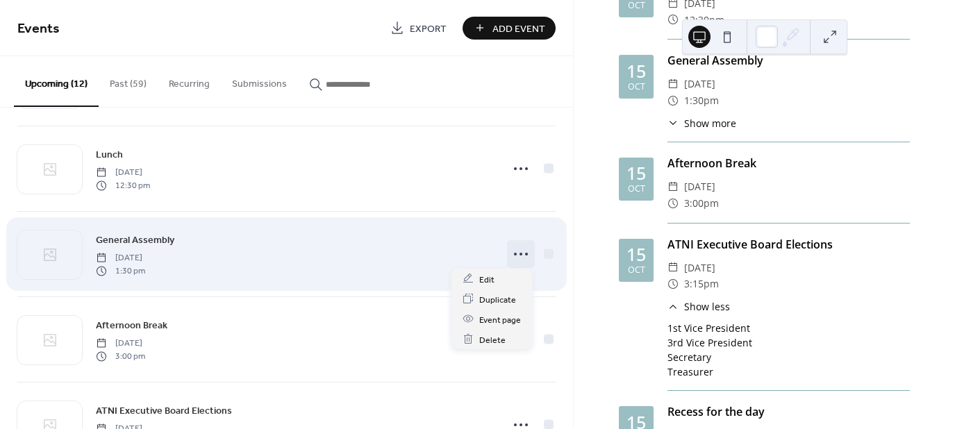
click at [514, 256] on icon at bounding box center [521, 254] width 22 height 22
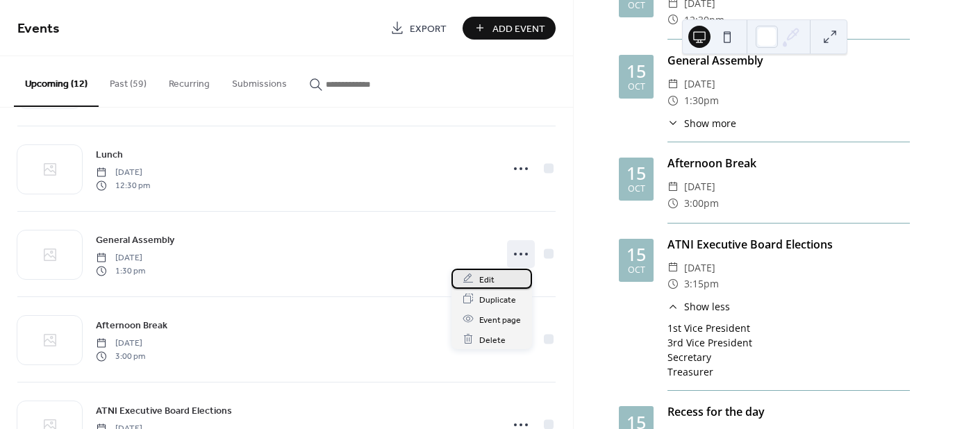
click at [499, 276] on div "Edit" at bounding box center [492, 279] width 81 height 20
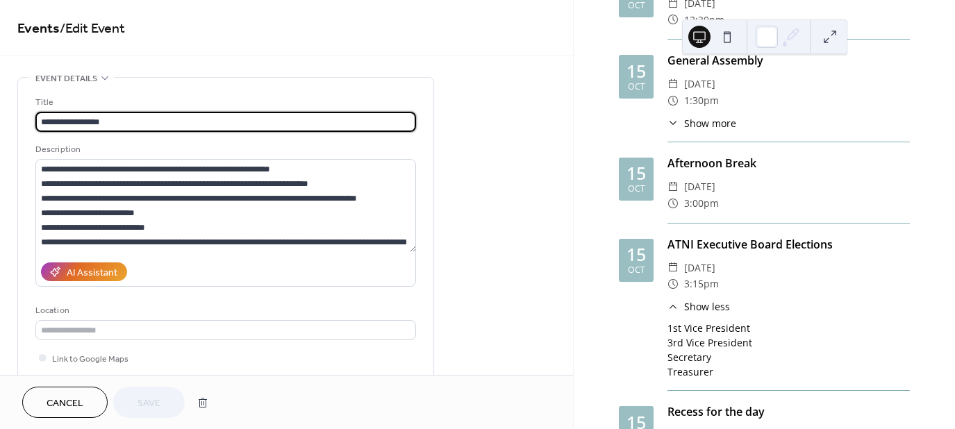
click at [81, 399] on span "Cancel" at bounding box center [65, 404] width 37 height 15
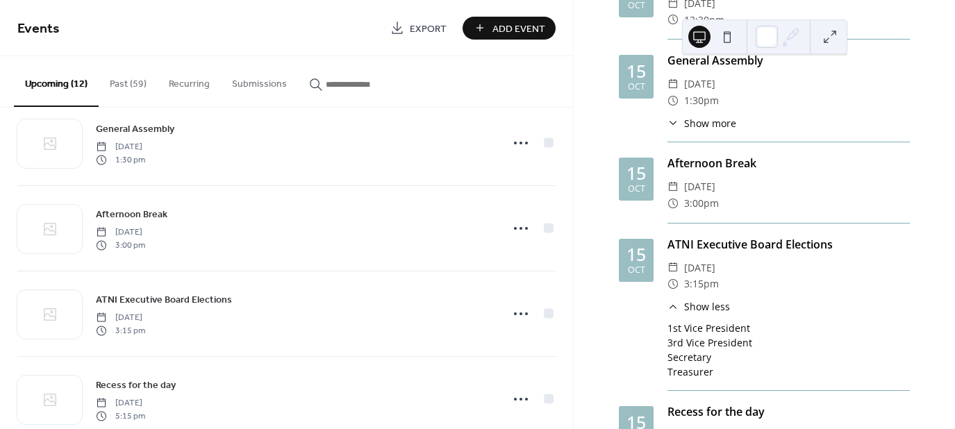
scroll to position [742, 0]
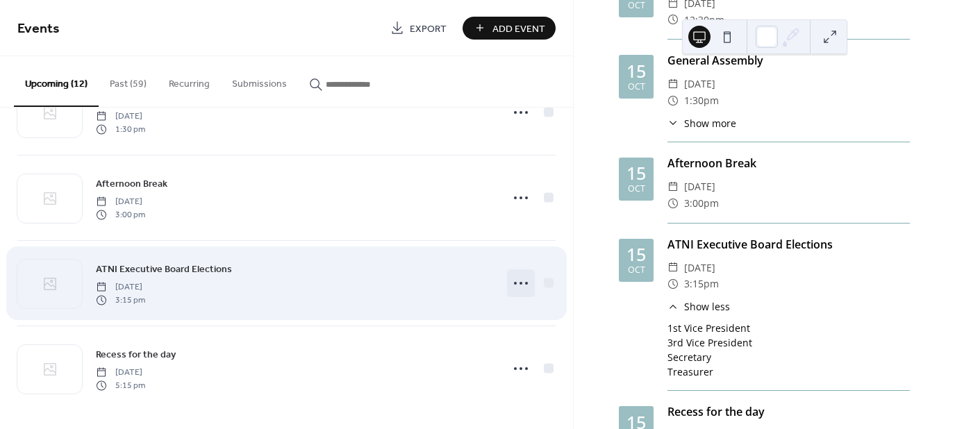
click at [518, 282] on icon at bounding box center [521, 283] width 22 height 22
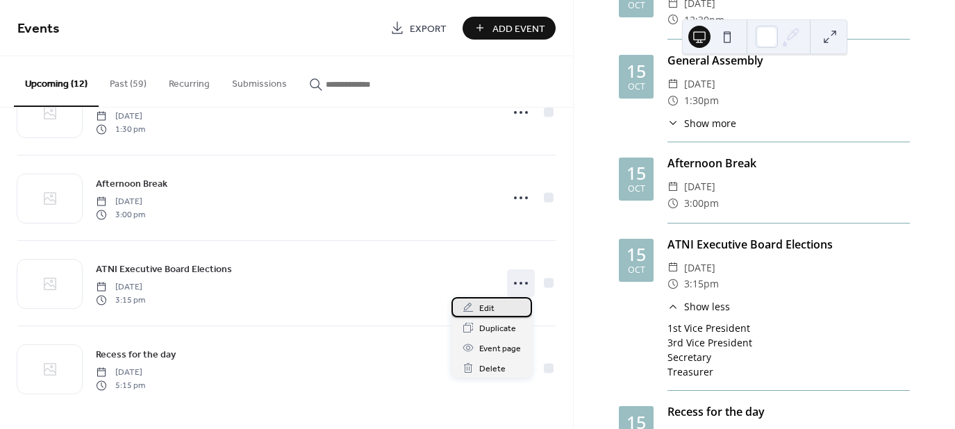
click at [500, 312] on div "Edit" at bounding box center [492, 307] width 81 height 20
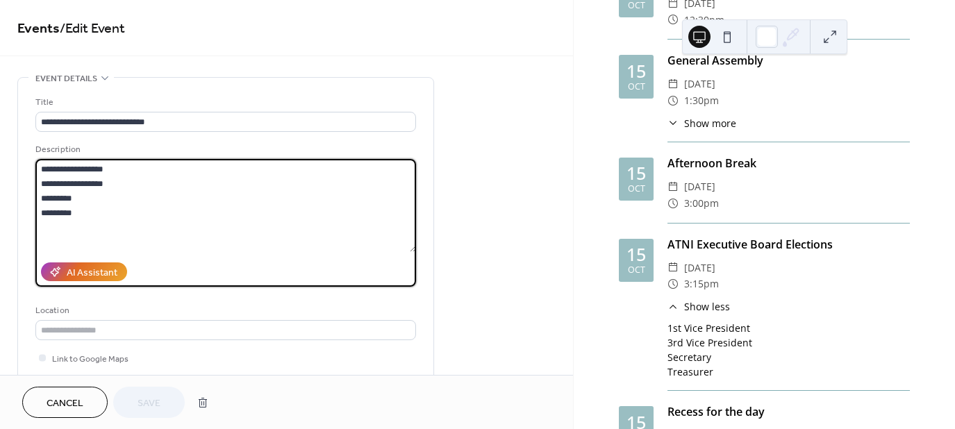
drag, startPoint x: 99, startPoint y: 210, endPoint x: -24, endPoint y: 144, distance: 139.9
click at [0, 144] on html "**********" at bounding box center [477, 214] width 955 height 429
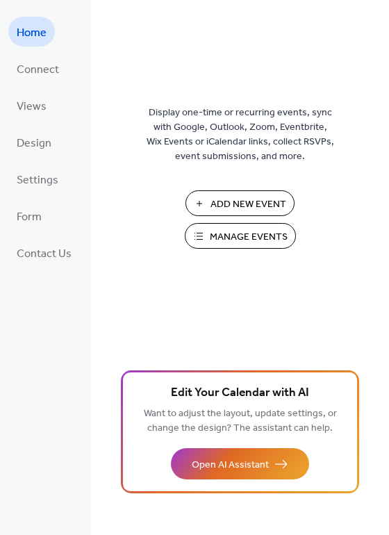
click at [226, 233] on span "Manage Events" at bounding box center [249, 237] width 78 height 15
click at [37, 115] on span "Views" at bounding box center [32, 107] width 30 height 22
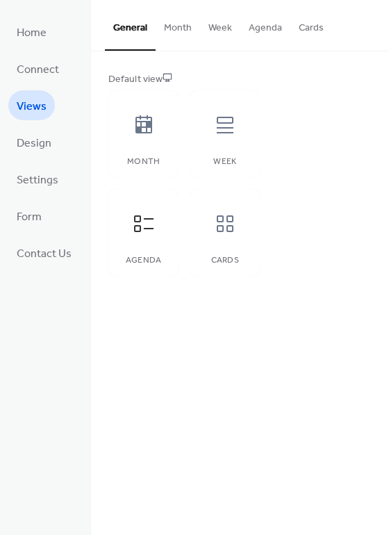
click at [258, 28] on button "Agenda" at bounding box center [265, 24] width 50 height 49
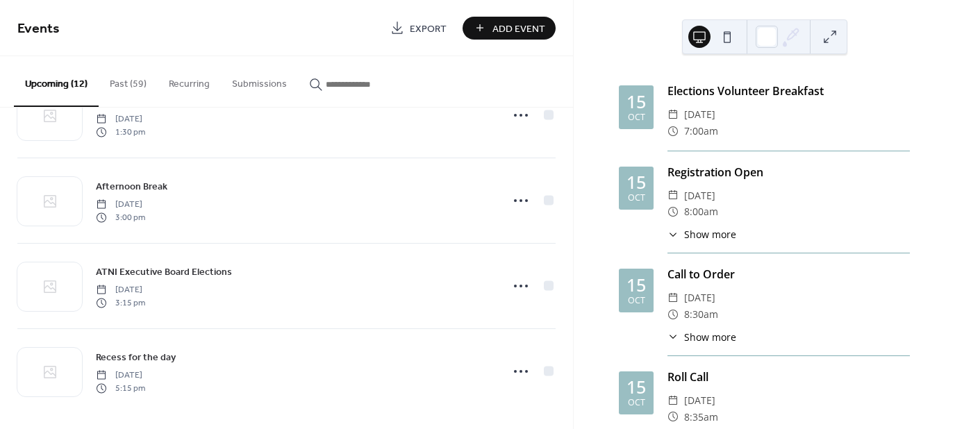
scroll to position [742, 0]
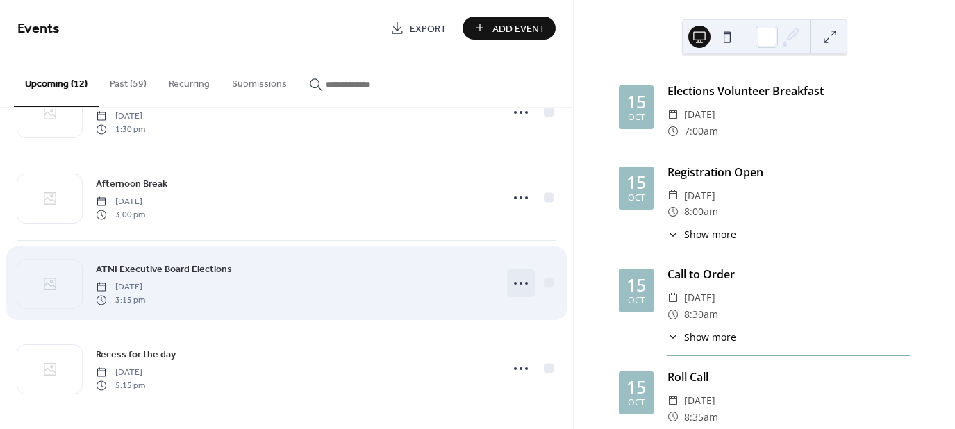
click at [529, 274] on div at bounding box center [521, 284] width 28 height 28
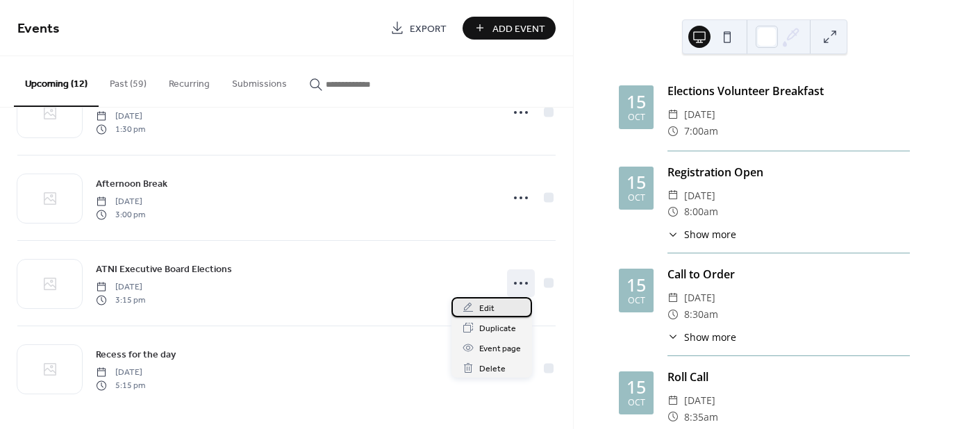
click at [490, 310] on span "Edit" at bounding box center [486, 309] width 15 height 15
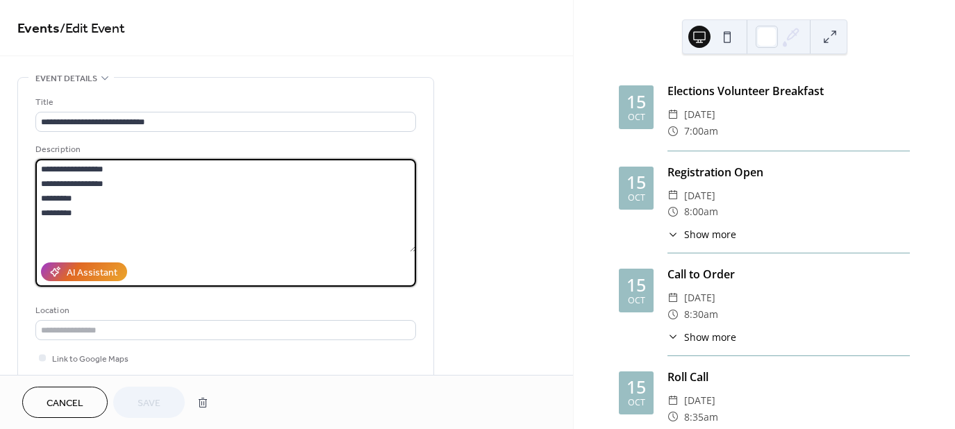
click at [108, 213] on textarea "**********" at bounding box center [225, 205] width 381 height 93
drag, startPoint x: 108, startPoint y: 213, endPoint x: 26, endPoint y: 157, distance: 98.9
click at [26, 157] on div "**********" at bounding box center [225, 254] width 415 height 352
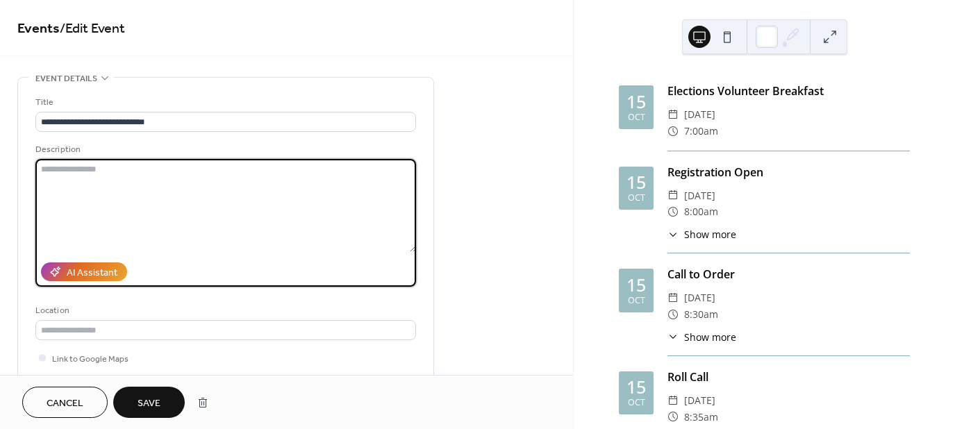
paste textarea "**********"
type textarea "**********"
click at [157, 400] on span "Save" at bounding box center [149, 404] width 23 height 15
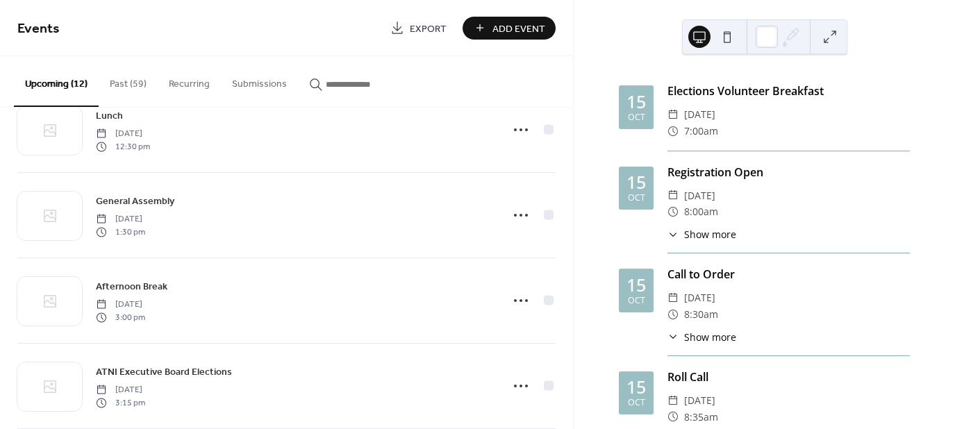
scroll to position [742, 0]
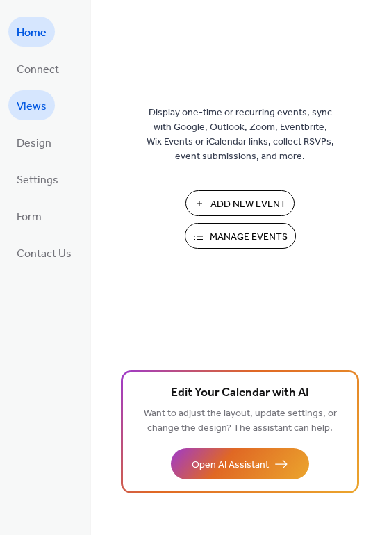
click at [38, 101] on span "Views" at bounding box center [32, 107] width 30 height 22
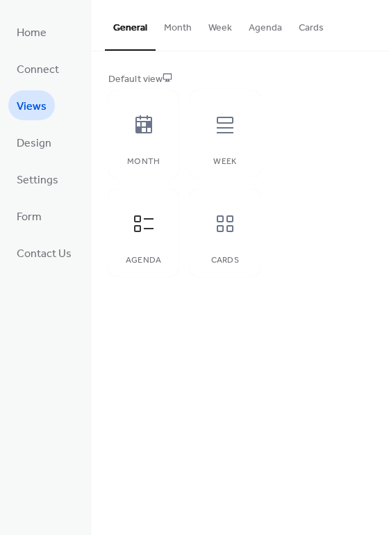
click at [265, 22] on button "Agenda" at bounding box center [265, 24] width 50 height 49
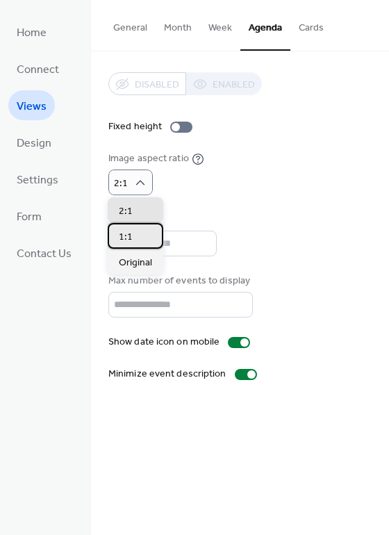
click at [127, 231] on span "1:1" at bounding box center [126, 237] width 14 height 15
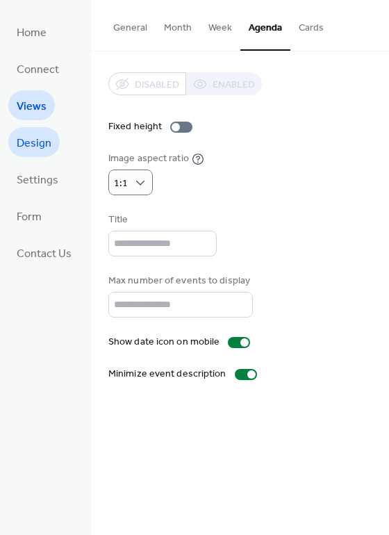
click at [38, 145] on span "Design" at bounding box center [34, 144] width 35 height 22
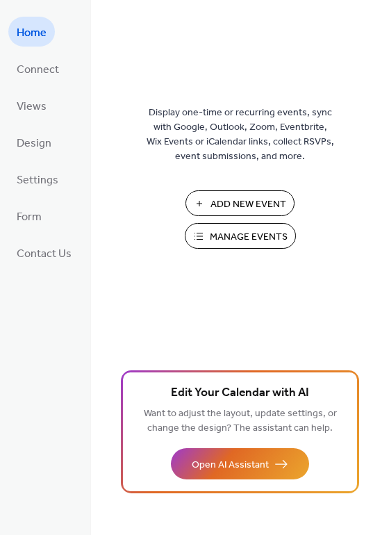
click at [255, 230] on span "Manage Events" at bounding box center [249, 237] width 78 height 15
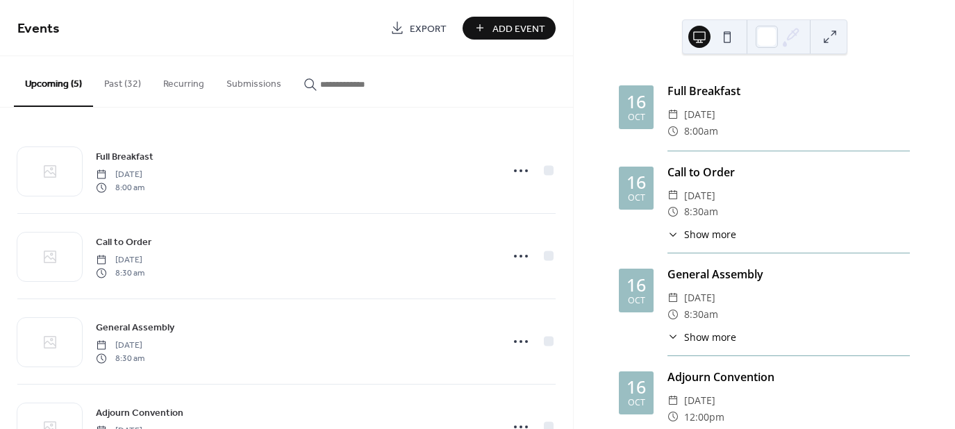
click at [695, 331] on span "Show more" at bounding box center [710, 337] width 52 height 15
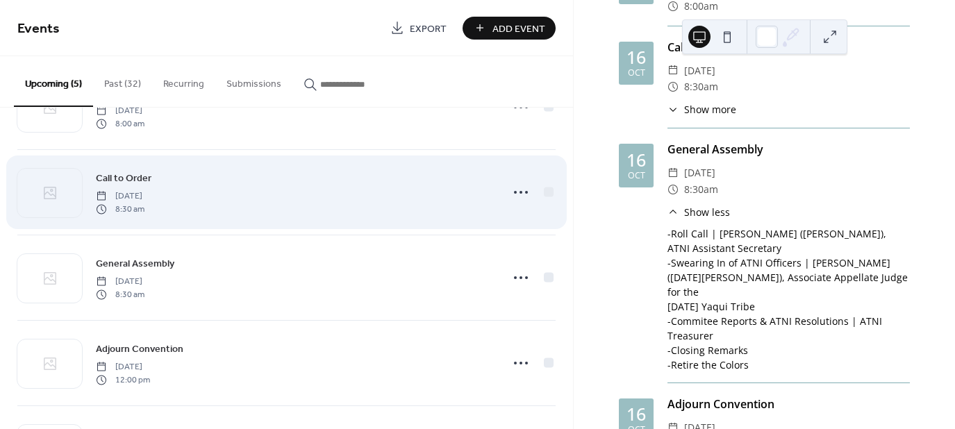
scroll to position [64, 0]
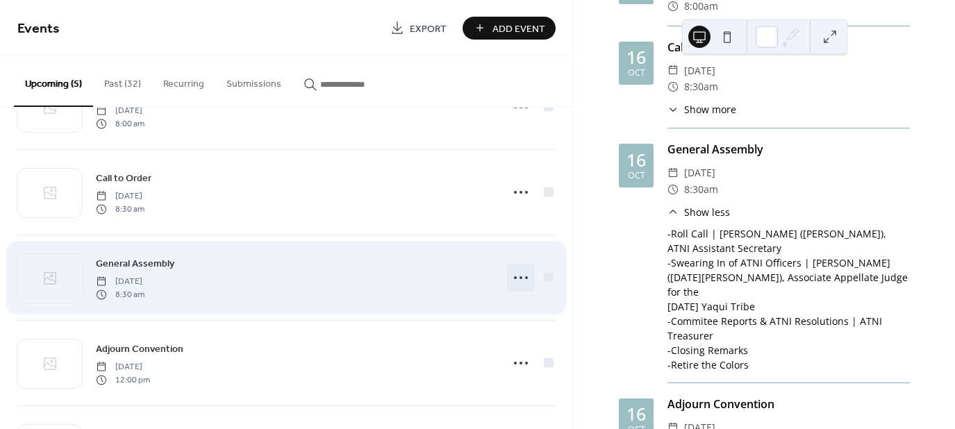
click at [523, 275] on icon at bounding box center [521, 278] width 22 height 22
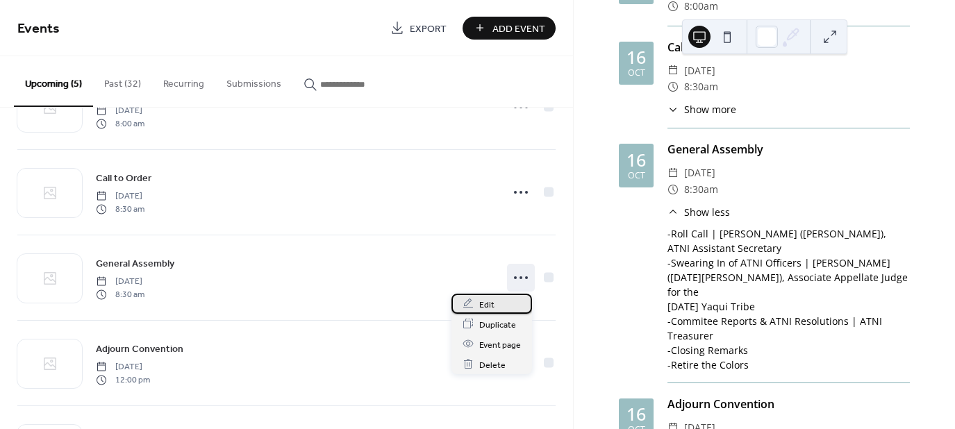
click at [500, 304] on div "Edit" at bounding box center [492, 304] width 81 height 20
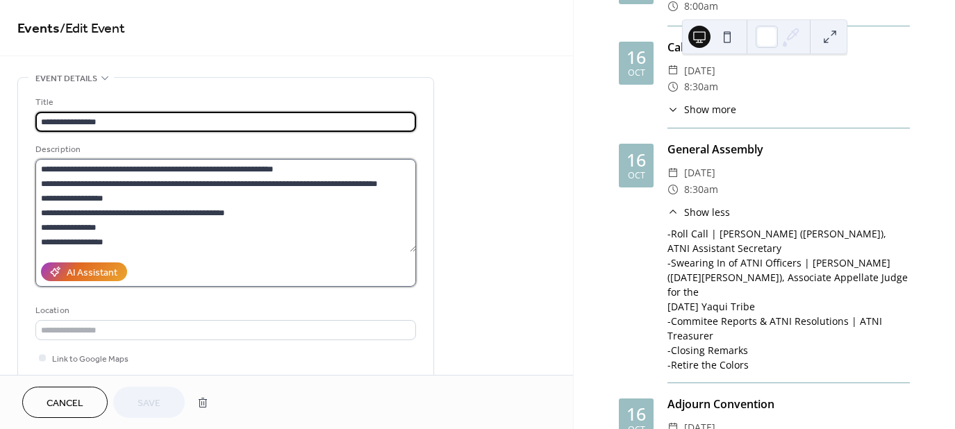
click at [189, 242] on textarea "**********" at bounding box center [225, 205] width 381 height 93
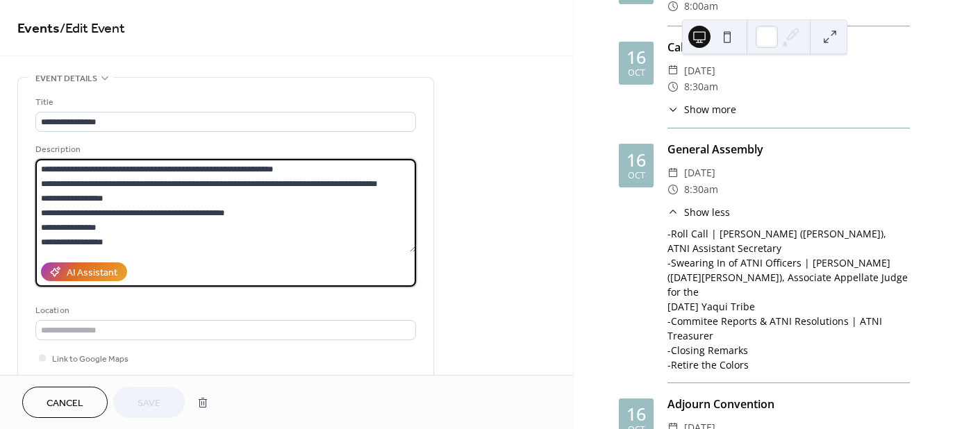
click at [189, 242] on textarea "**********" at bounding box center [225, 205] width 381 height 93
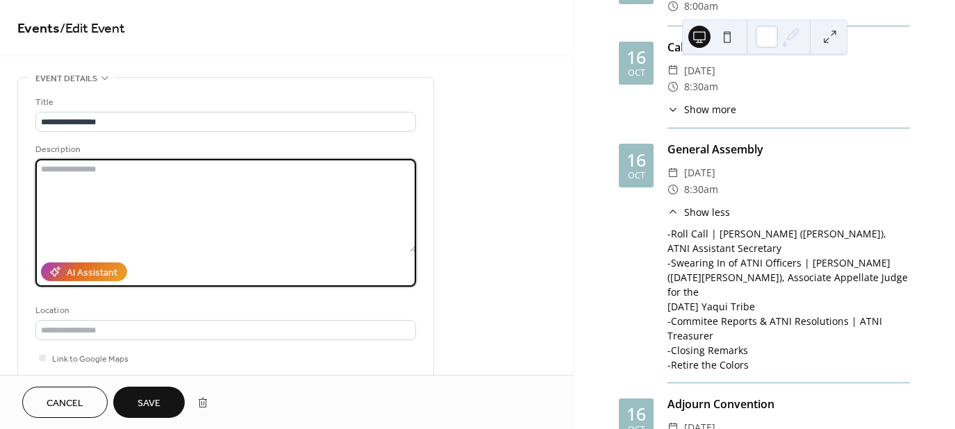
paste textarea "**********"
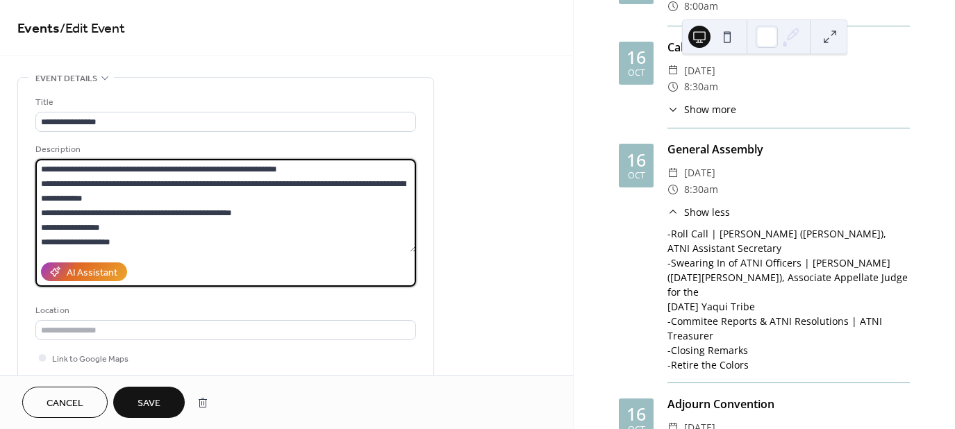
scroll to position [13, 0]
type textarea "**********"
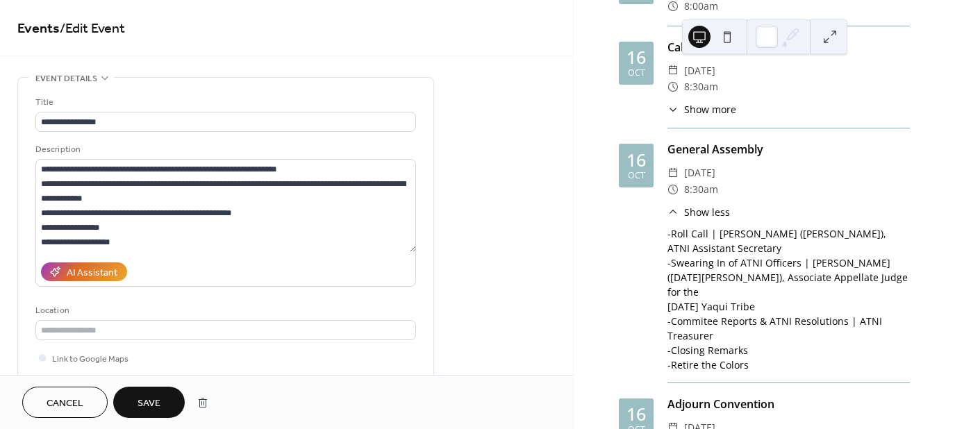
click at [164, 402] on button "Save" at bounding box center [149, 402] width 72 height 31
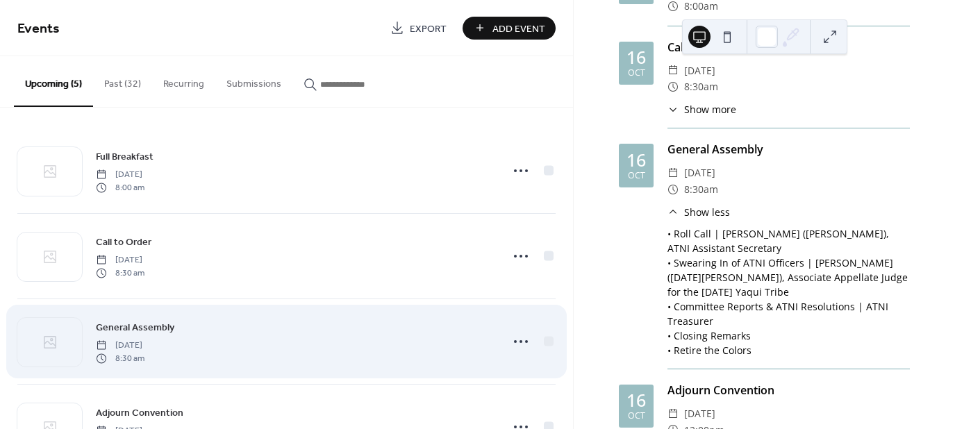
scroll to position [145, 0]
